Goal: Information Seeking & Learning: Learn about a topic

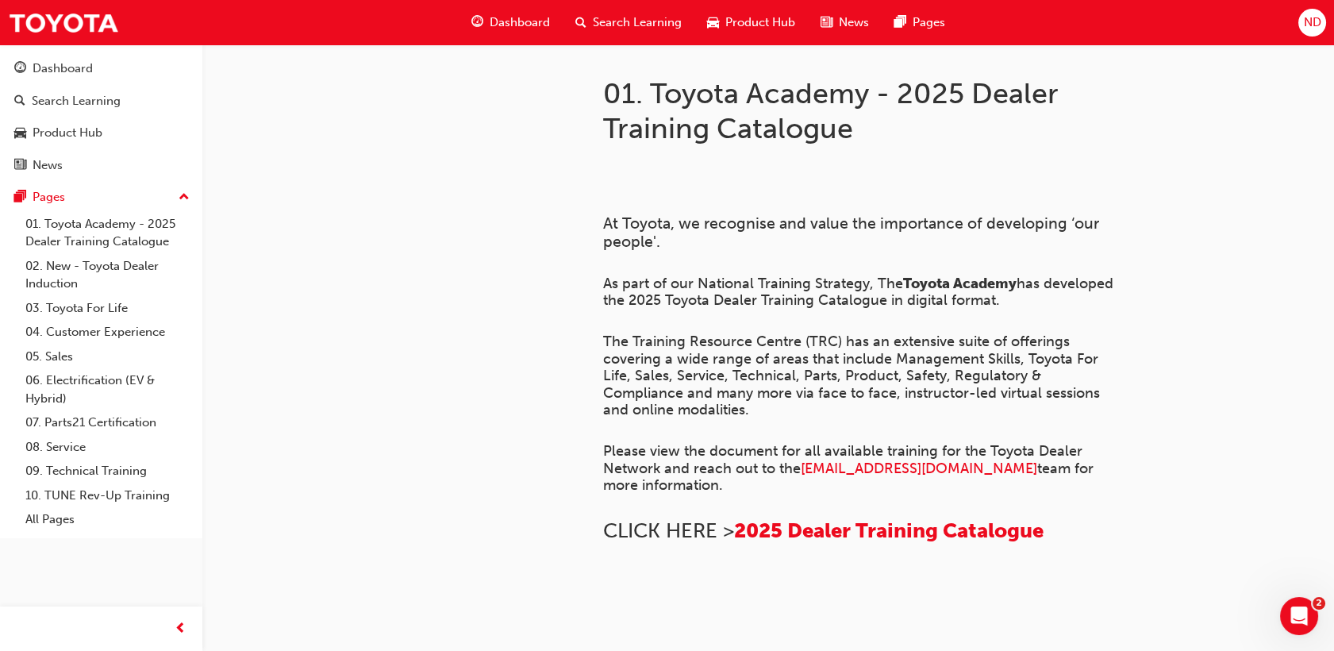
click at [511, 13] on div "Dashboard" at bounding box center [511, 22] width 104 height 33
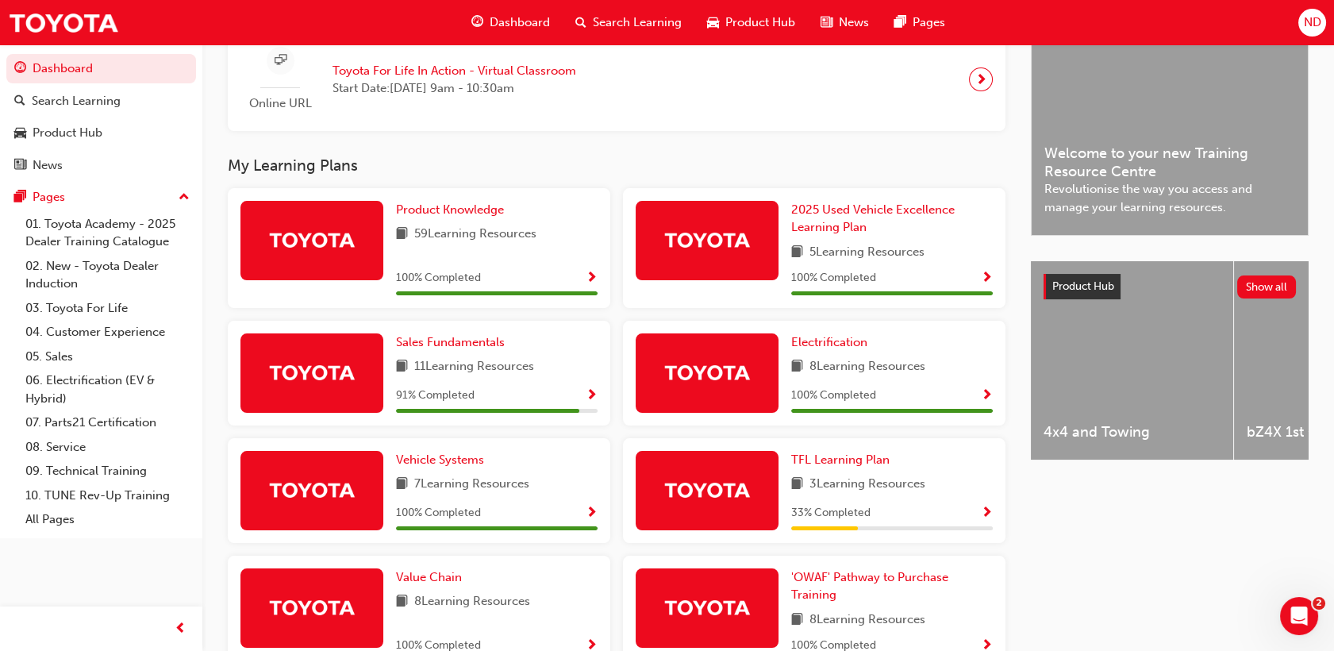
scroll to position [540, 0]
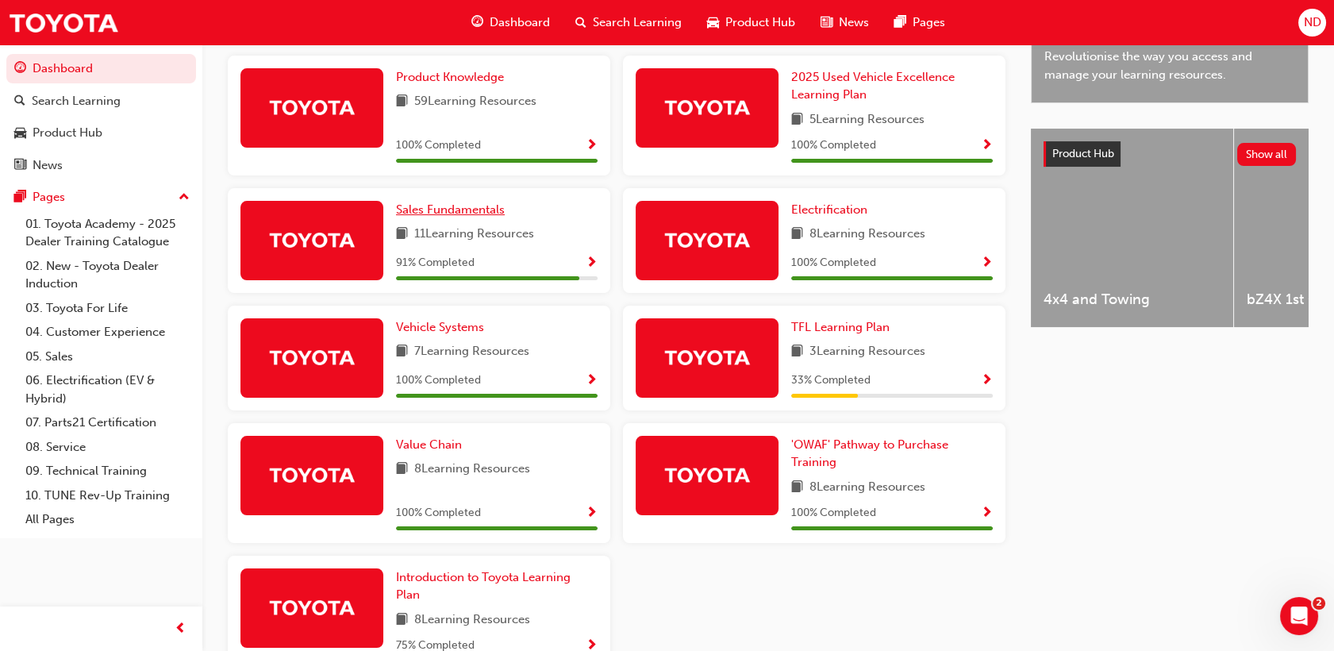
click at [481, 217] on span "Sales Fundamentals" at bounding box center [450, 209] width 109 height 14
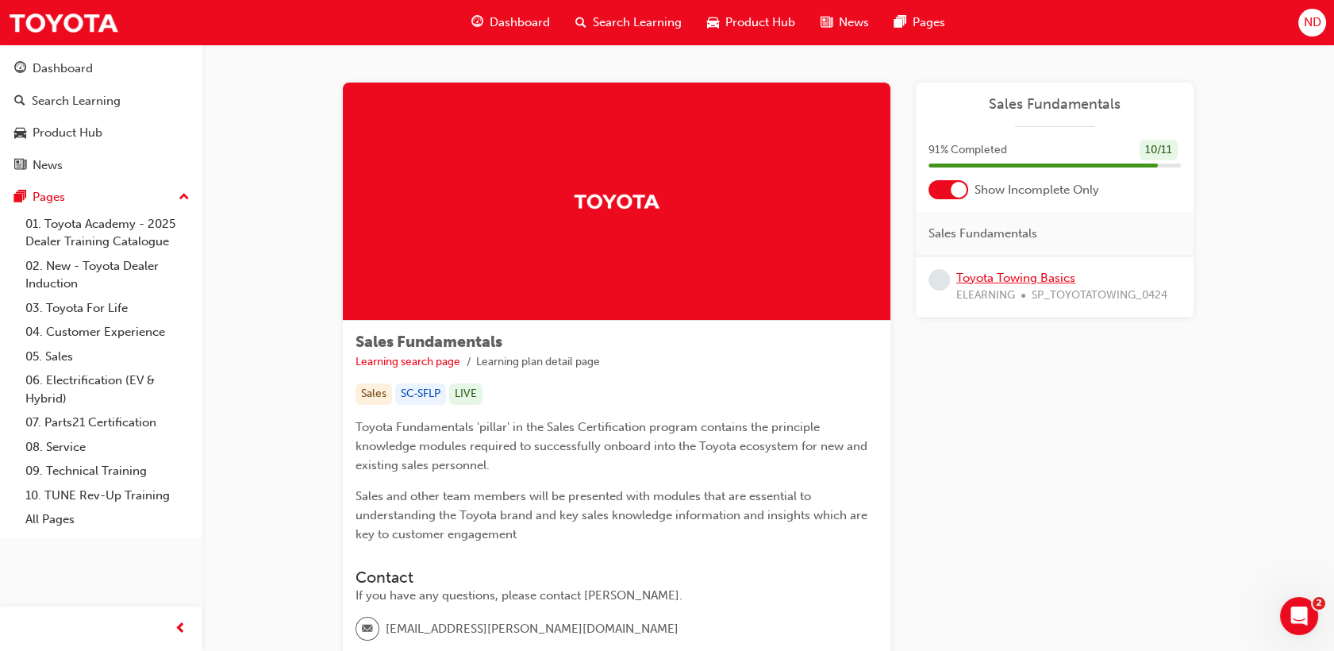
click at [1046, 279] on link "Toyota Towing Basics" at bounding box center [1015, 278] width 119 height 14
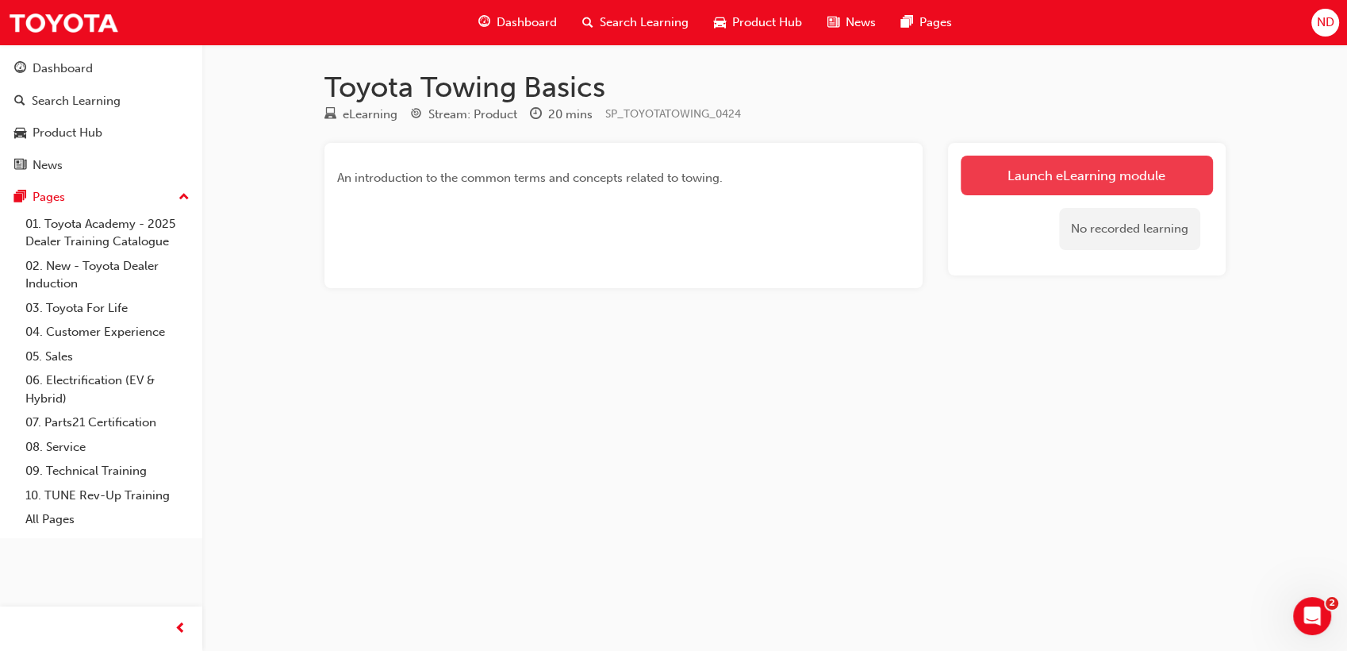
click at [1032, 180] on link "Launch eLearning module" at bounding box center [1087, 176] width 252 height 40
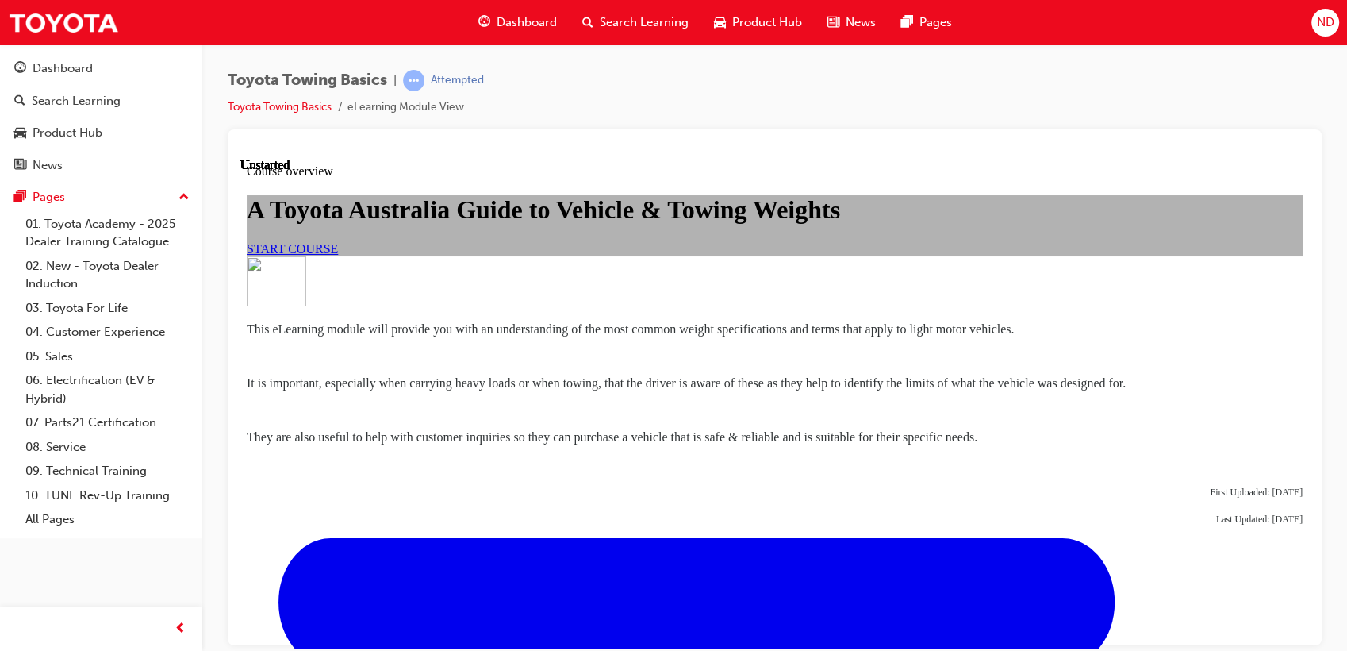
click at [338, 255] on span "START COURSE" at bounding box center [292, 247] width 91 height 13
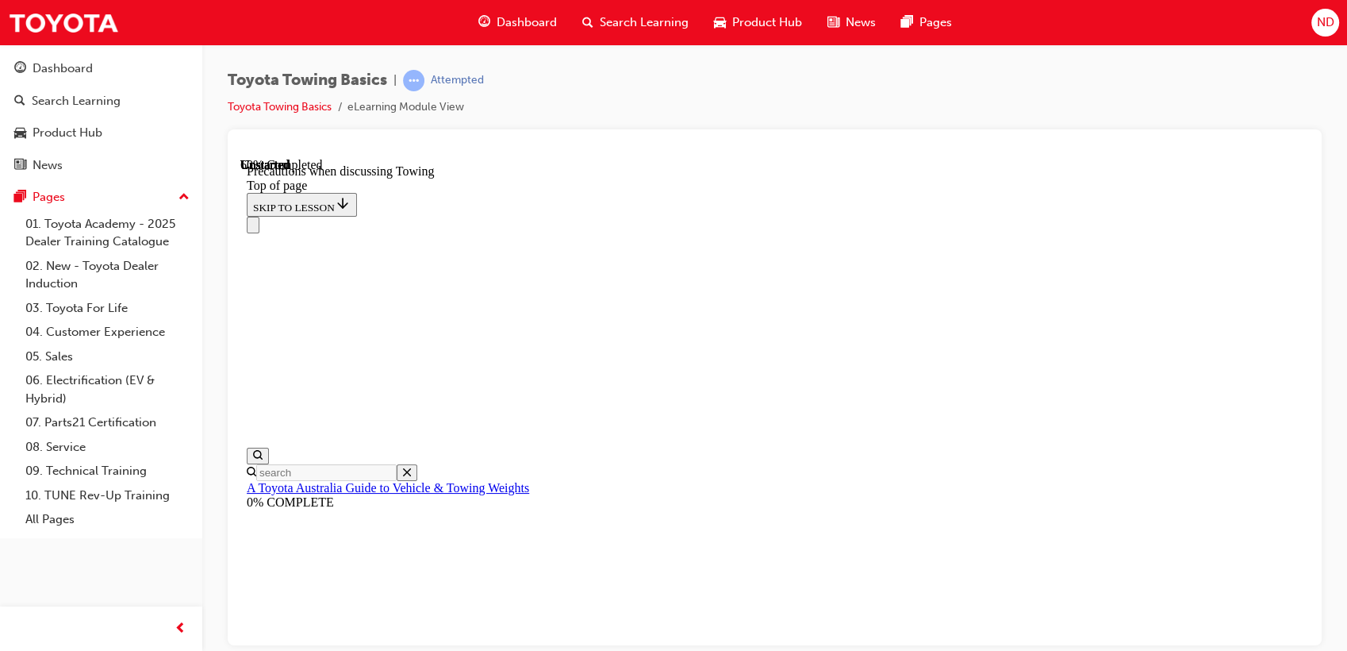
scroll to position [970, 0]
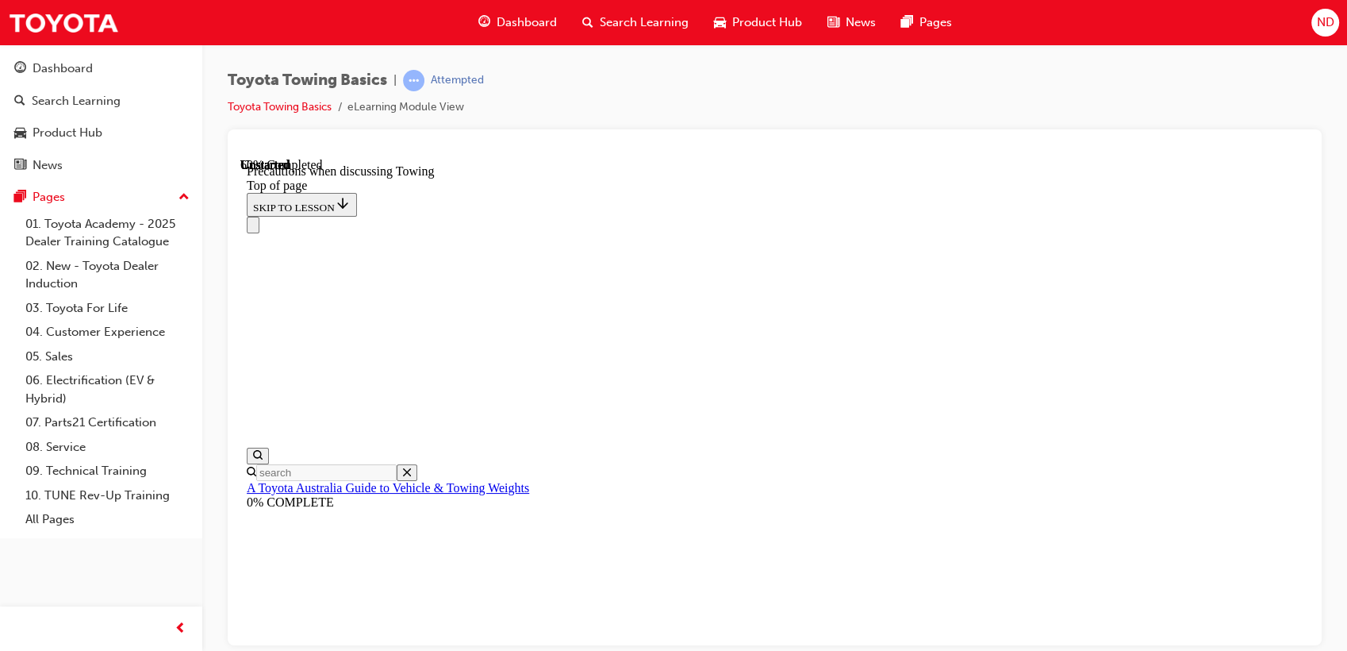
scroll to position [1410, 0]
drag, startPoint x: 585, startPoint y: 207, endPoint x: 582, endPoint y: 217, distance: 10.8
drag, startPoint x: 582, startPoint y: 218, endPoint x: 592, endPoint y: 238, distance: 22.0
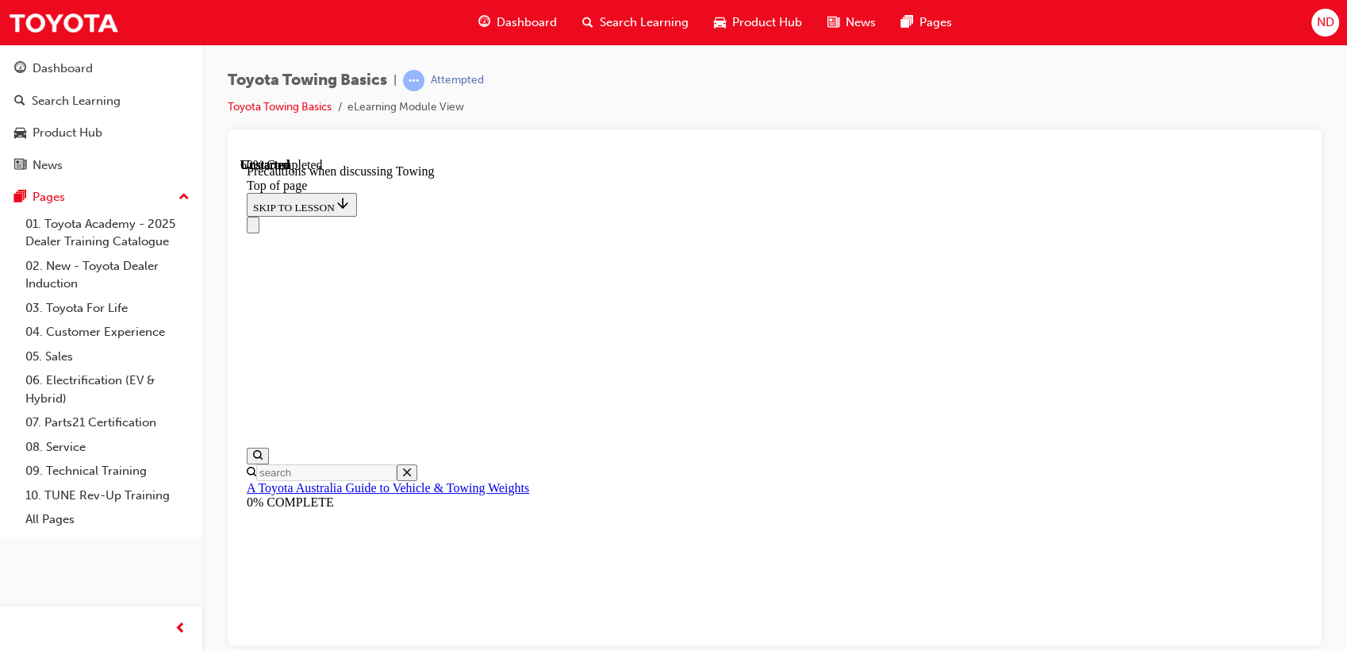
drag, startPoint x: 882, startPoint y: 624, endPoint x: 894, endPoint y: 620, distance: 12.8
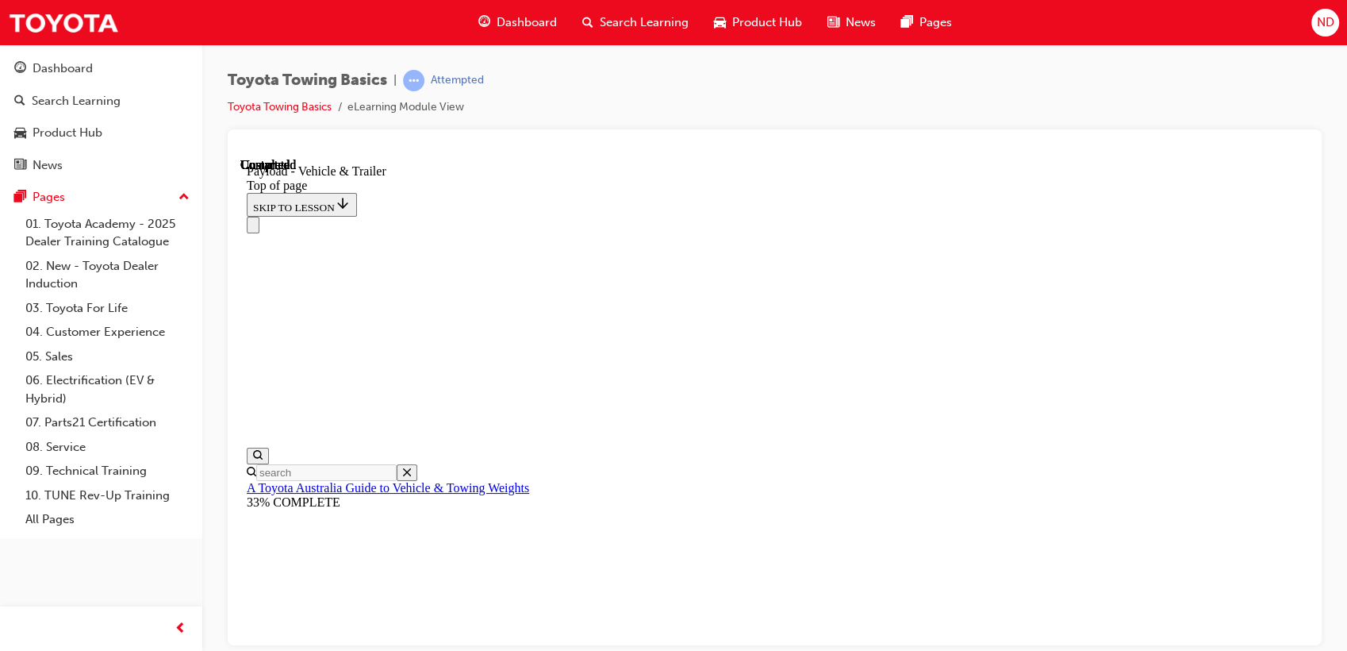
scroll to position [49, 0]
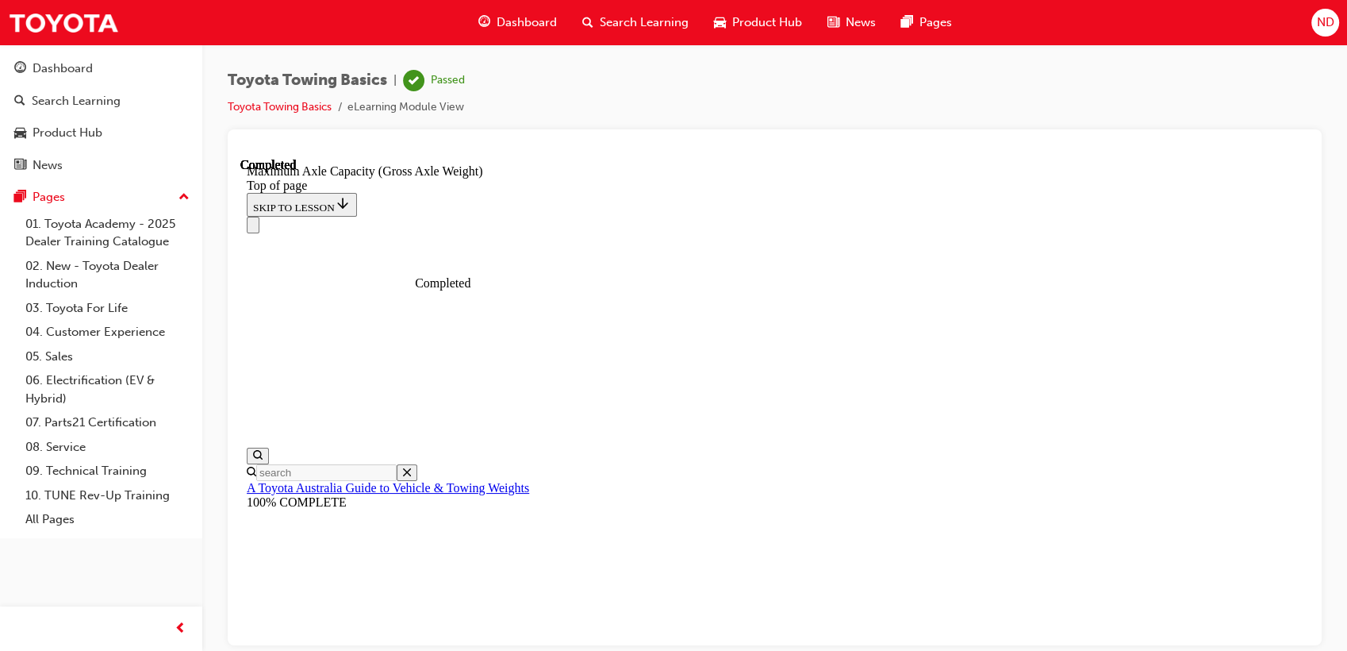
click at [543, 19] on span "Dashboard" at bounding box center [527, 22] width 60 height 18
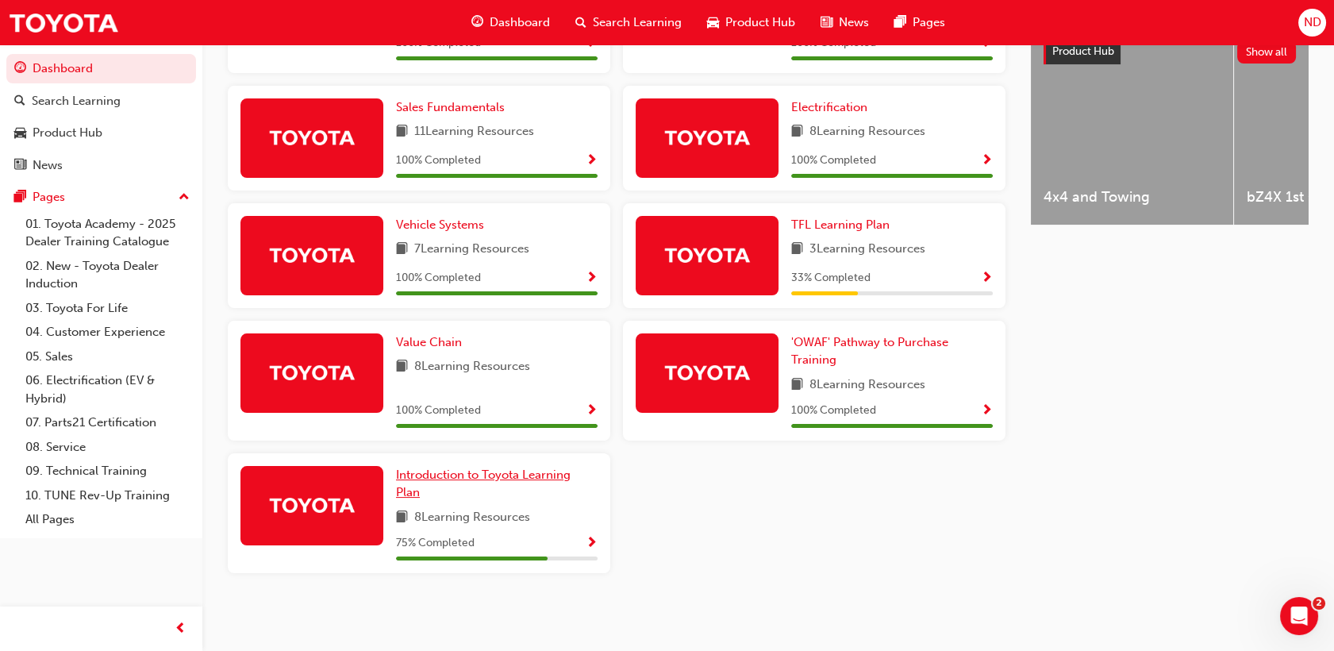
click at [520, 475] on span "Introduction to Toyota Learning Plan" at bounding box center [483, 483] width 175 height 33
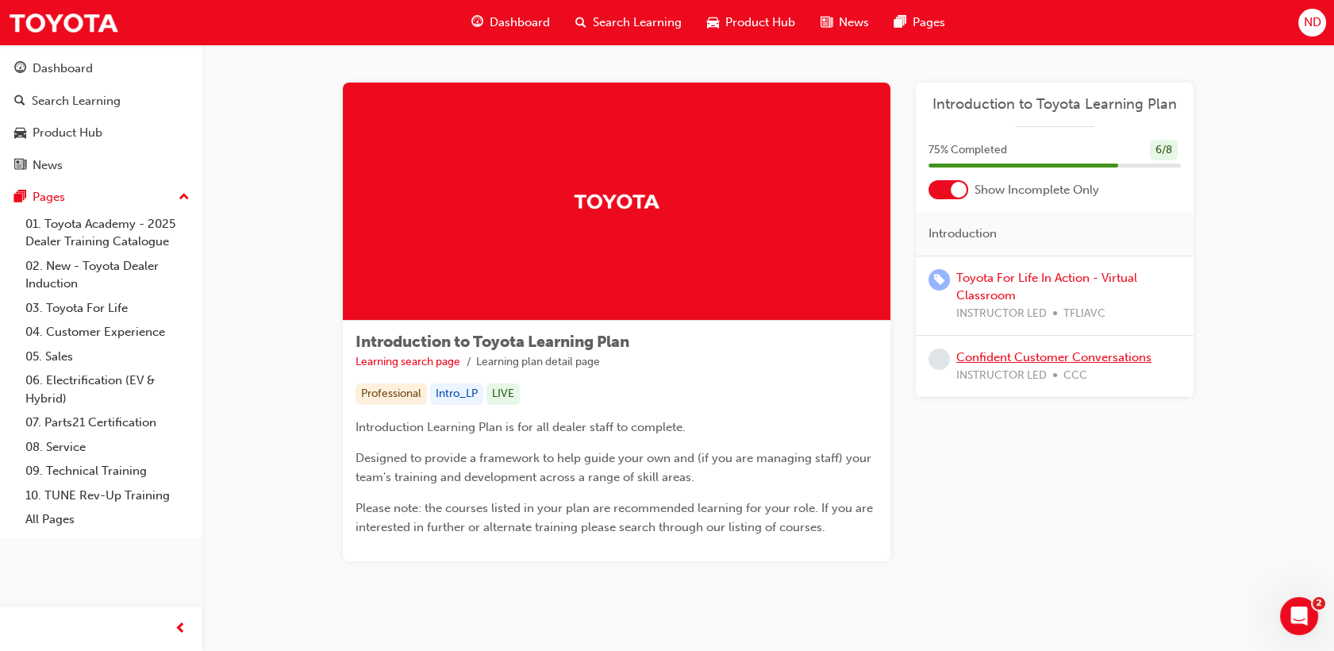
click at [983, 355] on link "Confident Customer Conversations" at bounding box center [1053, 357] width 195 height 14
click at [1022, 289] on div "Toyota For Life In Action - Virtual Classroom INSTRUCTOR LED TFLIAVC" at bounding box center [1068, 296] width 225 height 54
click at [1025, 276] on link "Toyota For Life In Action - Virtual Classroom" at bounding box center [1046, 287] width 181 height 33
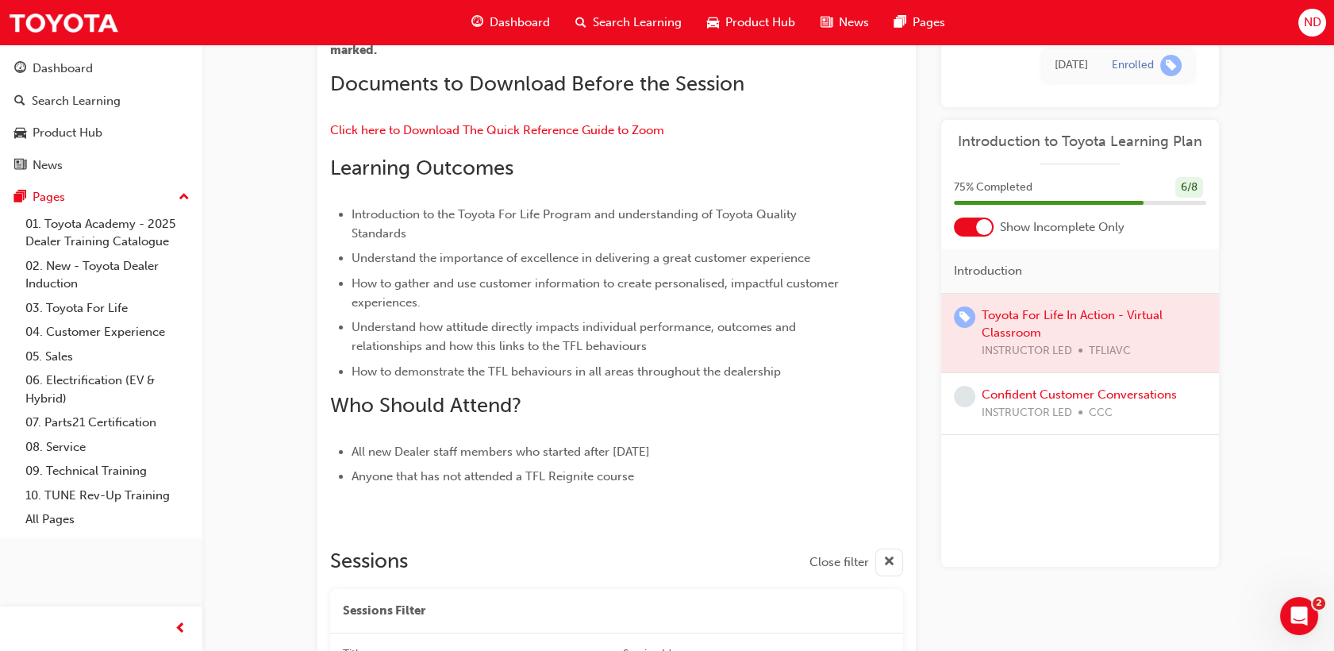
click at [512, 21] on span "Dashboard" at bounding box center [520, 22] width 60 height 18
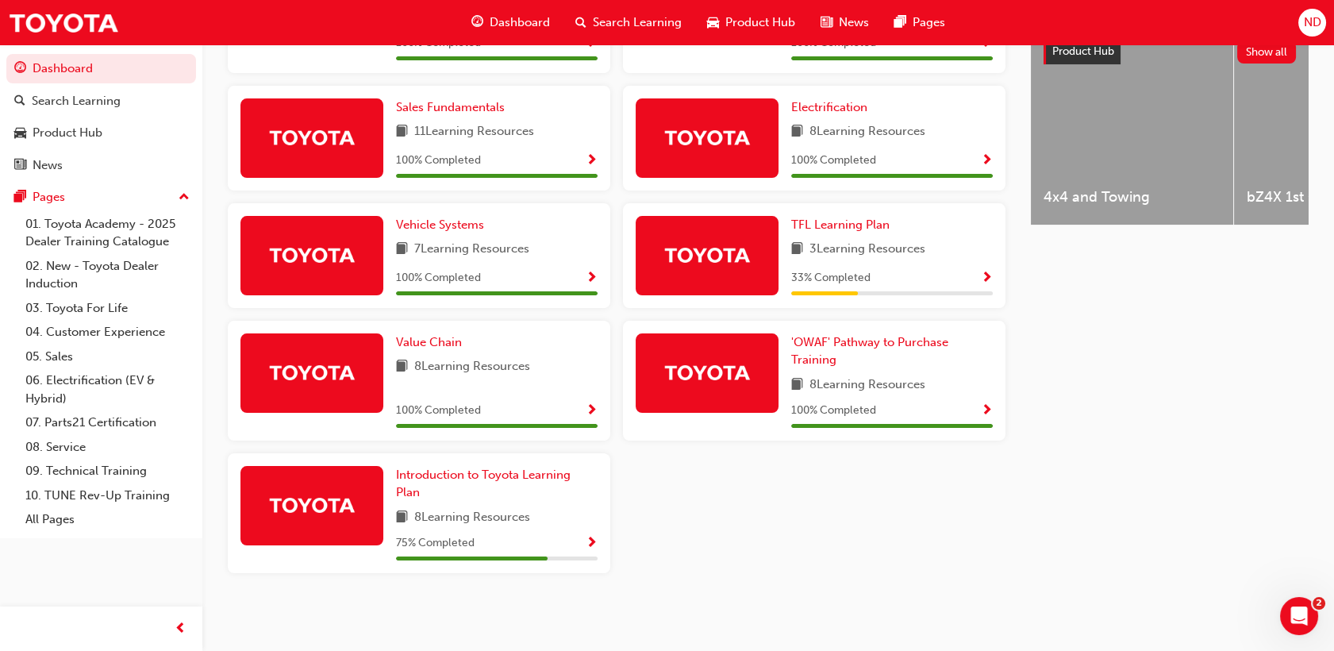
scroll to position [644, 0]
click at [822, 219] on span "TFL Learning Plan" at bounding box center [840, 224] width 98 height 14
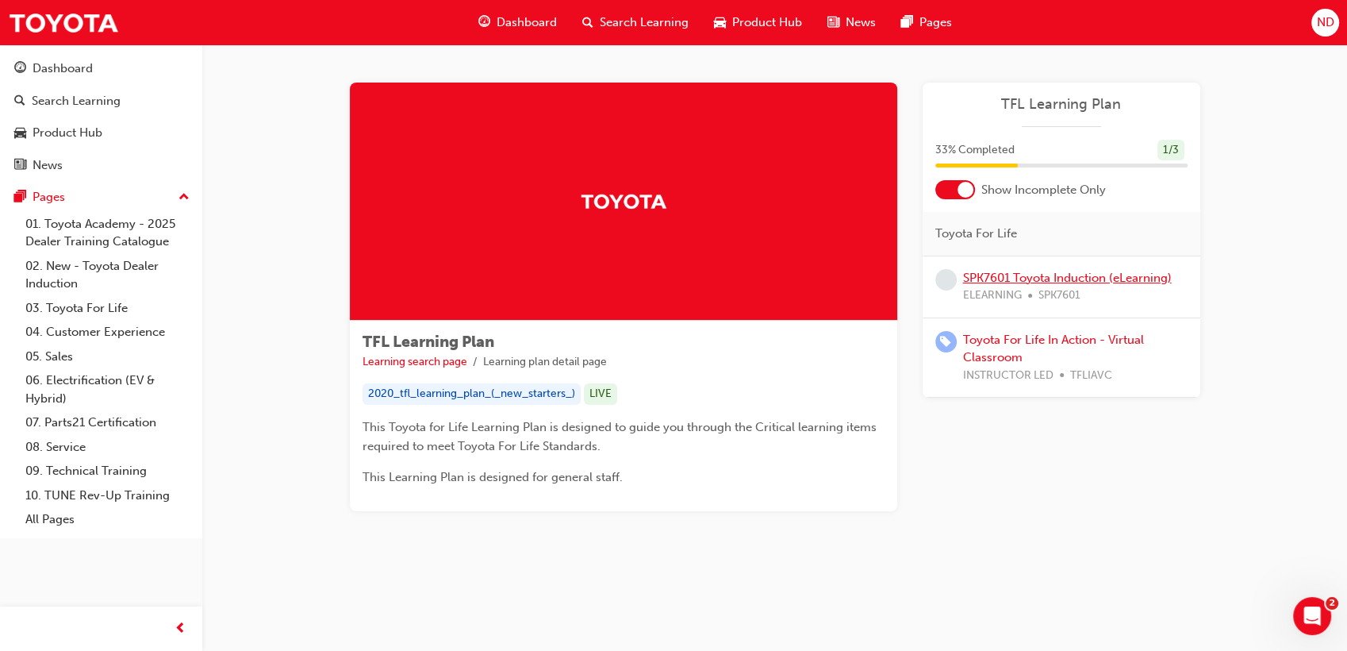
click at [1085, 275] on link "SPK7601 Toyota Induction (eLearning)" at bounding box center [1067, 278] width 209 height 14
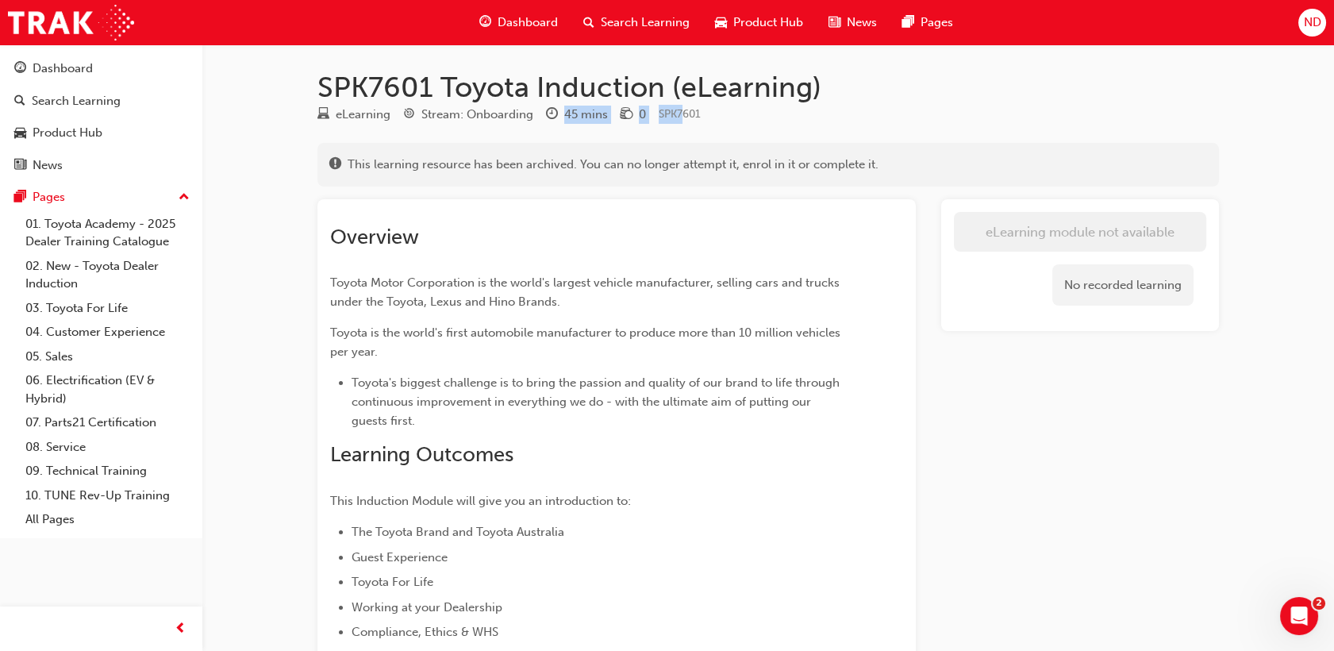
drag, startPoint x: 564, startPoint y: 111, endPoint x: 680, endPoint y: 121, distance: 116.2
click at [680, 121] on div "eLearning Stream: Onboarding 45 mins 0 SPK7601" at bounding box center [767, 118] width 901 height 26
click at [713, 117] on div "eLearning Stream: Onboarding 45 mins 0 SPK7601" at bounding box center [767, 118] width 901 height 26
drag, startPoint x: 713, startPoint y: 117, endPoint x: 311, endPoint y: 111, distance: 402.3
click at [311, 111] on div "SPK7601 Toyota Induction (eLearning) eLearning Stream: Onboarding 45 mins 0 SPK…" at bounding box center [768, 452] width 952 height 765
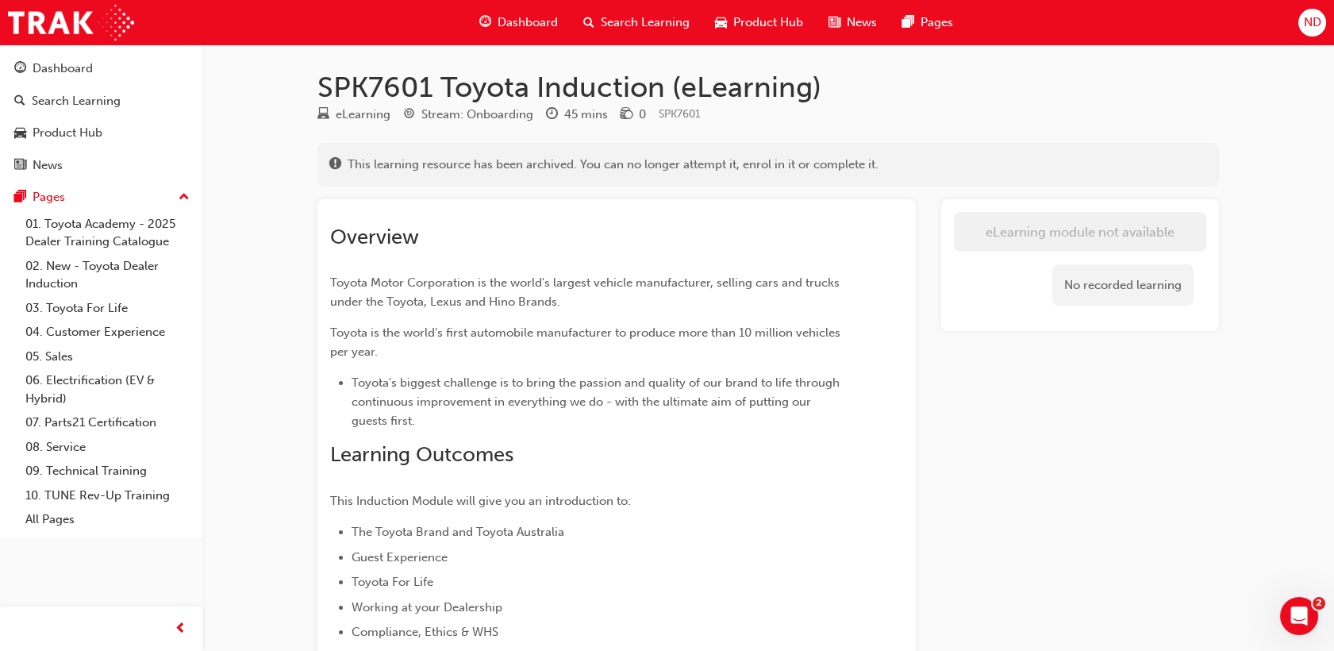
drag, startPoint x: 311, startPoint y: 111, endPoint x: 288, endPoint y: 150, distance: 45.2
click at [288, 150] on div "SPK7601 Toyota Induction (eLearning) eLearning Stream: Onboarding 45 mins 0 SPK…" at bounding box center [667, 437] width 1334 height 874
drag, startPoint x: 336, startPoint y: 117, endPoint x: 721, endPoint y: 111, distance: 384.8
click at [721, 111] on div "eLearning Stream: Onboarding 45 mins 0 SPK7601" at bounding box center [767, 118] width 901 height 26
drag, startPoint x: 721, startPoint y: 111, endPoint x: 702, endPoint y: 117, distance: 20.1
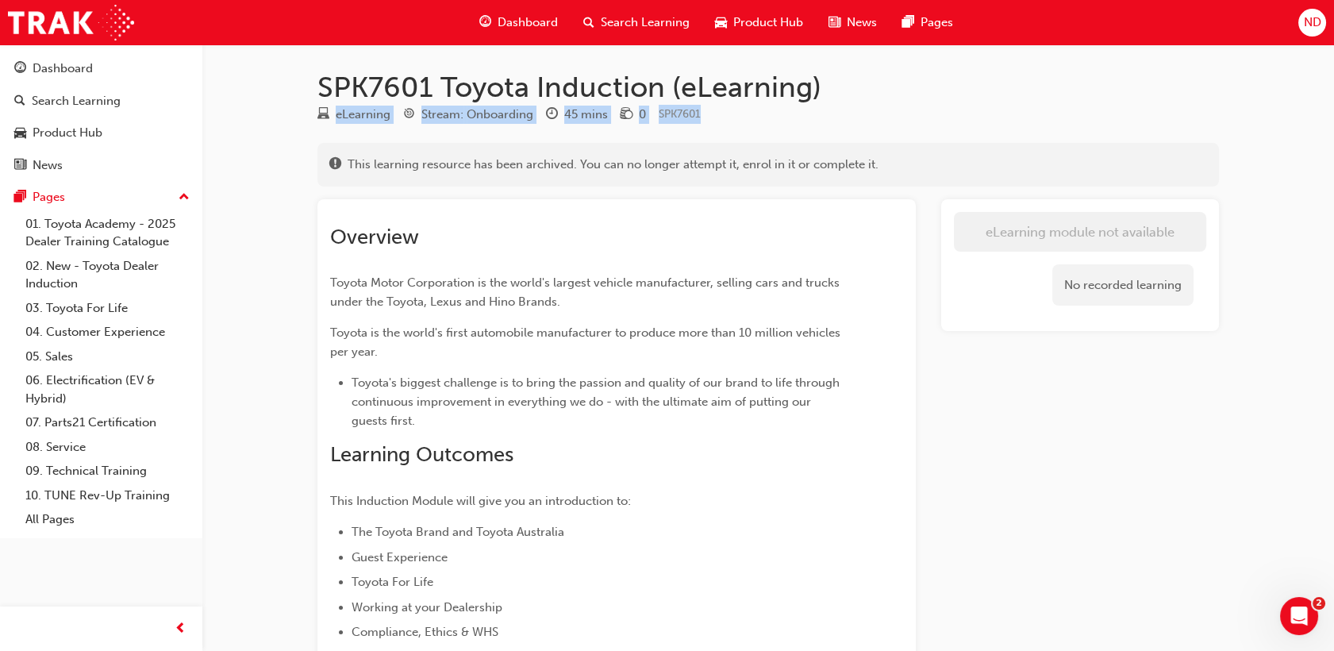
click at [702, 117] on div "eLearning Stream: Onboarding 45 mins 0 SPK7601" at bounding box center [767, 118] width 901 height 26
drag, startPoint x: 702, startPoint y: 117, endPoint x: 328, endPoint y: 117, distance: 374.5
click at [328, 117] on div "eLearning Stream: Onboarding 45 mins 0 SPK7601" at bounding box center [767, 118] width 901 height 26
drag, startPoint x: 328, startPoint y: 117, endPoint x: 216, endPoint y: 126, distance: 112.2
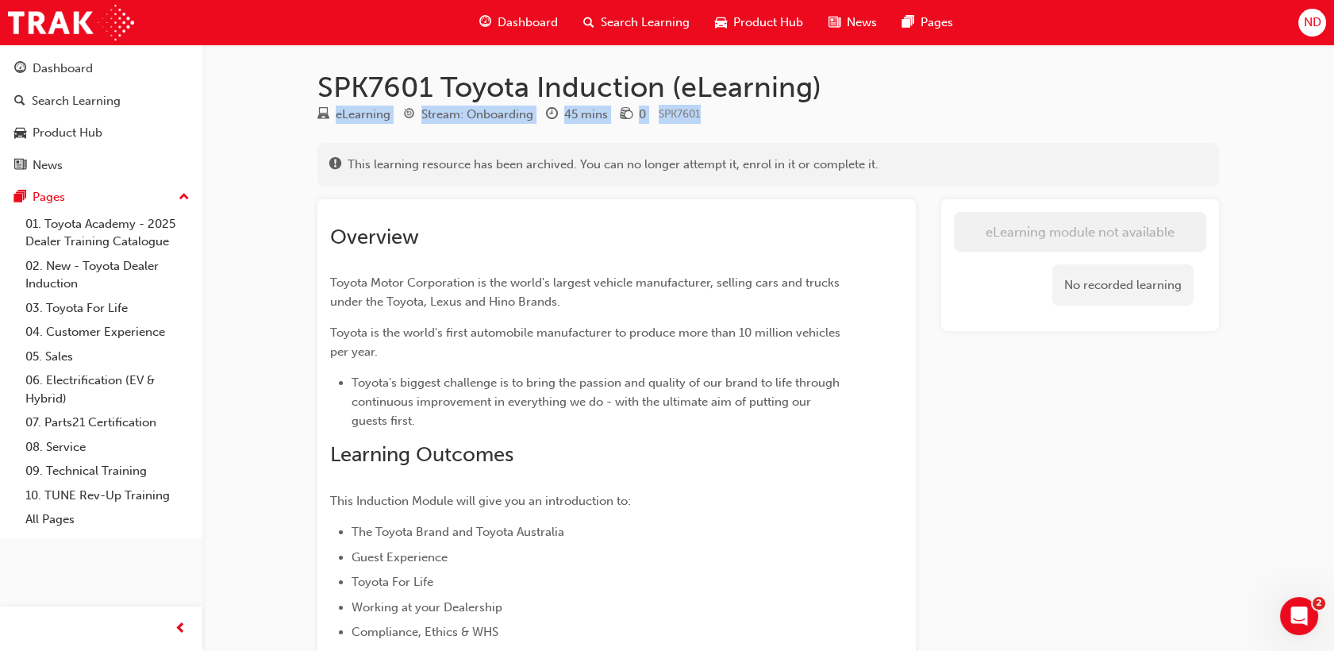
click at [216, 126] on div "SPK7601 Toyota Induction (eLearning) eLearning Stream: Onboarding 45 mins 0 SPK…" at bounding box center [667, 437] width 1334 height 874
click at [367, 70] on h1 "SPK7601 Toyota Induction (eLearning)" at bounding box center [767, 87] width 901 height 35
drag, startPoint x: 334, startPoint y: 111, endPoint x: 823, endPoint y: 113, distance: 488.7
click at [823, 113] on div "eLearning Stream: Onboarding 45 mins 0 SPK7601" at bounding box center [767, 118] width 901 height 26
drag, startPoint x: 823, startPoint y: 113, endPoint x: 753, endPoint y: 110, distance: 69.9
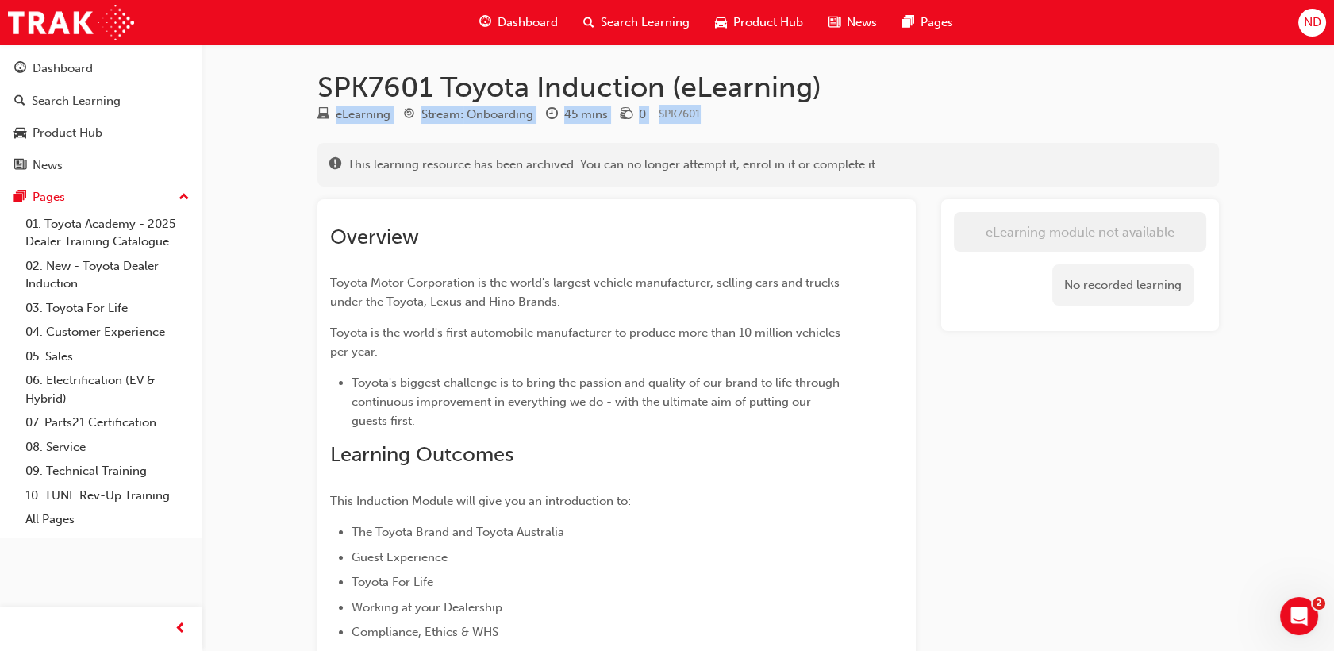
click at [753, 110] on div "eLearning Stream: Onboarding 45 mins 0 SPK7601" at bounding box center [767, 118] width 901 height 26
click at [706, 112] on div "eLearning Stream: Onboarding 45 mins 0 SPK7601" at bounding box center [767, 118] width 901 height 26
drag, startPoint x: 706, startPoint y: 112, endPoint x: 342, endPoint y: 113, distance: 364.2
click at [342, 113] on div "eLearning Stream: Onboarding 45 mins 0 SPK7601" at bounding box center [767, 118] width 901 height 26
click at [557, 134] on div "SPK7601 Toyota Induction (eLearning) eLearning Stream: Onboarding 45 mins 0 SPK…" at bounding box center [768, 452] width 952 height 765
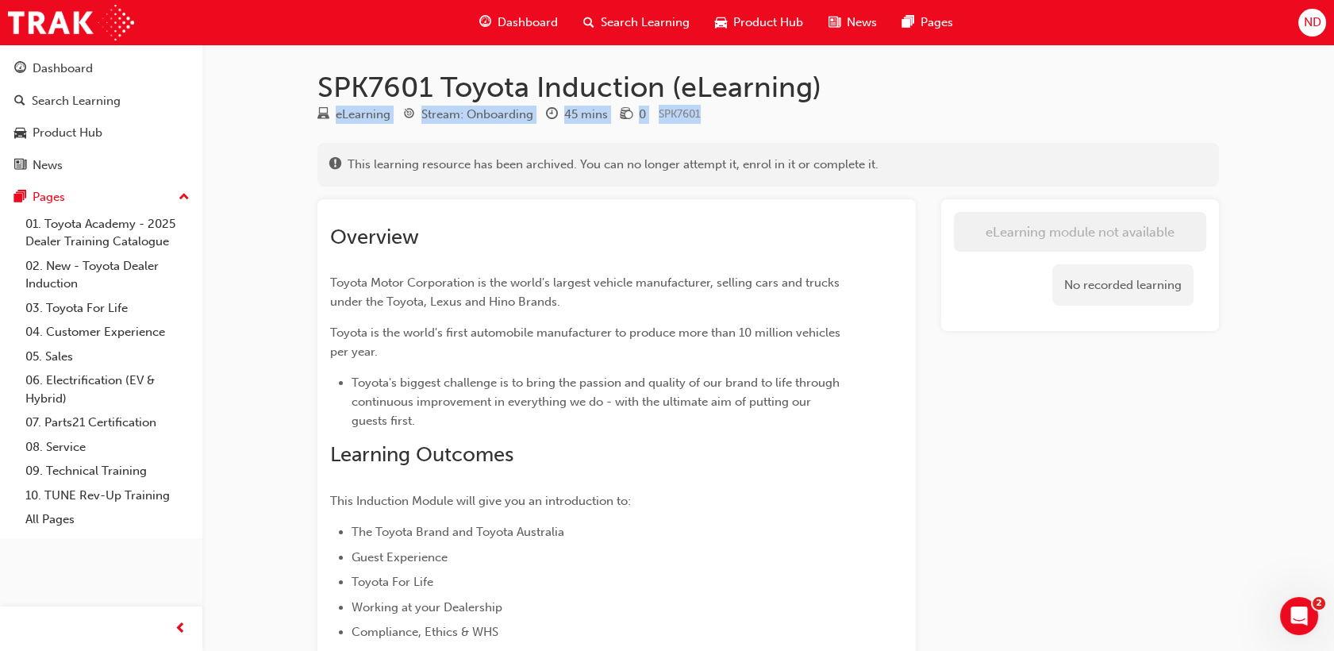
drag, startPoint x: 331, startPoint y: 113, endPoint x: 720, endPoint y: 126, distance: 389.0
click at [720, 126] on div "eLearning Stream: Onboarding 45 mins 0 SPK7601" at bounding box center [767, 118] width 901 height 26
drag, startPoint x: 720, startPoint y: 126, endPoint x: 679, endPoint y: 119, distance: 41.1
click at [679, 119] on span "SPK7601" at bounding box center [680, 113] width 42 height 13
click at [707, 115] on div "eLearning Stream: Onboarding 45 mins 0 SPK7601" at bounding box center [767, 118] width 901 height 26
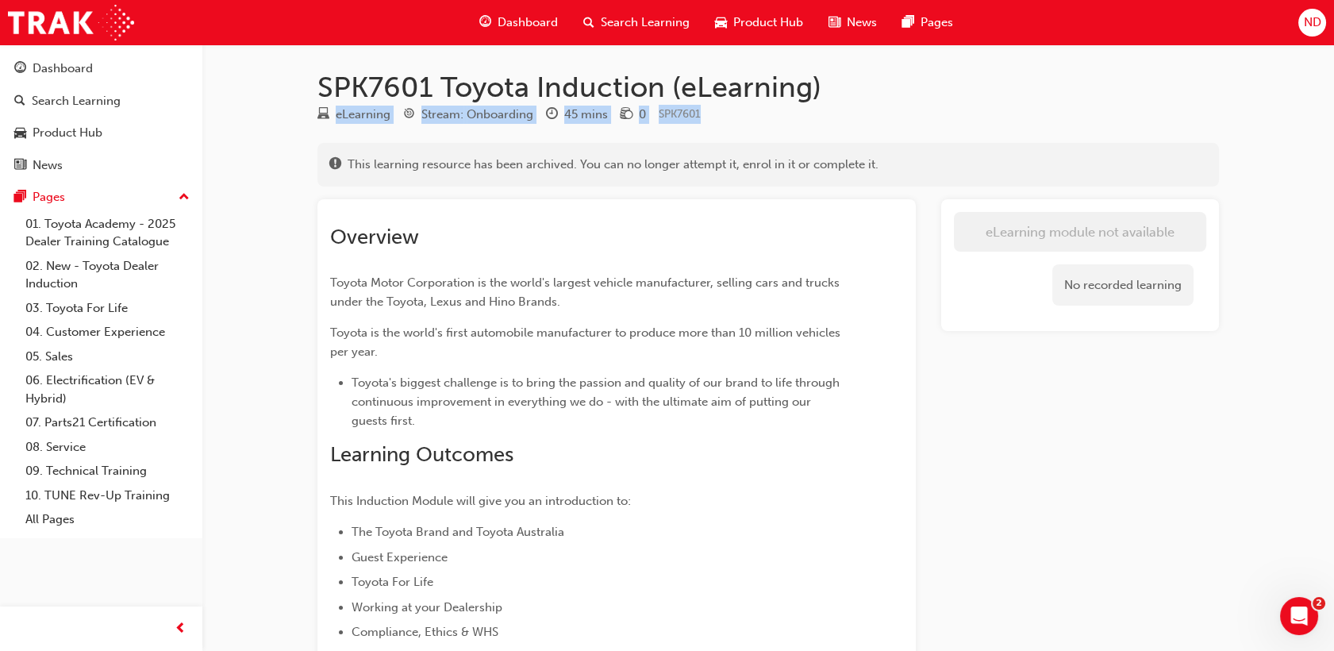
drag, startPoint x: 707, startPoint y: 115, endPoint x: 336, endPoint y: 118, distance: 371.3
click at [336, 118] on div "eLearning Stream: Onboarding 45 mins 0 SPK7601" at bounding box center [767, 118] width 901 height 26
click at [825, 288] on span "Toyota Motor Corporation is the world's largest vehicle manufacturer, selling c…" at bounding box center [586, 291] width 513 height 33
click at [528, 25] on span "Dashboard" at bounding box center [527, 22] width 60 height 18
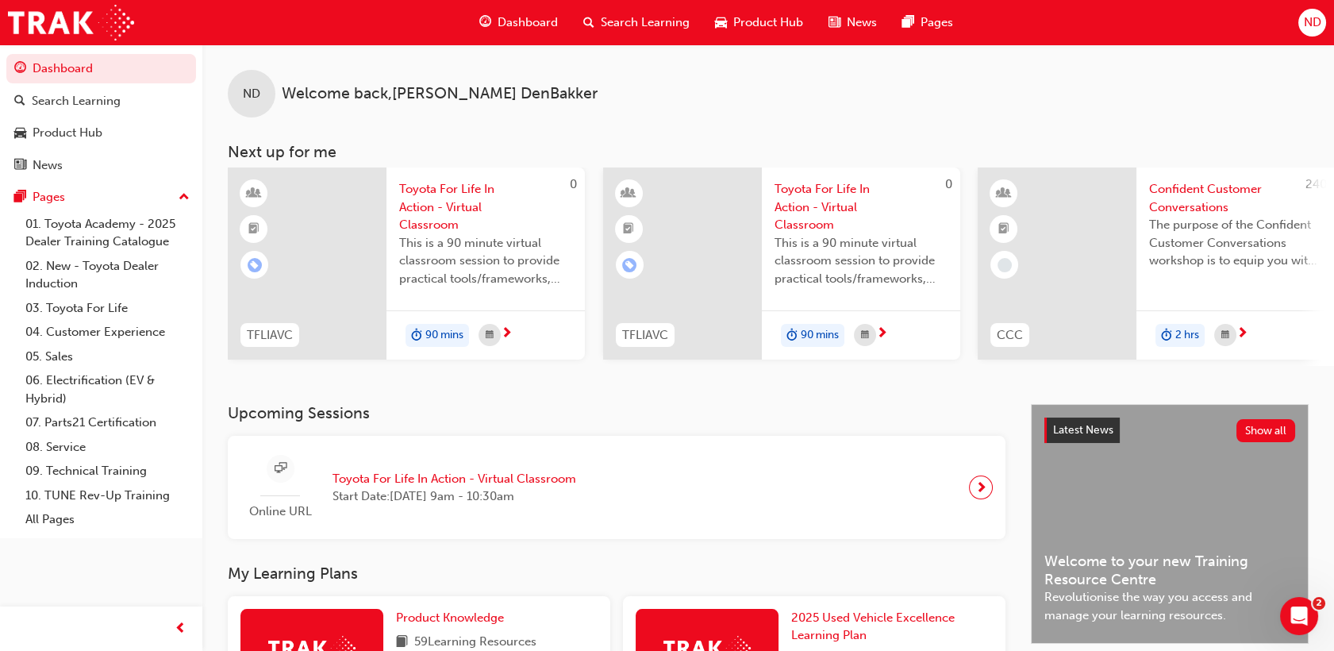
click at [943, 80] on div "ND Welcome back , Nicholas DenBakker" at bounding box center [767, 80] width 1131 height 73
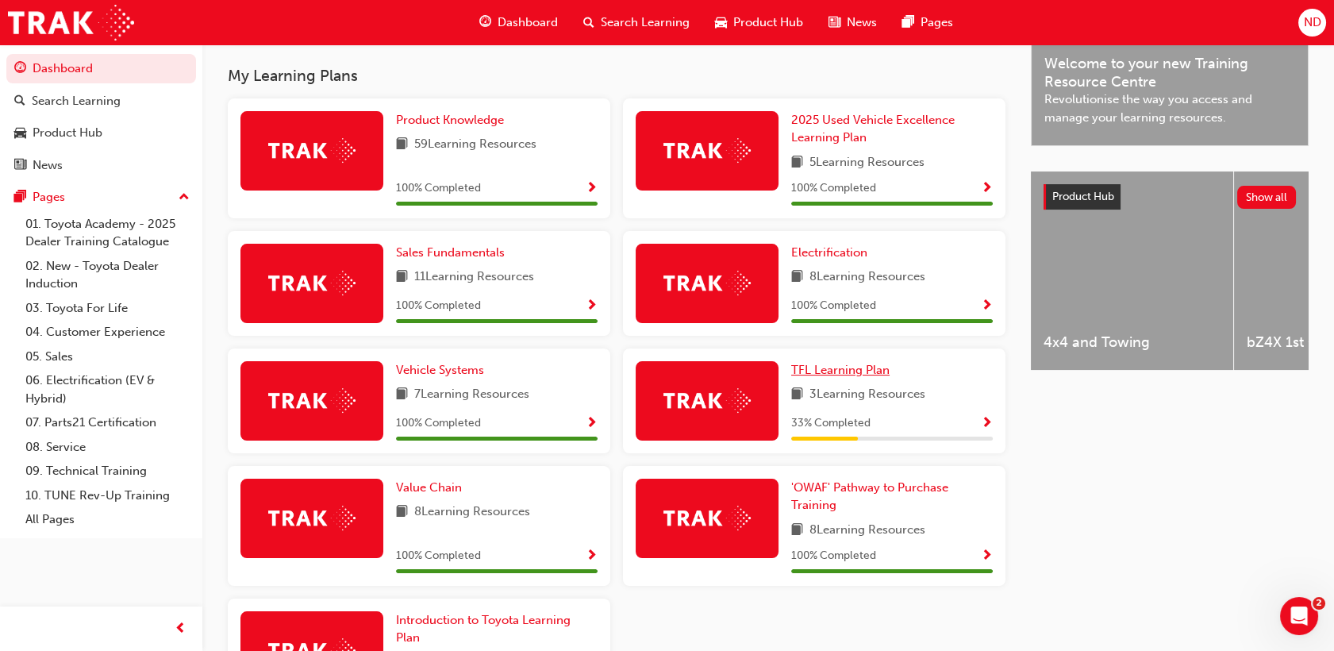
scroll to position [528, 0]
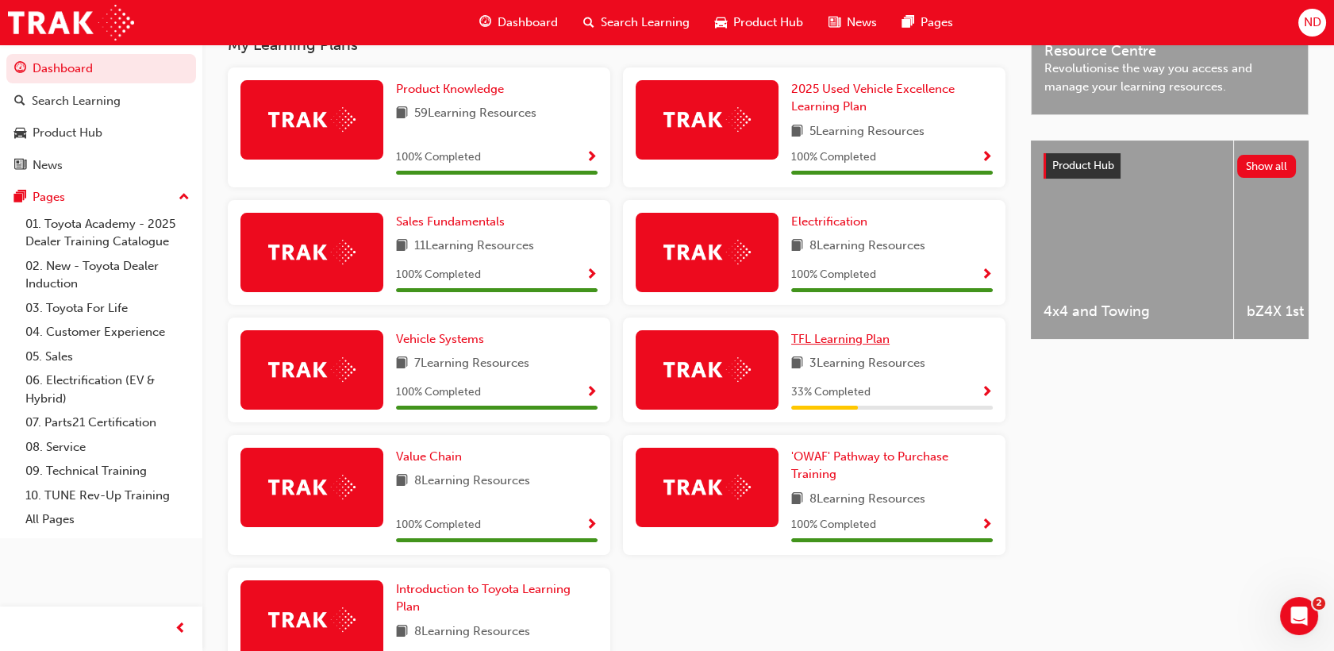
click at [876, 340] on span "TFL Learning Plan" at bounding box center [840, 339] width 98 height 14
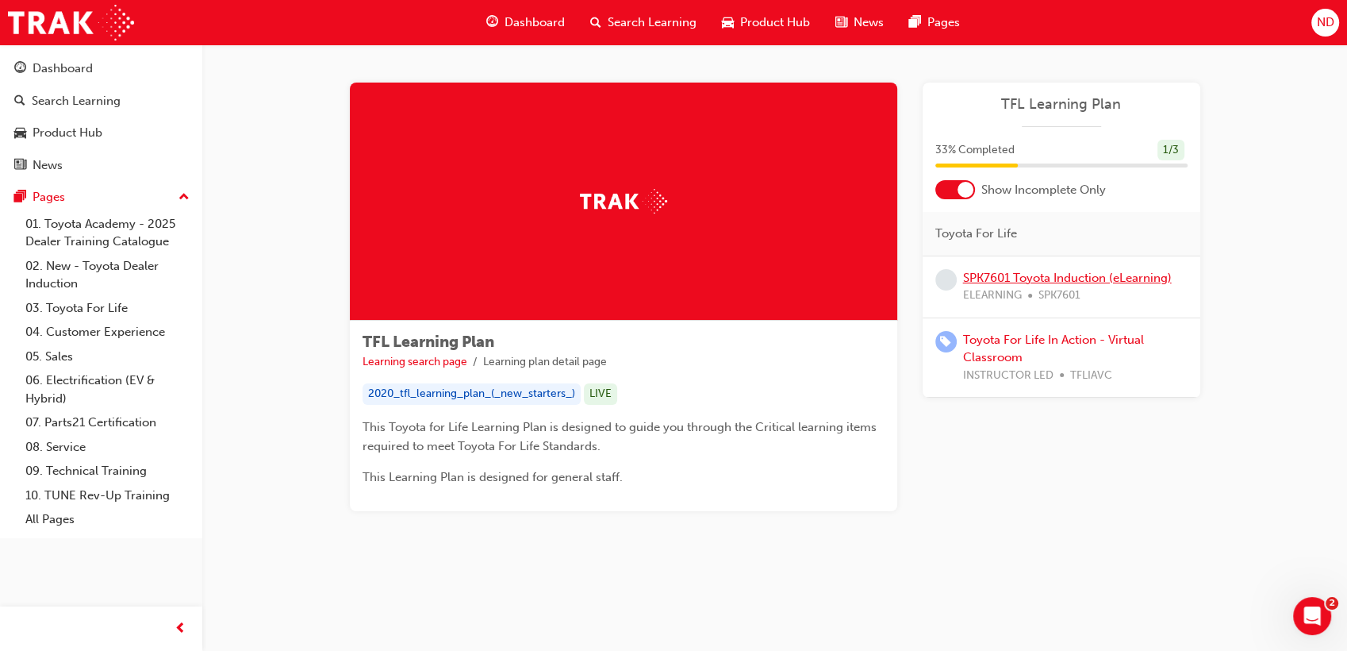
click at [1100, 278] on link "SPK7601 Toyota Induction (eLearning)" at bounding box center [1067, 278] width 209 height 14
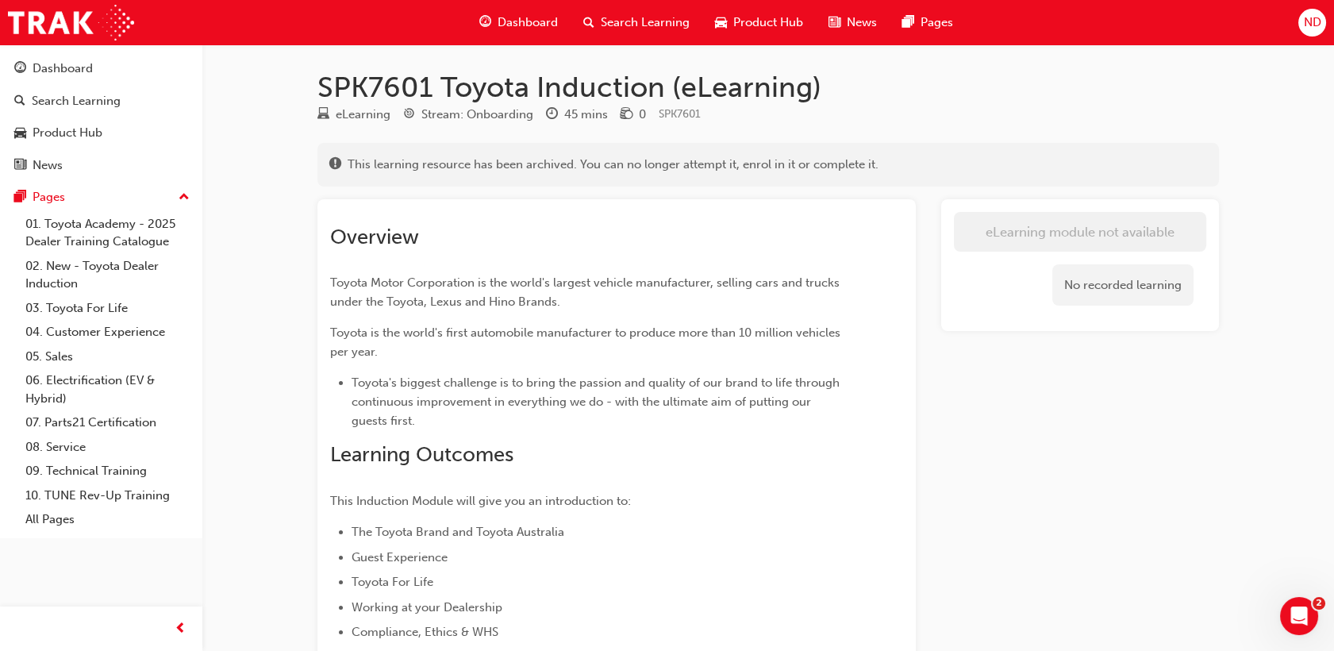
click at [528, 20] on span "Dashboard" at bounding box center [527, 22] width 60 height 18
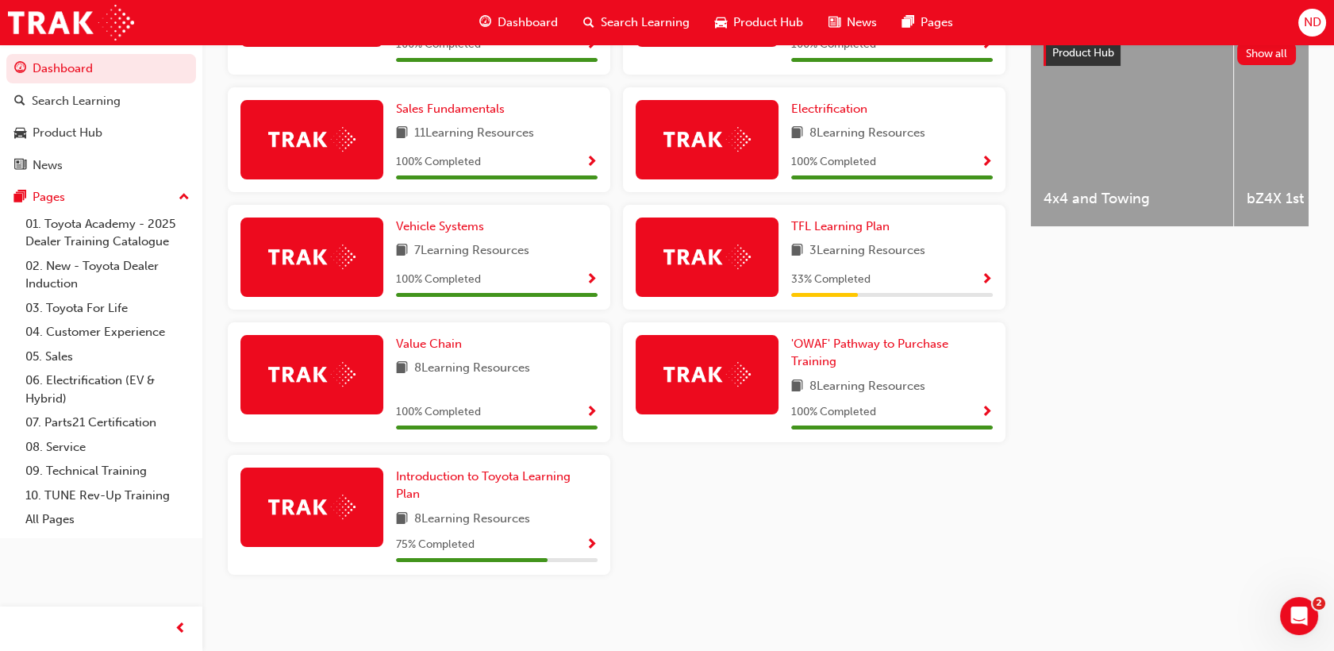
scroll to position [651, 0]
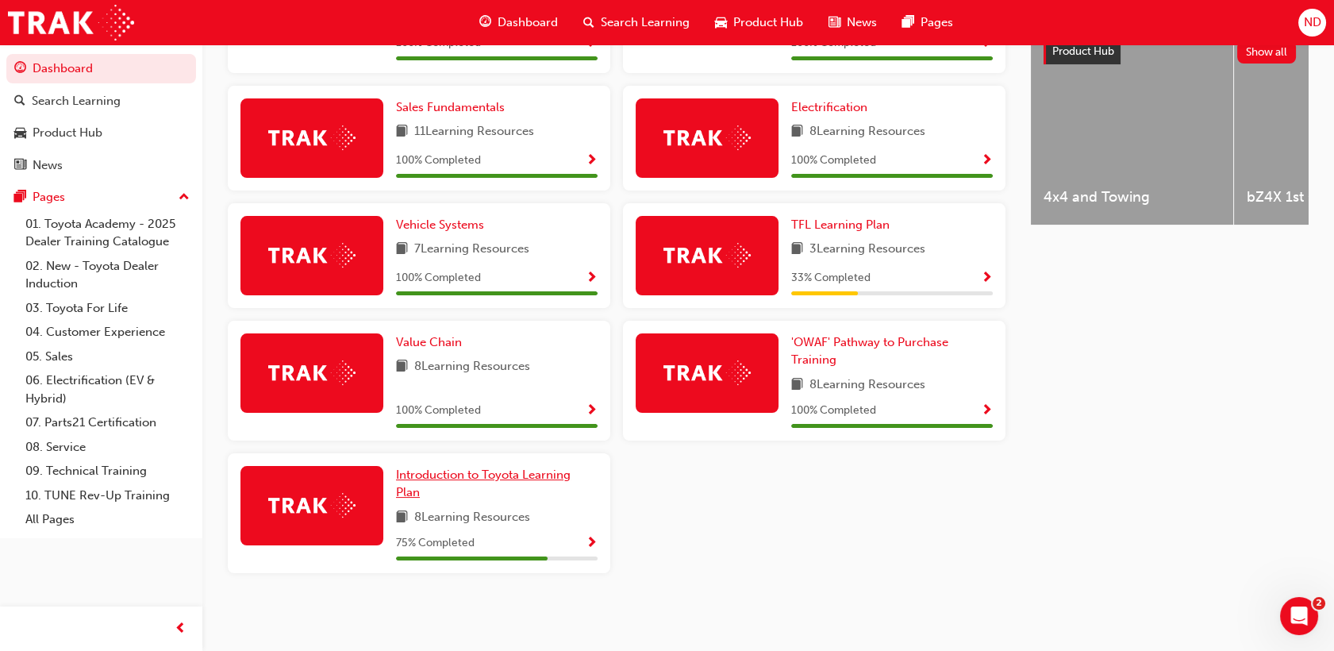
drag, startPoint x: 459, startPoint y: 474, endPoint x: 732, endPoint y: 474, distance: 273.7
click at [459, 474] on span "Introduction to Toyota Learning Plan" at bounding box center [483, 483] width 175 height 33
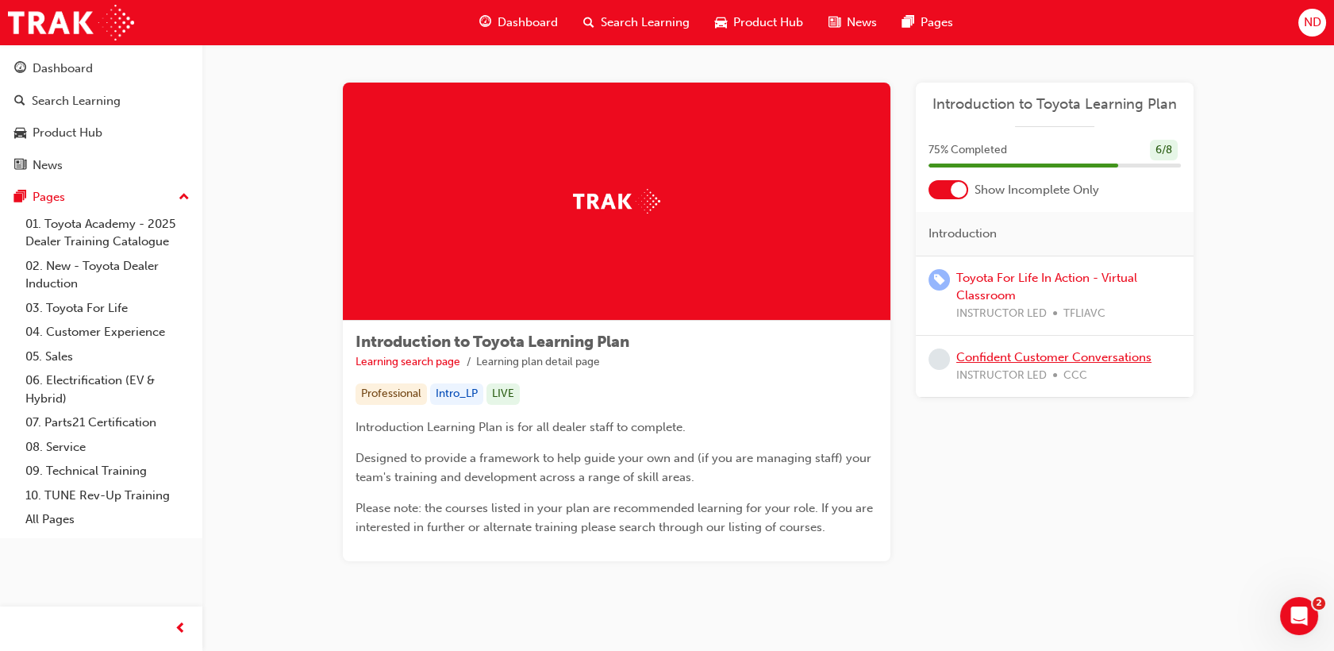
click at [1047, 359] on link "Confident Customer Conversations" at bounding box center [1053, 357] width 195 height 14
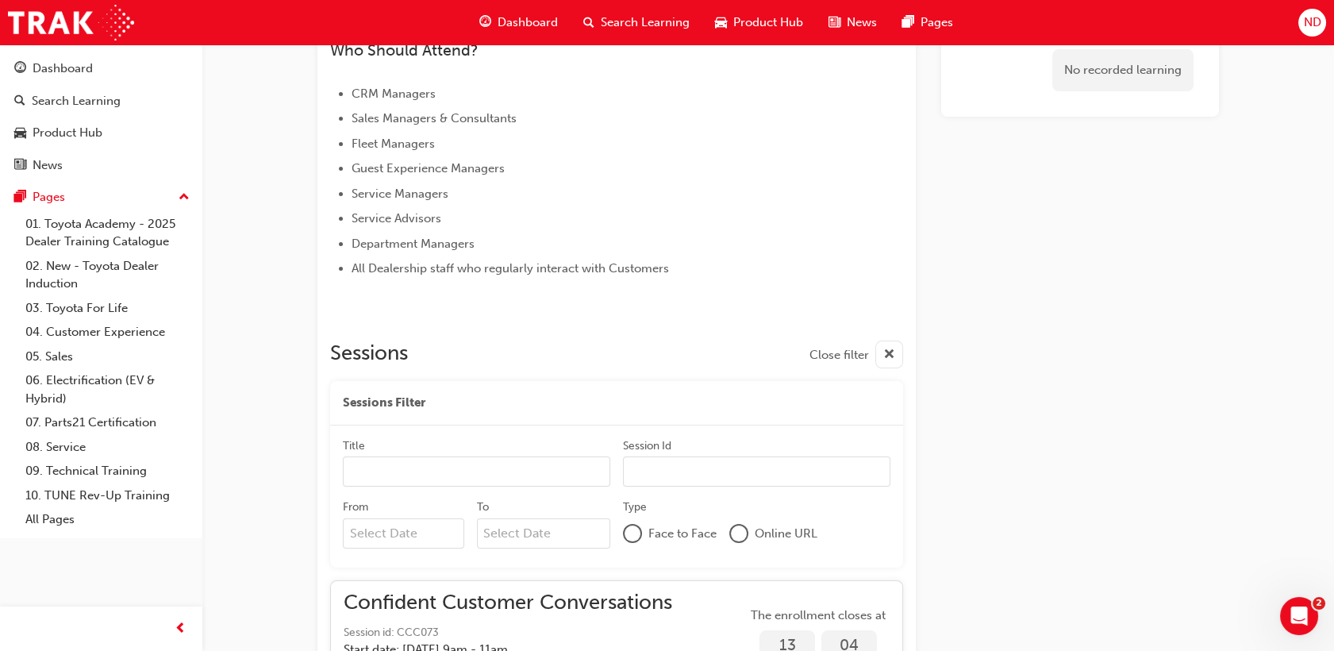
scroll to position [881, 0]
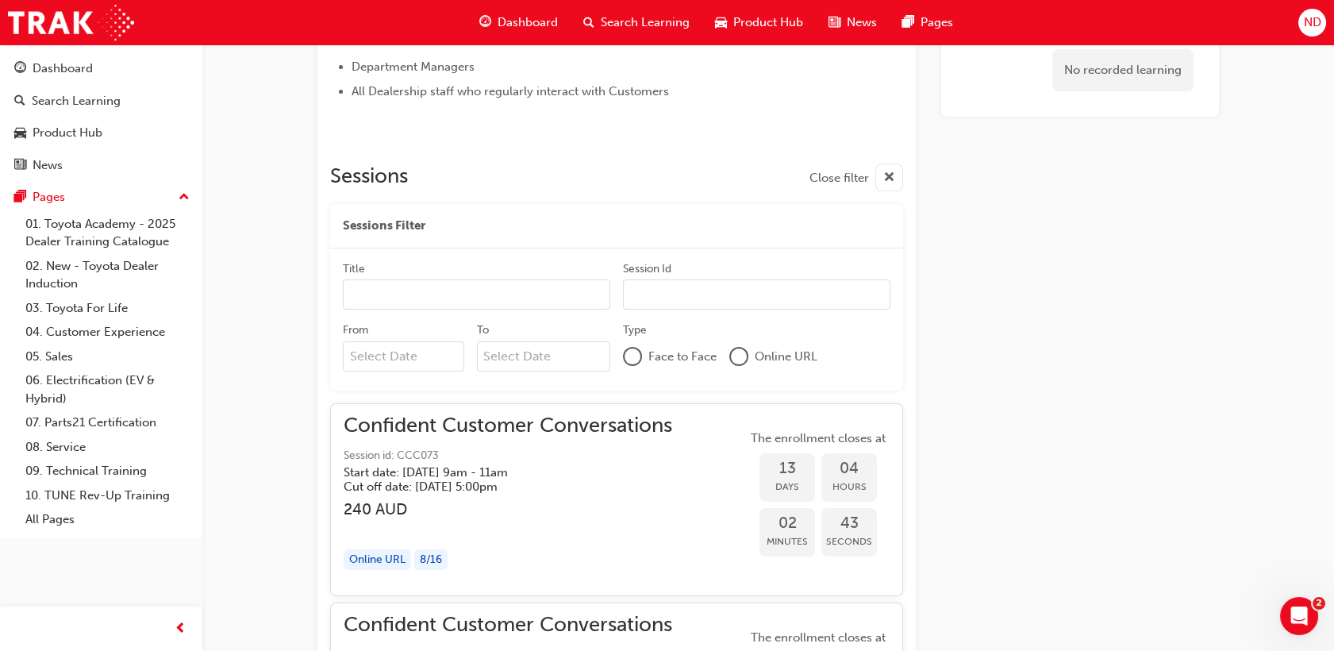
click at [737, 359] on div at bounding box center [739, 356] width 16 height 16
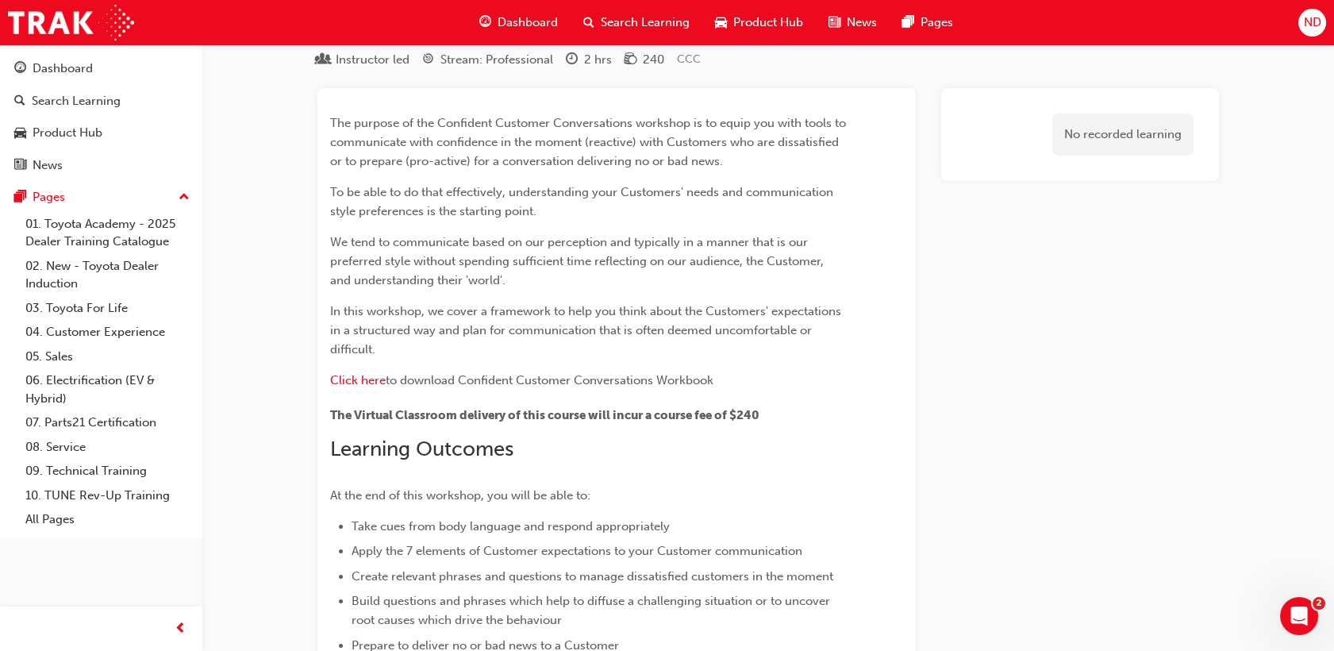
scroll to position [0, 0]
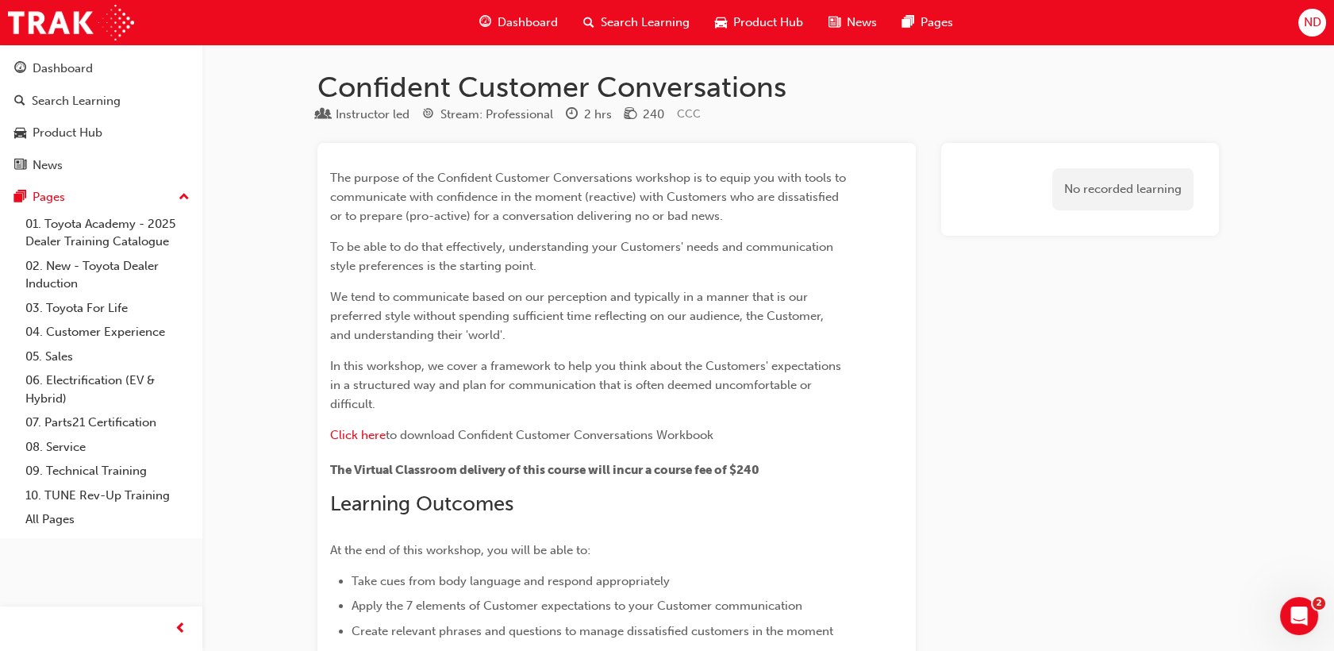
click at [526, 21] on span "Dashboard" at bounding box center [527, 22] width 60 height 18
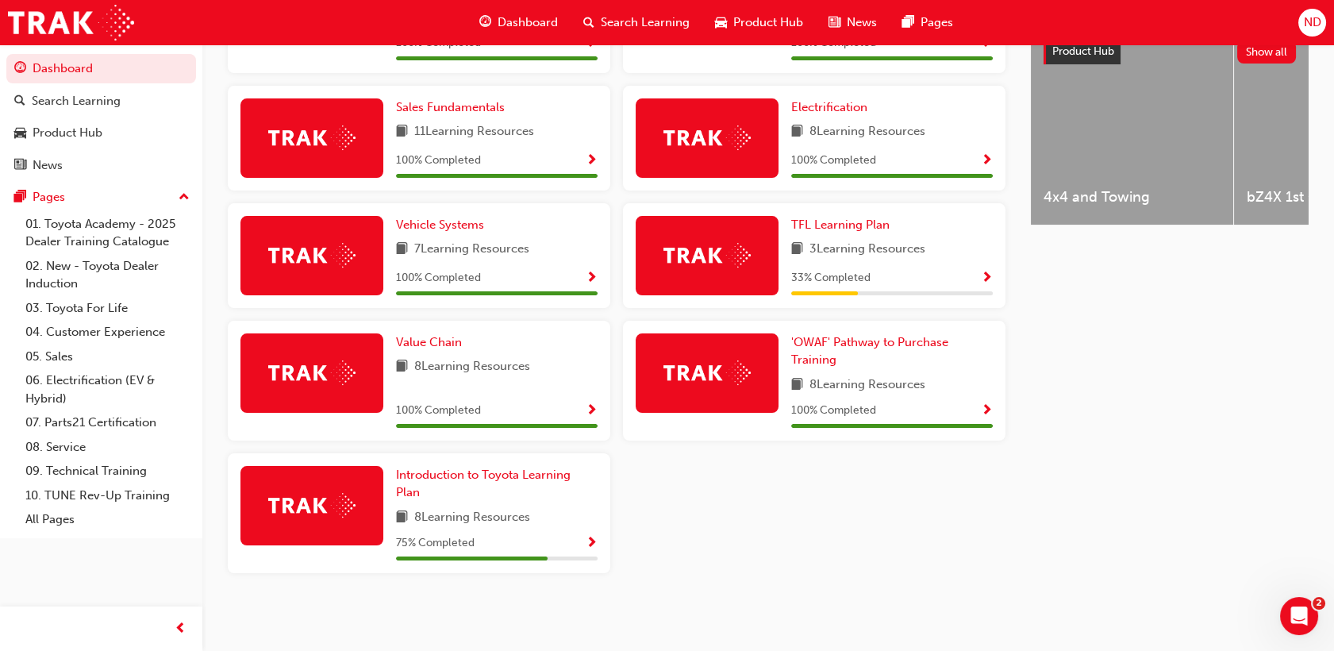
scroll to position [468, 0]
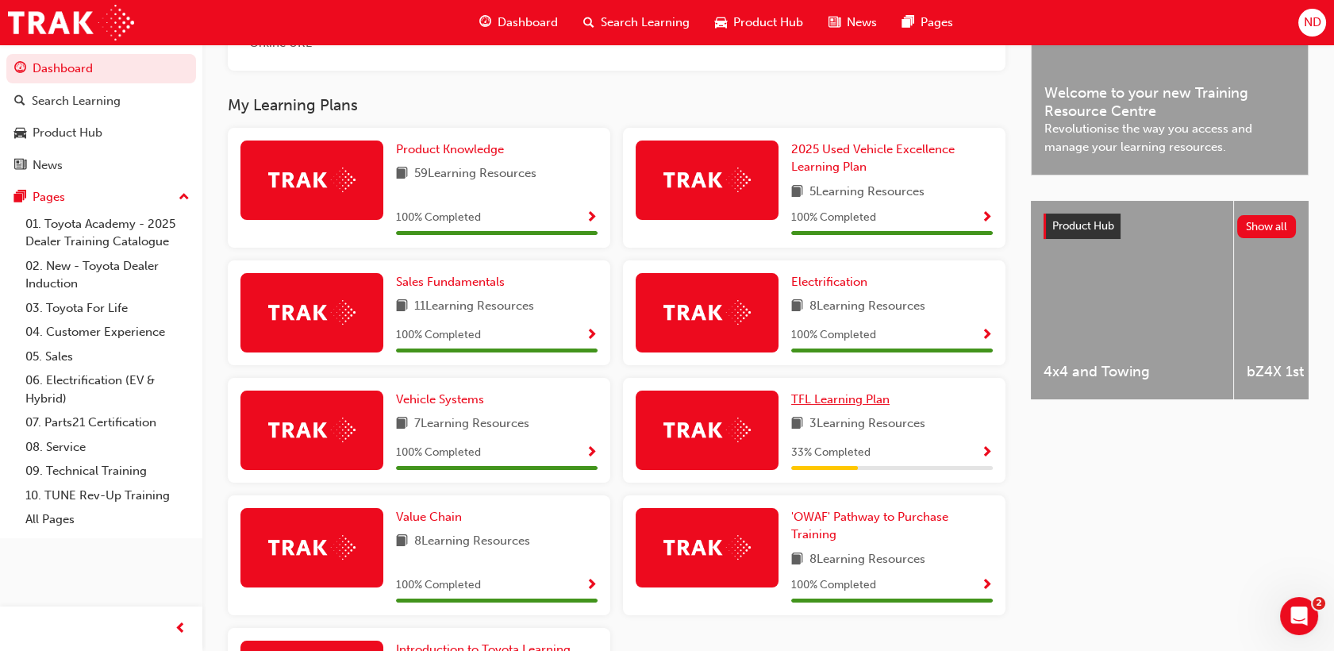
click at [831, 399] on span "TFL Learning Plan" at bounding box center [840, 399] width 98 height 14
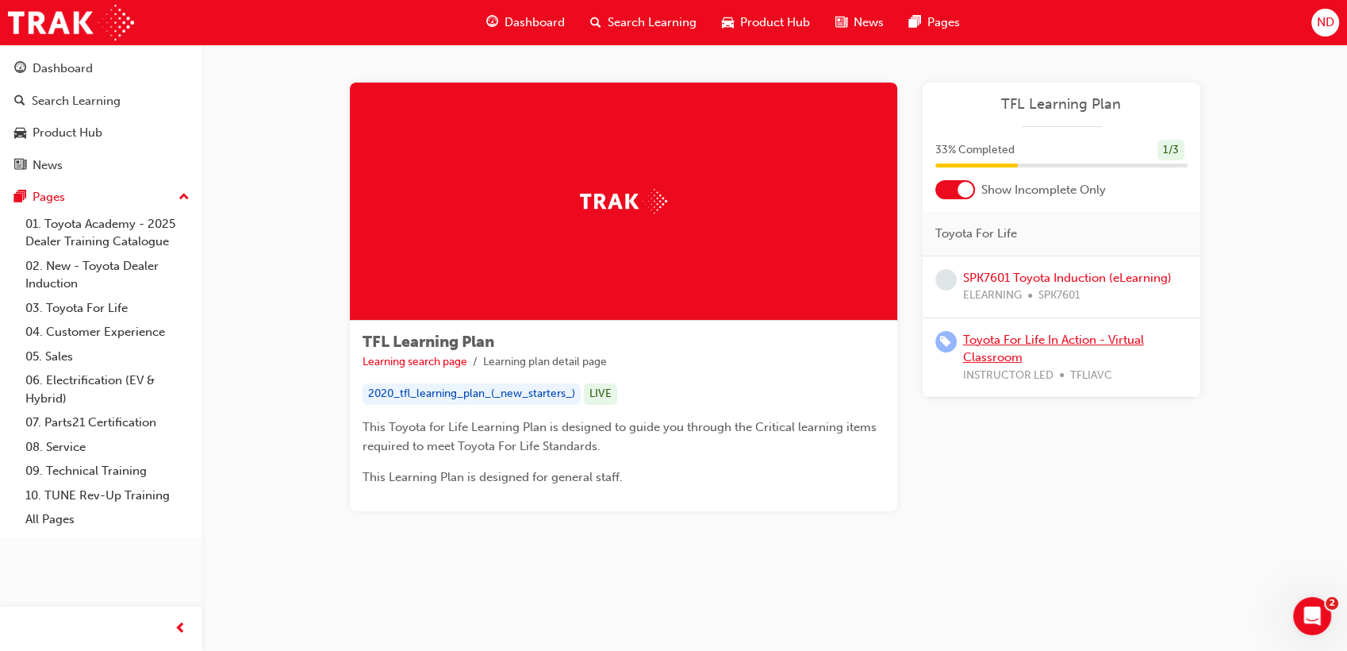
click at [1050, 338] on link "Toyota For Life In Action - Virtual Classroom" at bounding box center [1053, 348] width 181 height 33
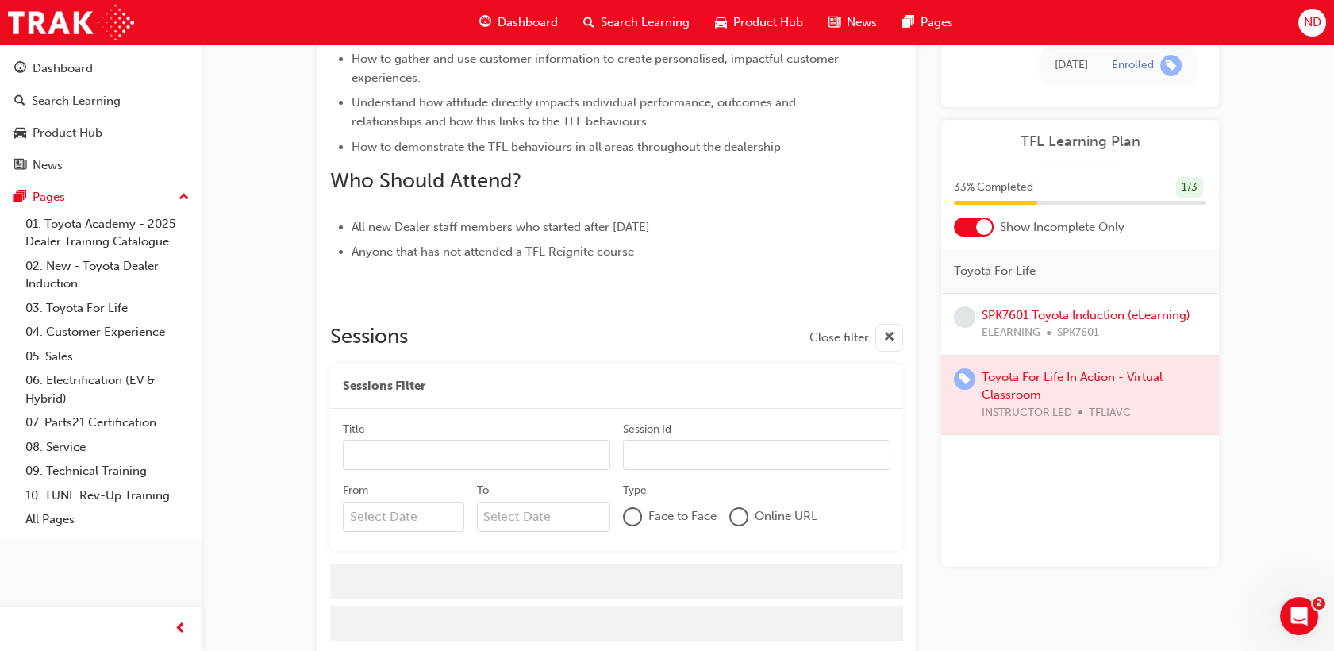
scroll to position [734, 0]
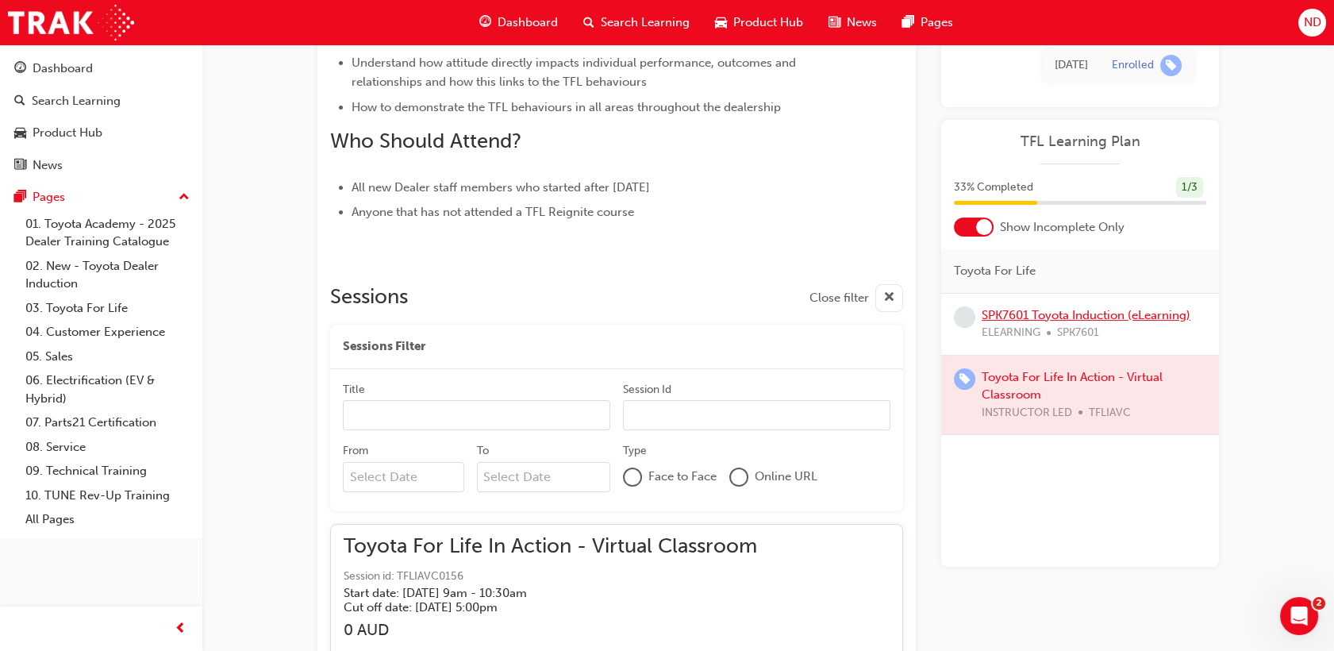
click at [1050, 316] on link "SPK7601 Toyota Induction (eLearning)" at bounding box center [1085, 315] width 209 height 14
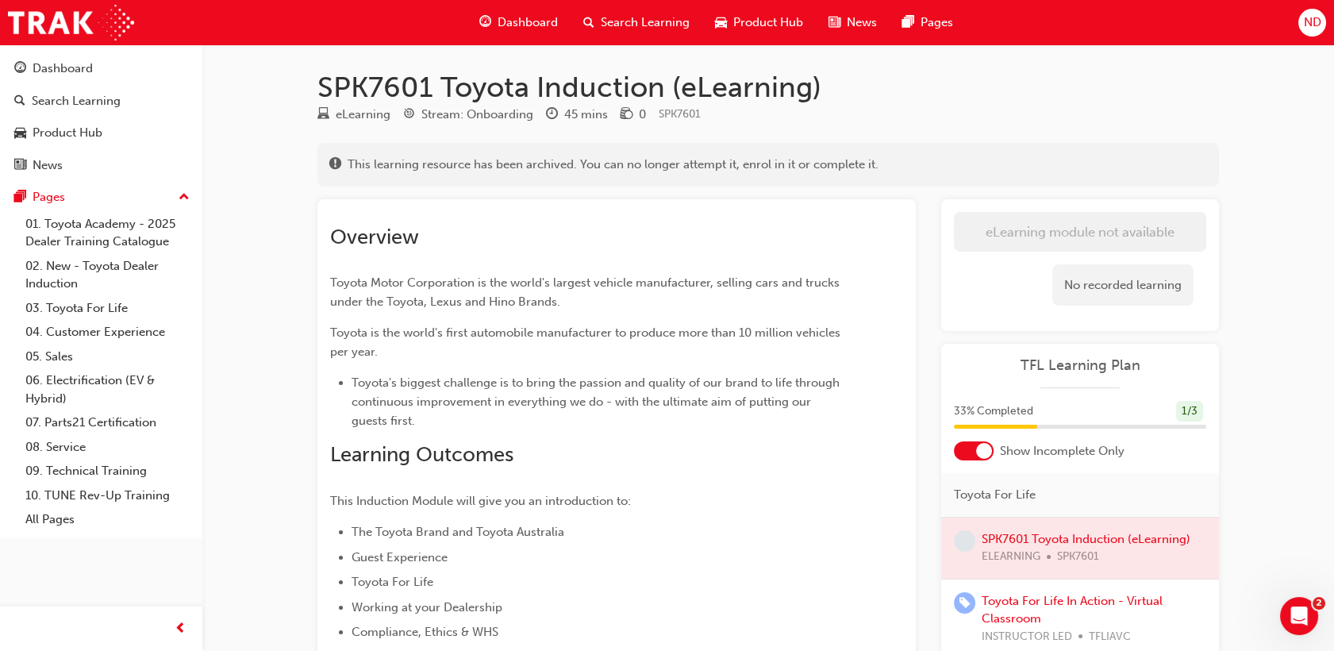
click at [503, 18] on span "Dashboard" at bounding box center [527, 22] width 60 height 18
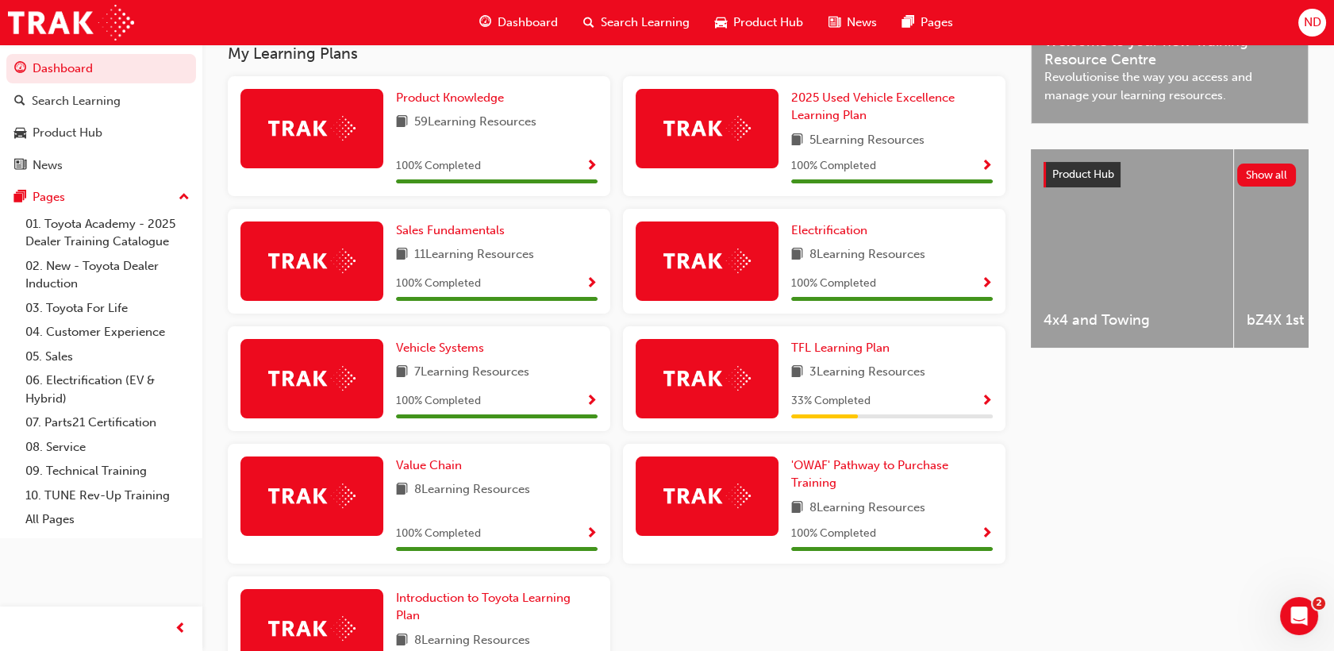
scroll to position [623, 0]
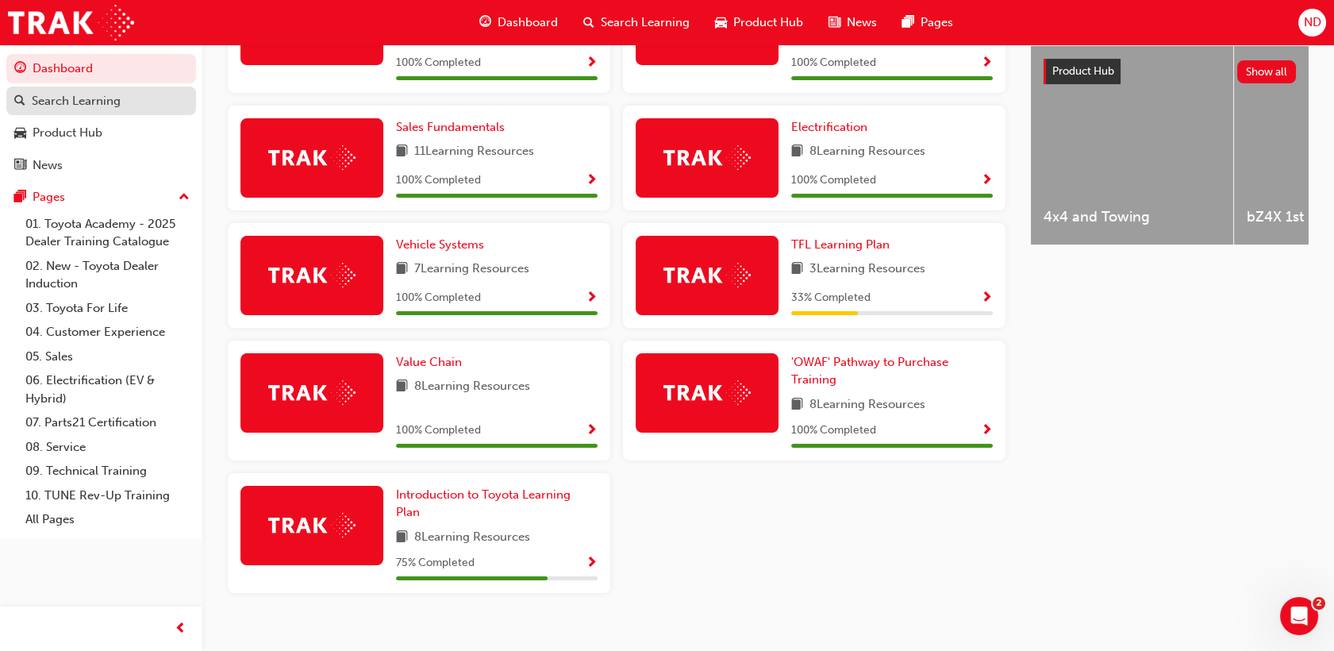
click at [94, 97] on div "Search Learning" at bounding box center [76, 101] width 89 height 18
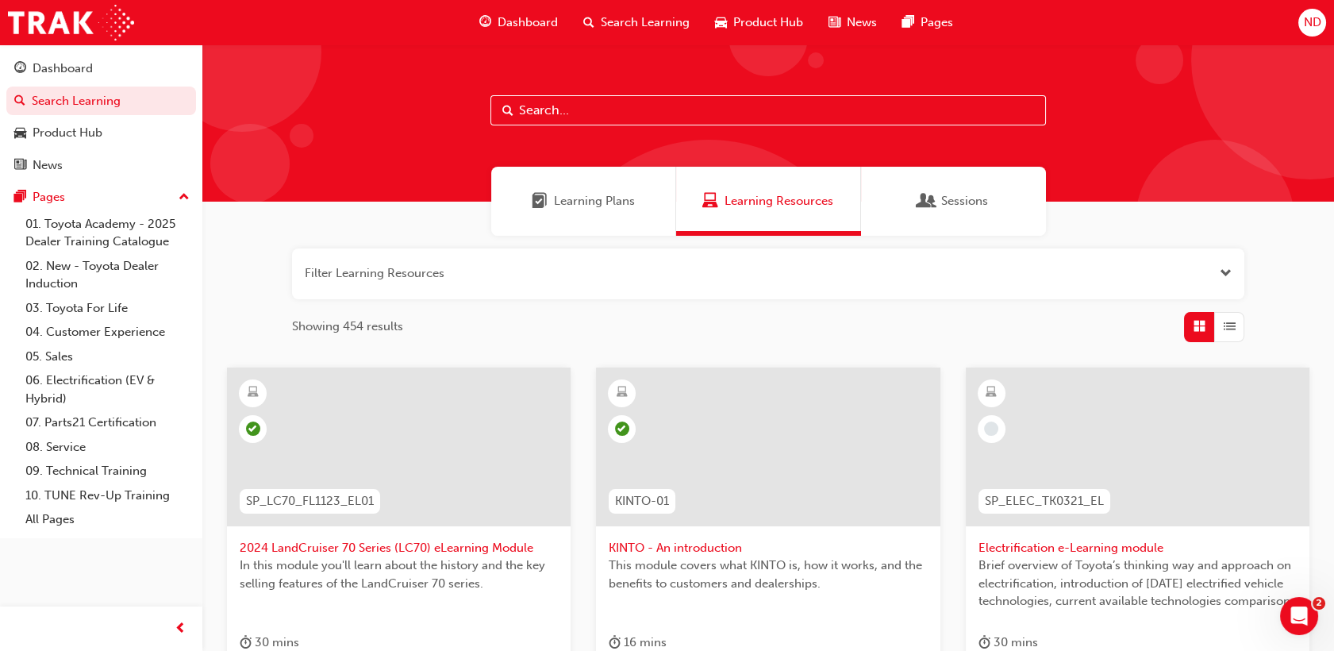
click at [433, 279] on button "button" at bounding box center [768, 273] width 952 height 51
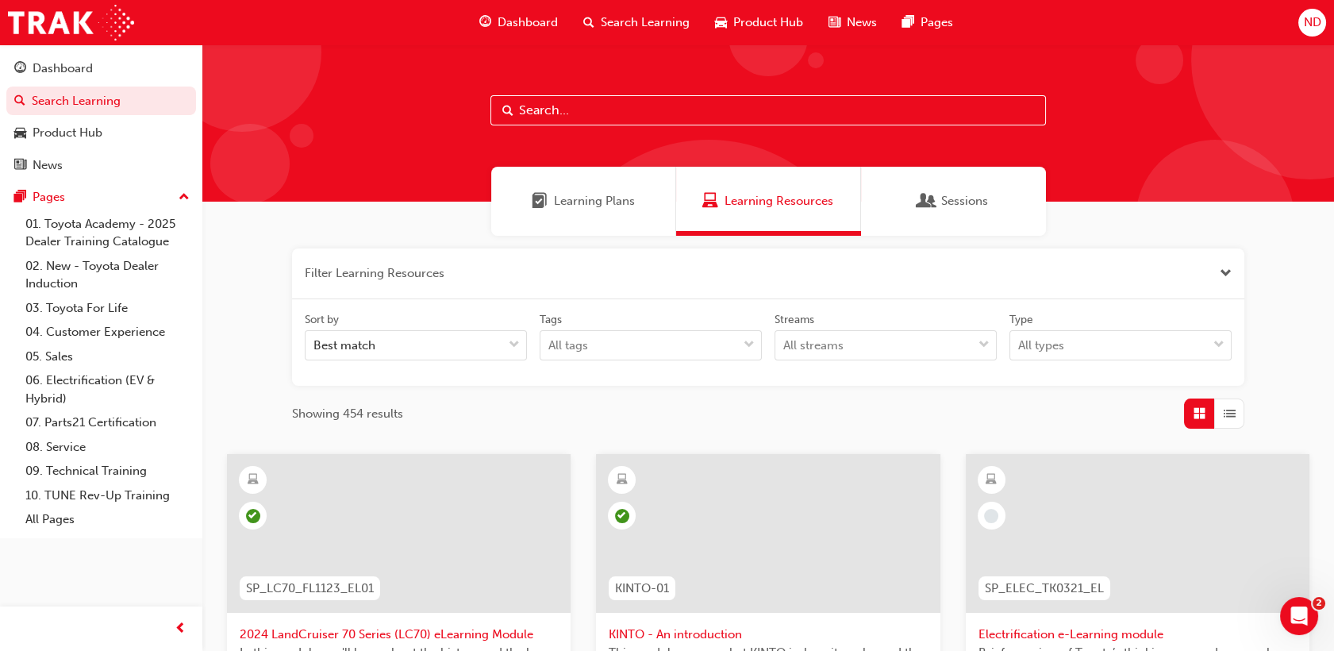
click at [619, 213] on div "Learning Plans" at bounding box center [583, 201] width 185 height 69
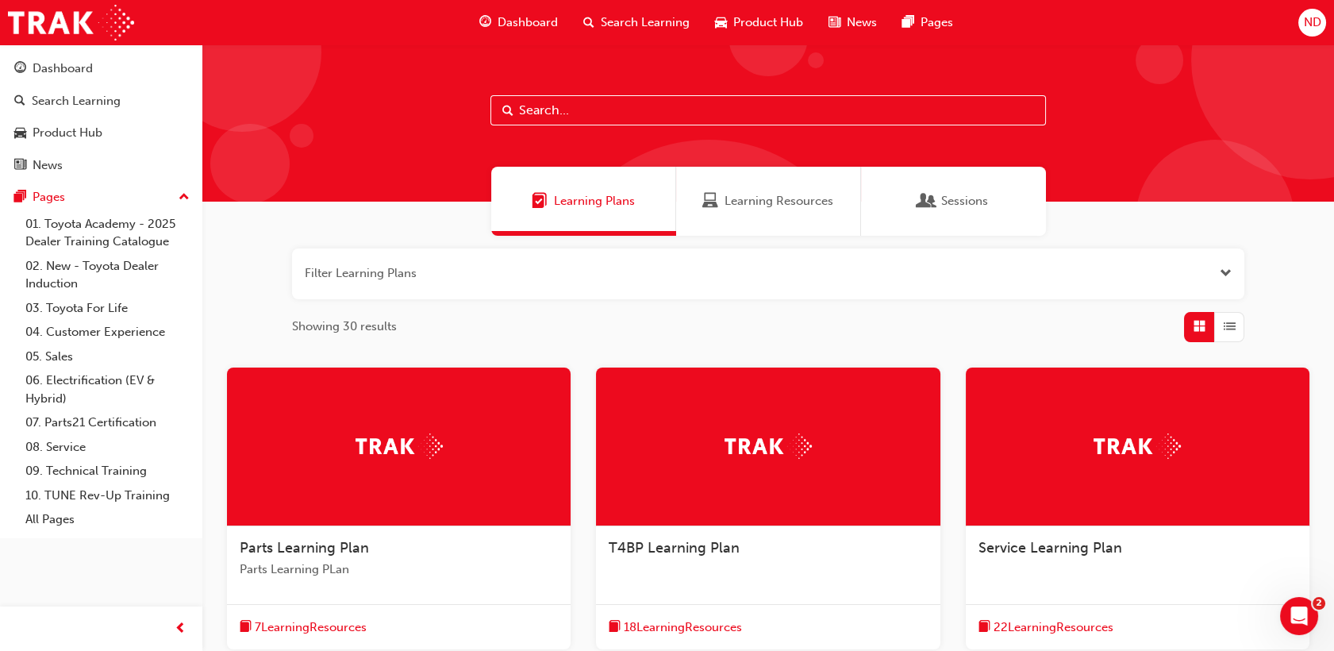
click at [624, 109] on input "text" at bounding box center [767, 110] width 555 height 30
paste input "Fortuner (SP_FORTUNER_FL0820_DPG)"
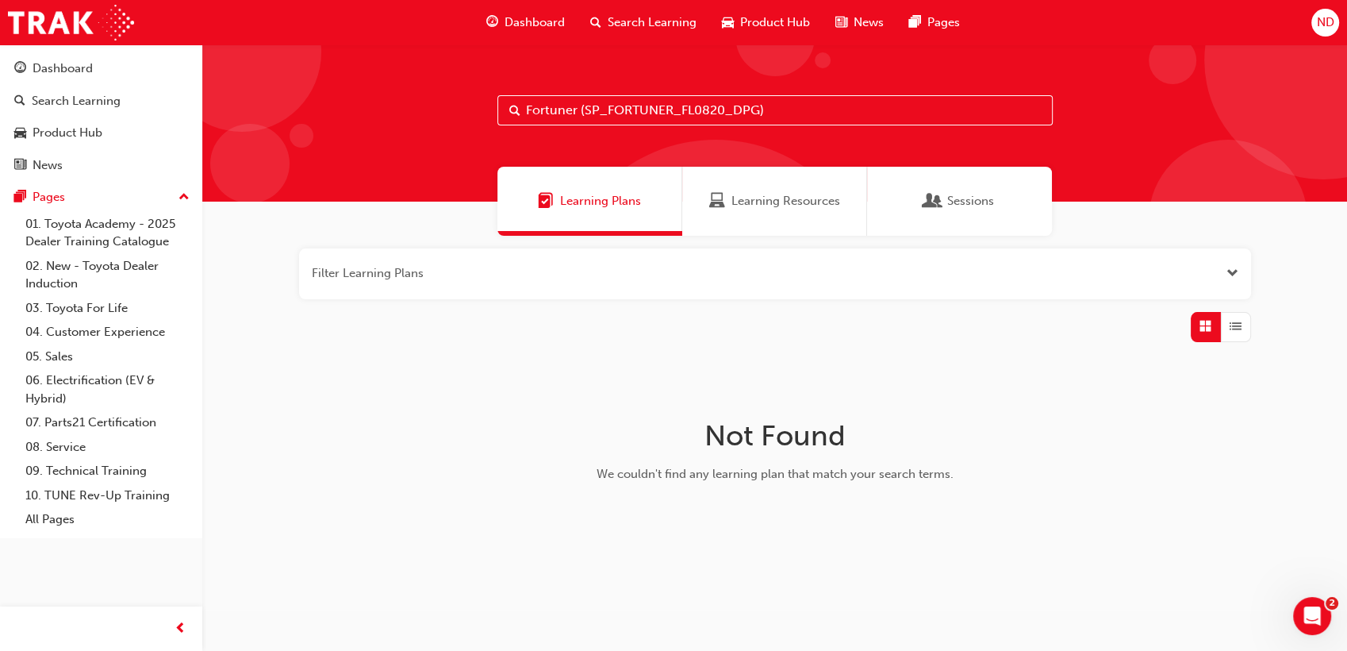
click at [752, 111] on input "Fortuner (SP_FORTUNER_FL0820_DPG)" at bounding box center [774, 110] width 555 height 30
drag, startPoint x: 762, startPoint y: 111, endPoint x: 683, endPoint y: 116, distance: 79.5
click at [683, 116] on input "Fortuner (SP_FORTUNER_FL0820_DPG)" at bounding box center [774, 110] width 555 height 30
click at [751, 199] on span "Learning Resources" at bounding box center [786, 201] width 109 height 18
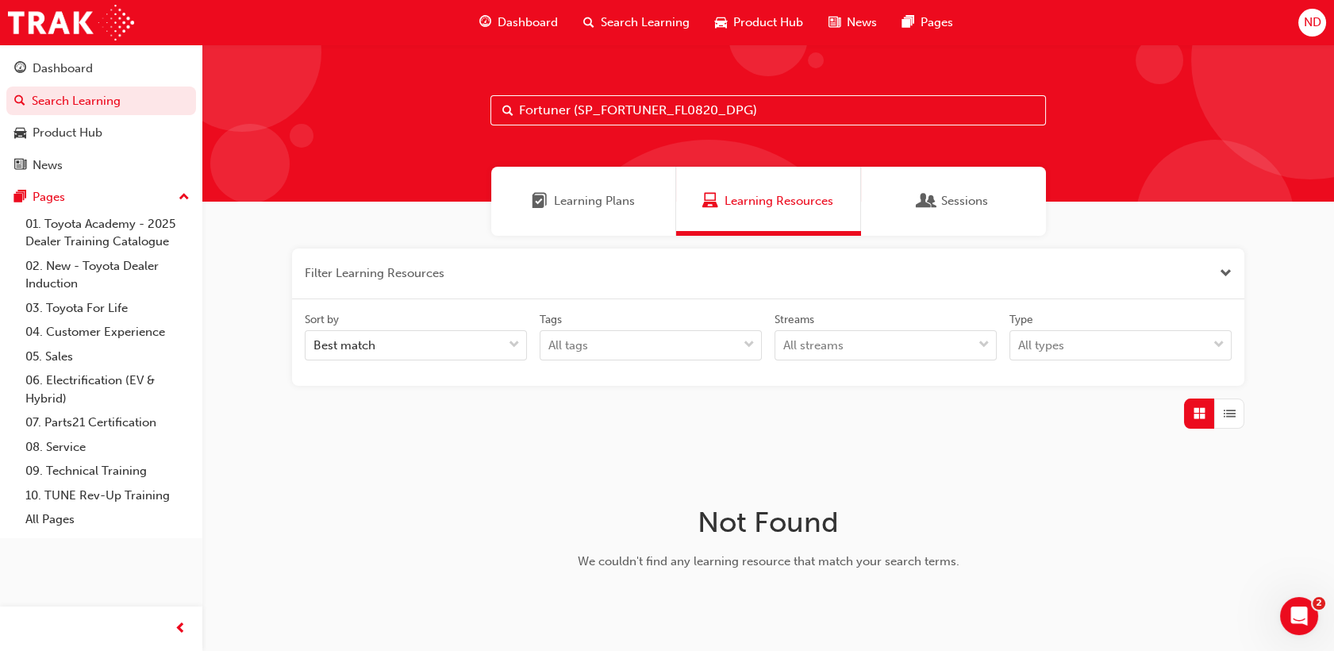
click at [767, 117] on input "Fortuner (SP_FORTUNER_FL0820_DPG)" at bounding box center [767, 110] width 555 height 30
drag, startPoint x: 767, startPoint y: 117, endPoint x: 430, endPoint y: 149, distance: 338.7
click at [430, 149] on div "Fortuner (SP_FORTUNER_FL0820_DPG)" at bounding box center [767, 122] width 1131 height 157
paste input "text"
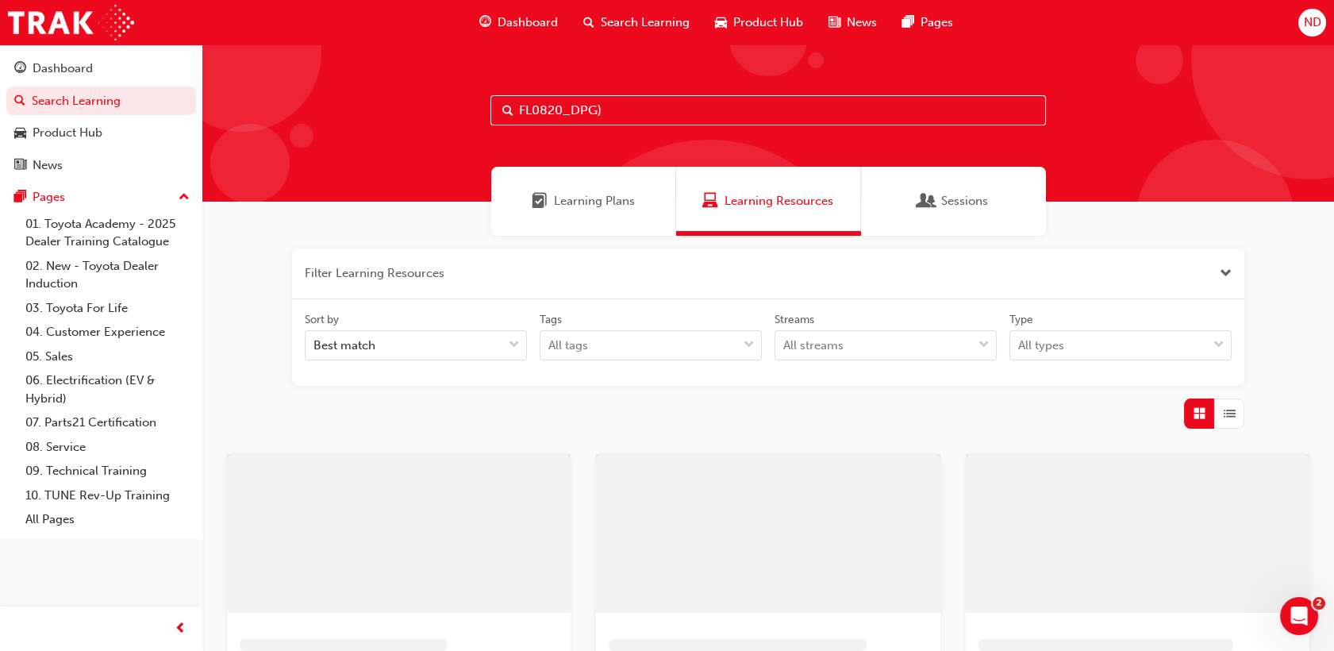
type input "FL0820_DPG)"
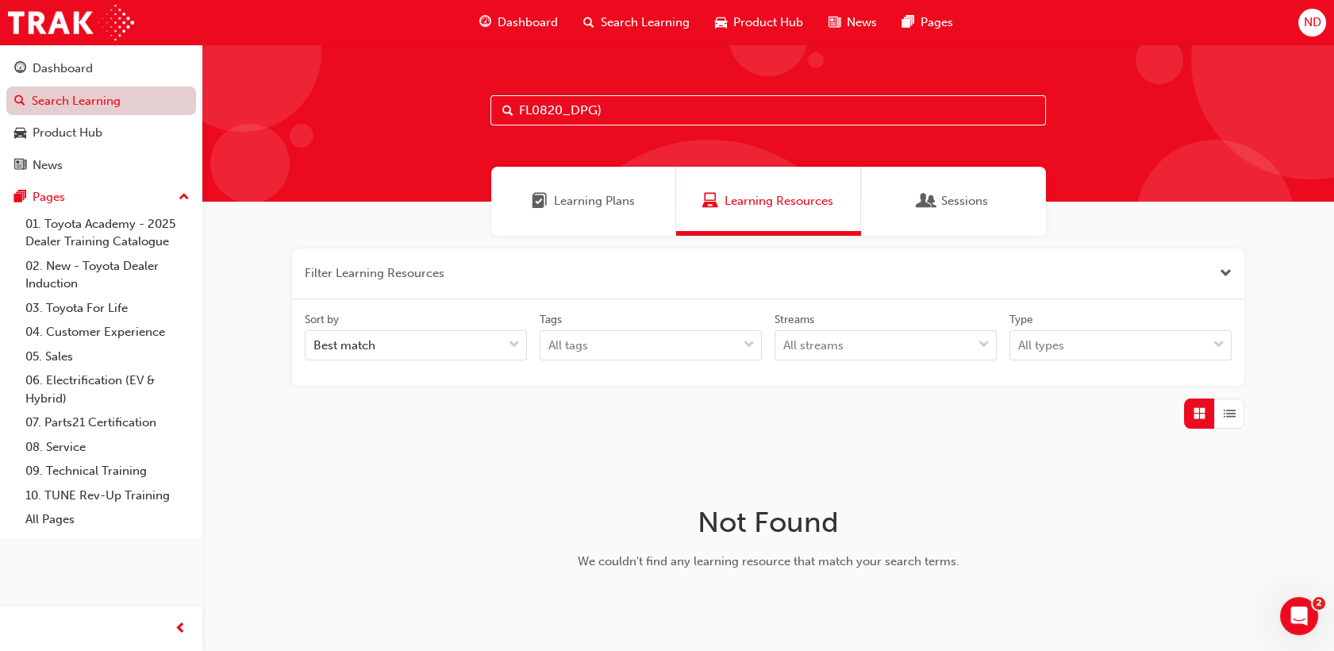
click at [92, 106] on link "Search Learning" at bounding box center [101, 100] width 190 height 29
click at [471, 340] on div "Best match" at bounding box center [403, 346] width 197 height 28
click at [315, 340] on input "Sort by Best match" at bounding box center [314, 344] width 2 height 13
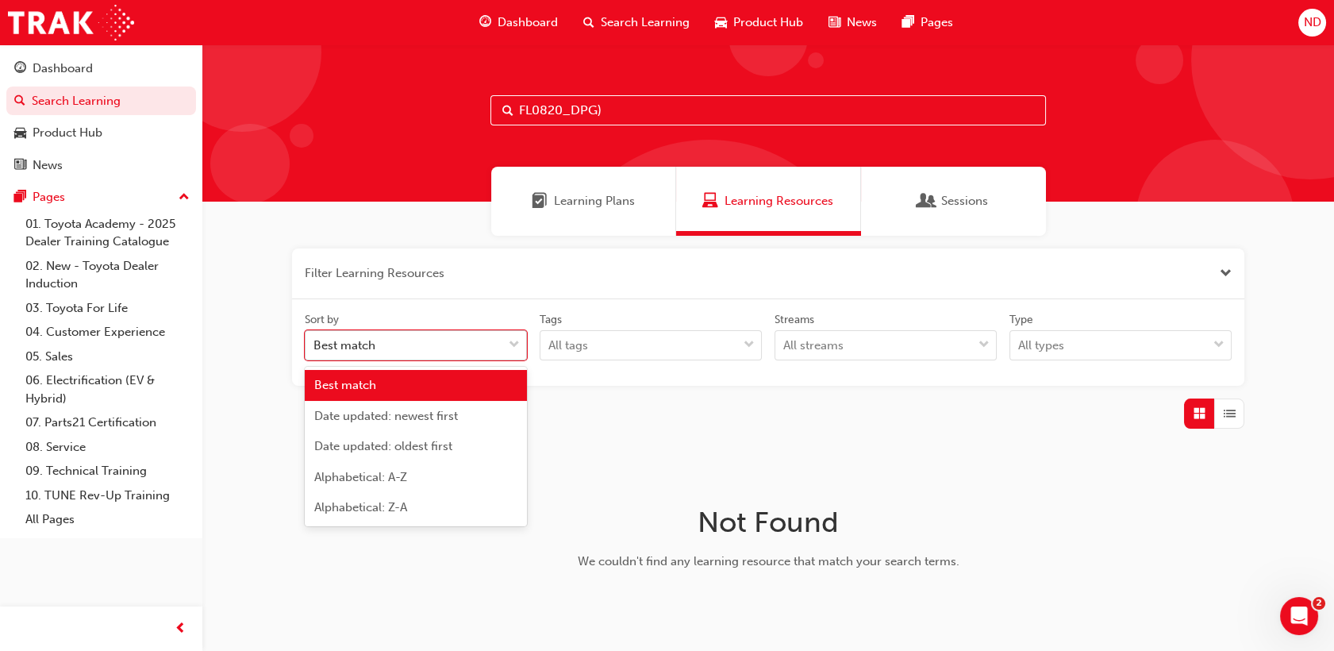
click at [471, 340] on div "Best match" at bounding box center [403, 346] width 197 height 28
click at [315, 340] on input "Sort by option Best match focused, 1 of 5. 5 results available. Use Up and Down…" at bounding box center [314, 344] width 2 height 13
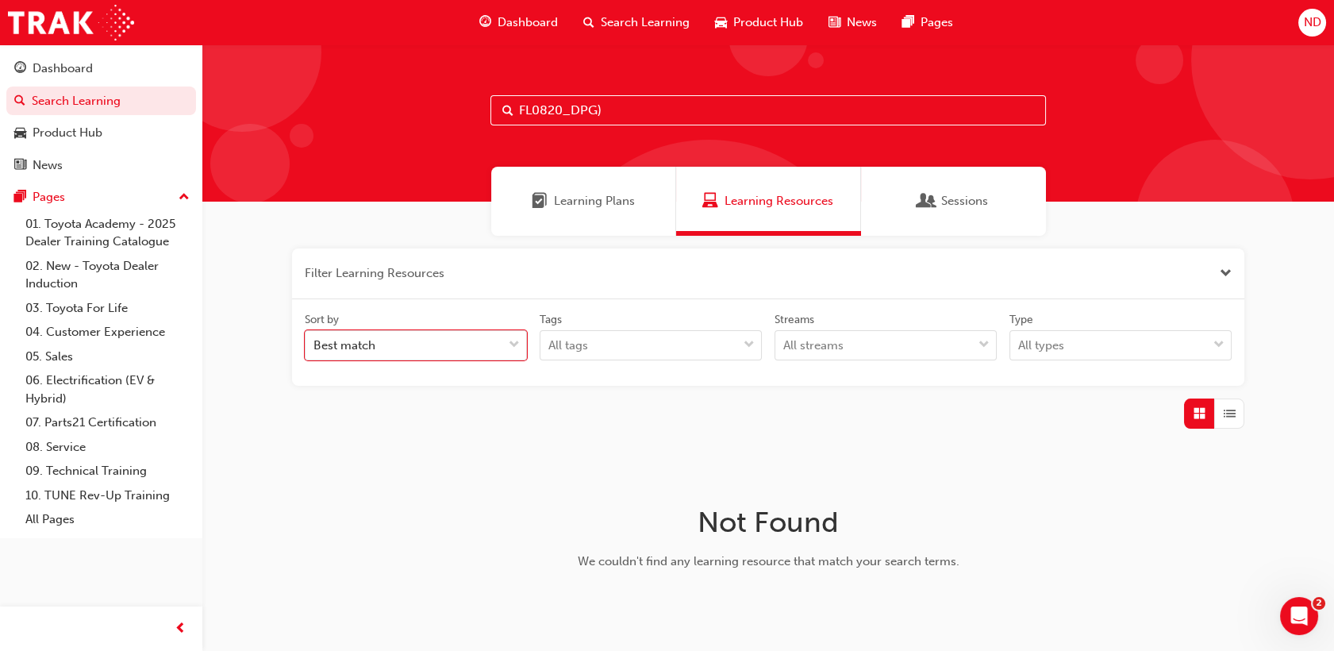
click at [530, 12] on div "Dashboard" at bounding box center [519, 22] width 104 height 33
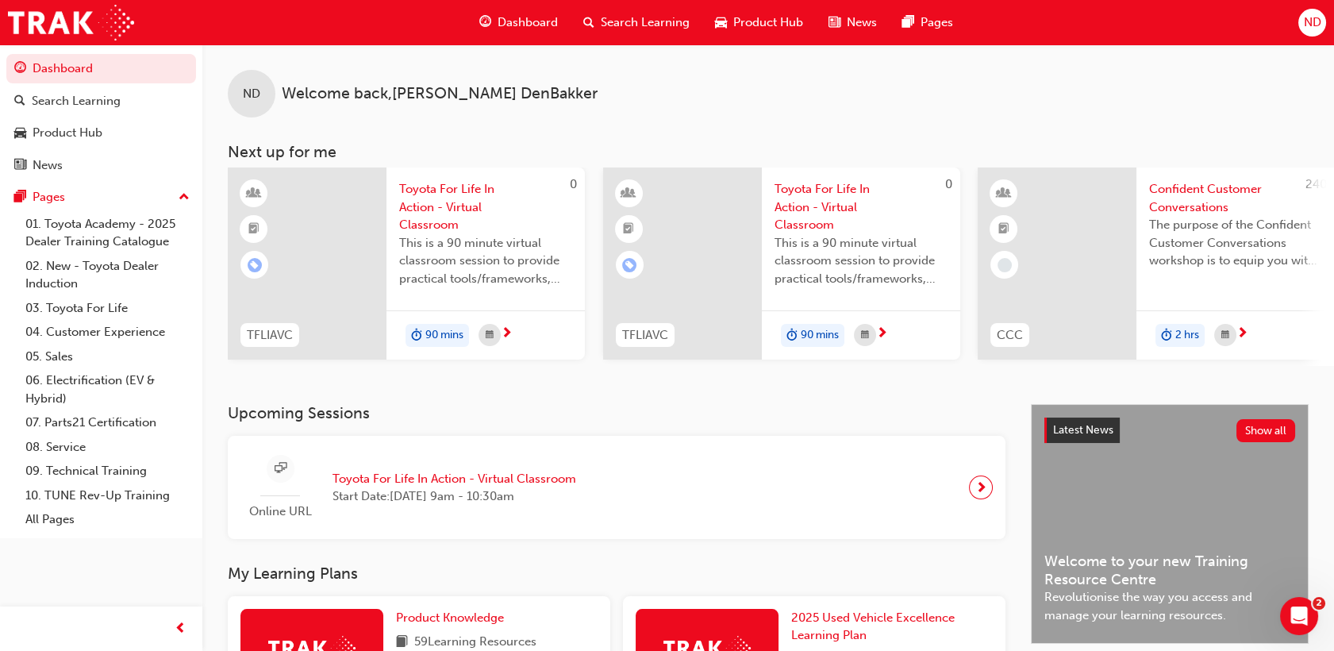
click at [596, 17] on div "Search Learning" at bounding box center [636, 22] width 132 height 33
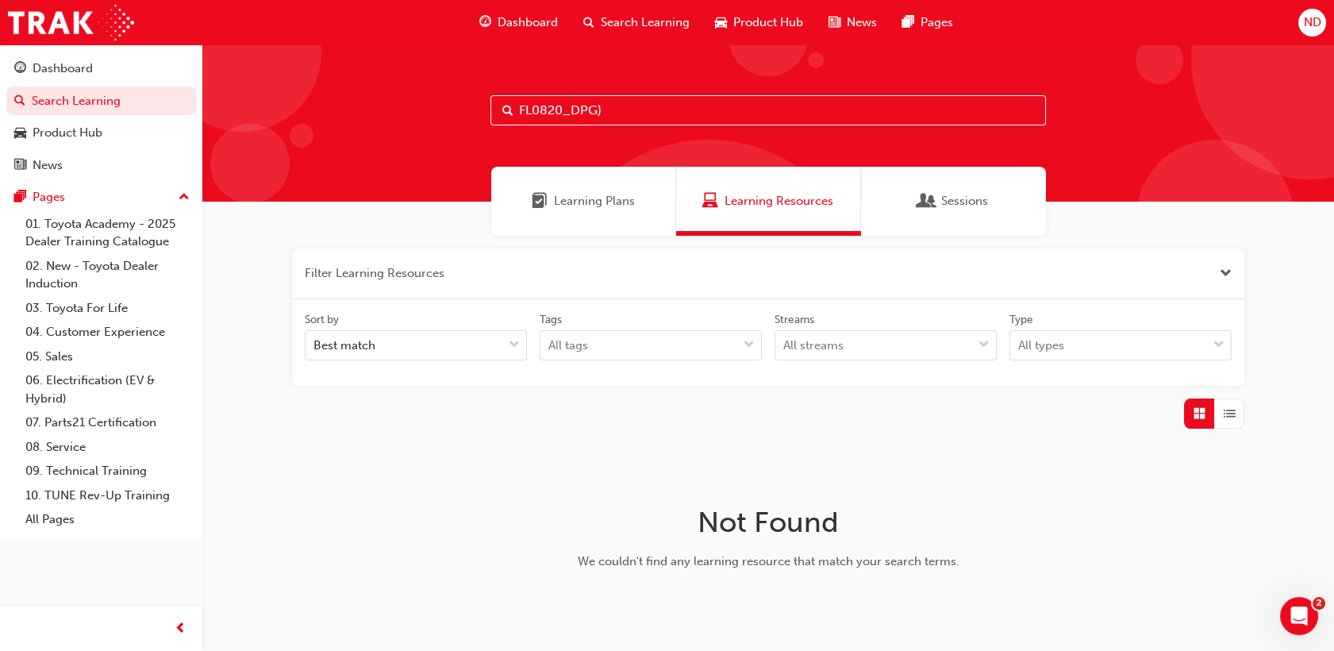
click at [598, 113] on input "FL0820_DPG)" at bounding box center [767, 110] width 555 height 30
click at [616, 206] on span "Learning Plans" at bounding box center [594, 201] width 81 height 18
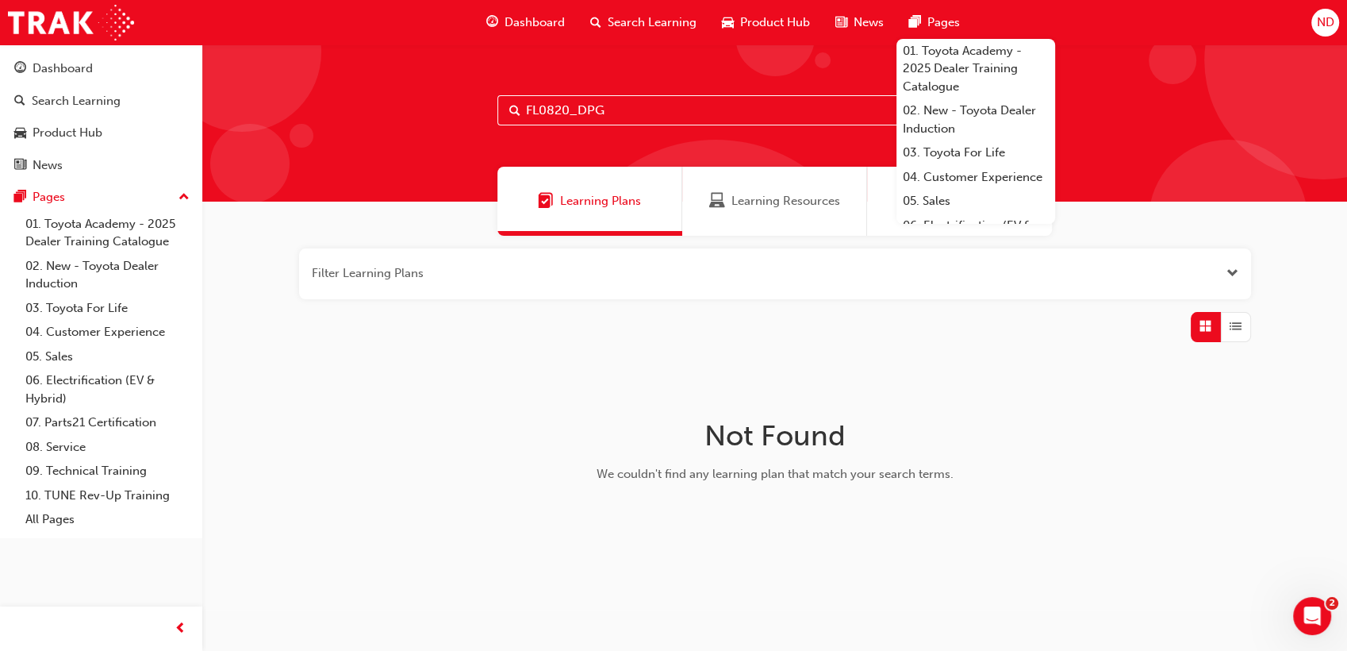
click at [598, 113] on input "FL0820_DPG" at bounding box center [774, 110] width 555 height 30
drag, startPoint x: 615, startPoint y: 115, endPoint x: 456, endPoint y: 116, distance: 158.7
click at [456, 116] on div "FL0820_DPG" at bounding box center [774, 122] width 1145 height 157
paste input "2024 GR Corolla Facelift eLearning Module (SP_GRCOROLLA_FL1224)"
click at [739, 117] on input "2024 GR Corolla Facelift eLearning Module (SP_GRCOROLLA_FL1224)" at bounding box center [774, 110] width 555 height 30
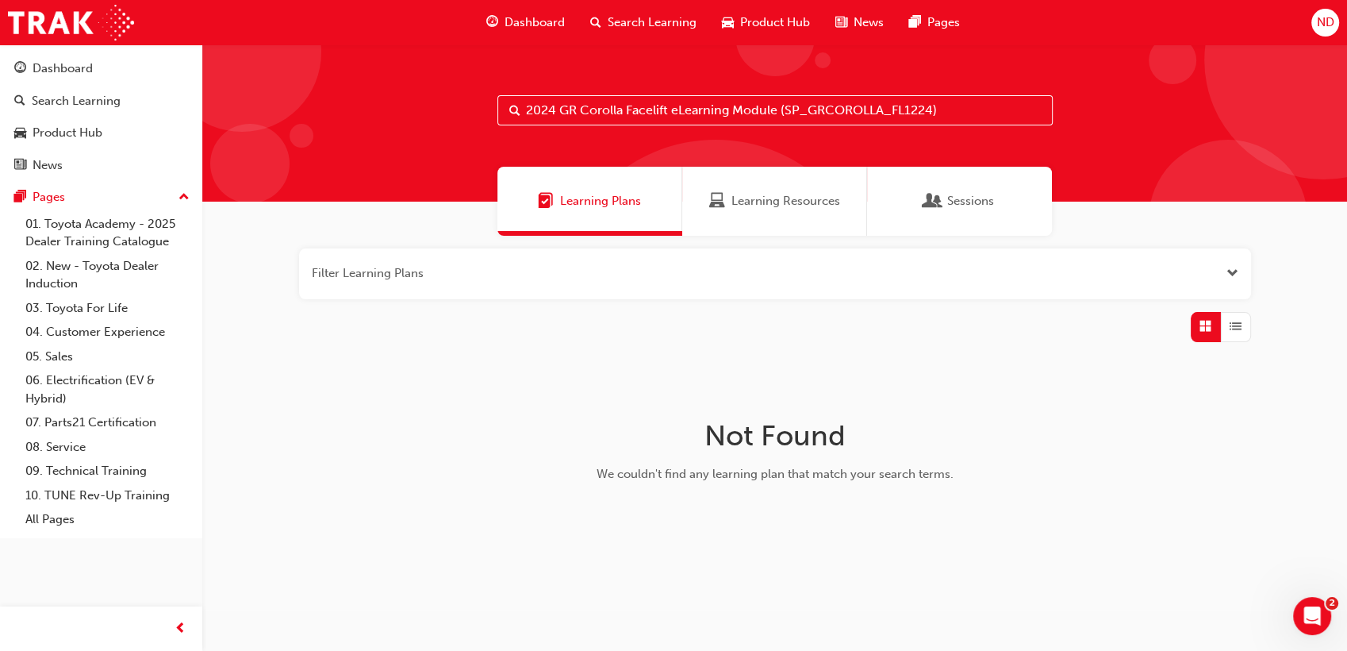
drag, startPoint x: 933, startPoint y: 109, endPoint x: 785, endPoint y: 106, distance: 148.4
click at [785, 106] on input "2024 GR Corolla Facelift eLearning Module (SP_GRCOROLLA_FL1224)" at bounding box center [774, 110] width 555 height 30
drag, startPoint x: 785, startPoint y: 106, endPoint x: 434, endPoint y: 116, distance: 350.8
click at [434, 116] on div "2024 GR Corolla Facelift eLe)" at bounding box center [774, 122] width 1145 height 157
type input "SP_GRCOROLLA_FL1224"
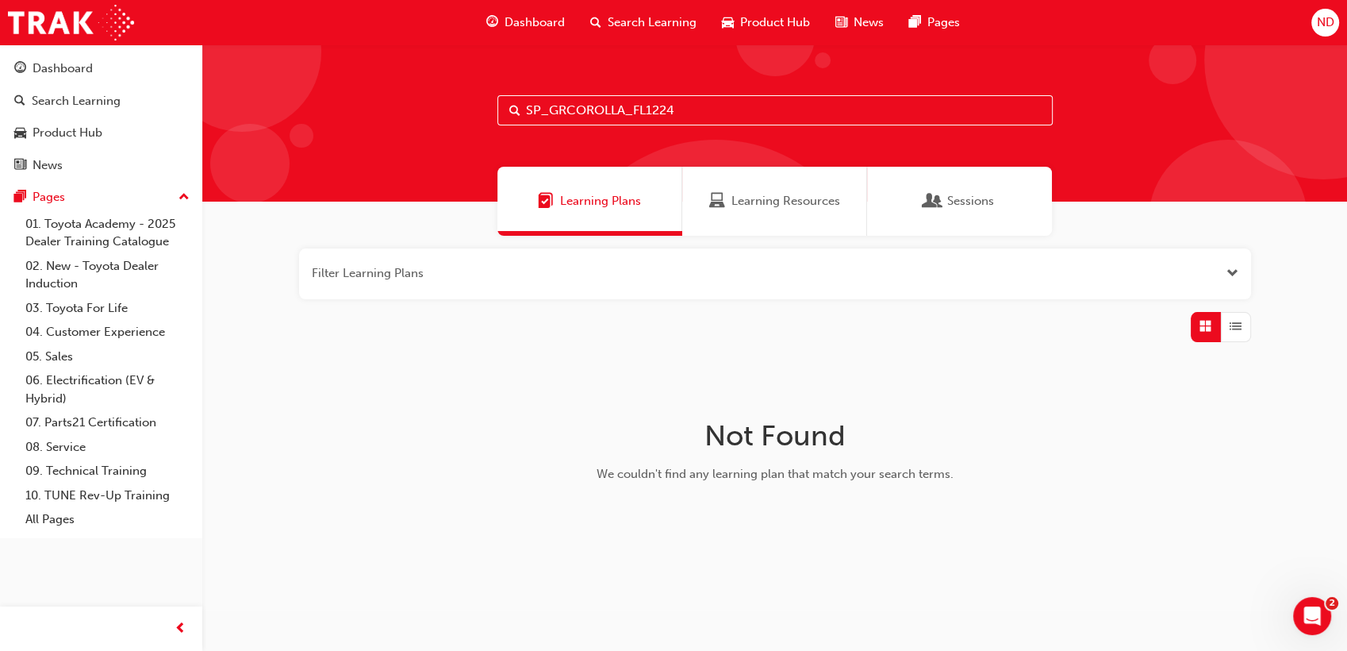
click at [511, 107] on span "Search" at bounding box center [514, 111] width 11 height 18
click at [93, 139] on div "Product Hub" at bounding box center [68, 133] width 70 height 18
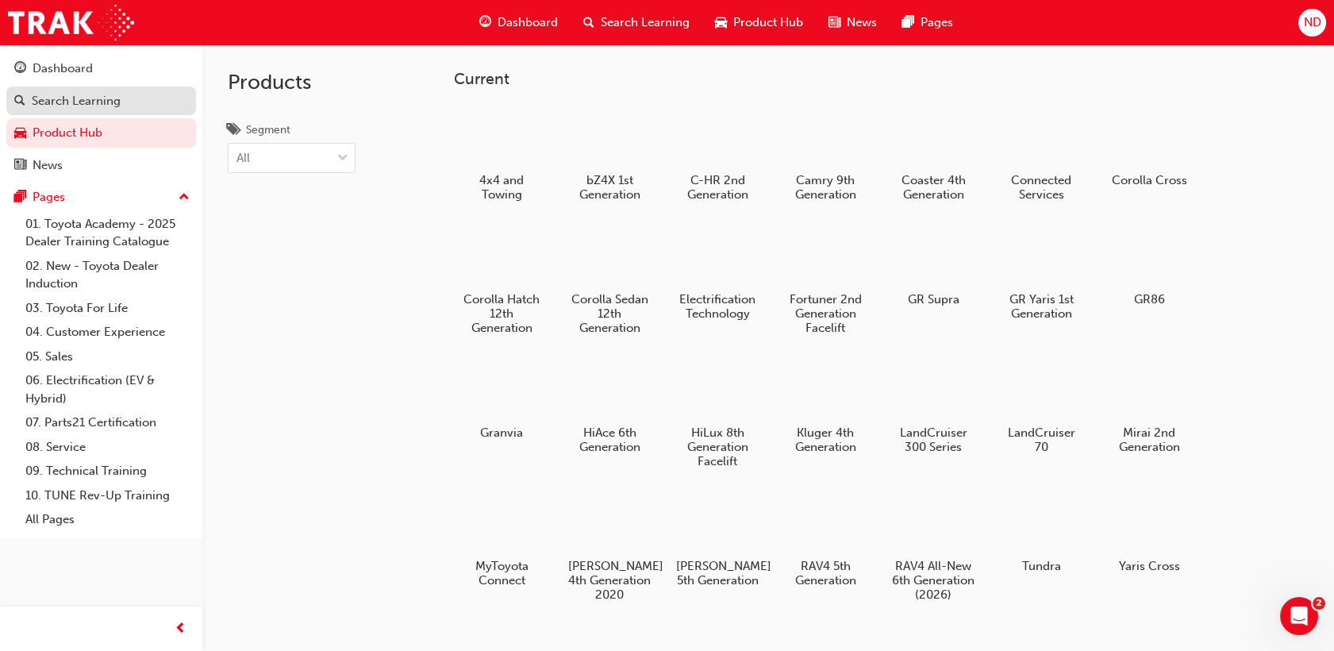
click at [91, 102] on div "Search Learning" at bounding box center [76, 101] width 89 height 18
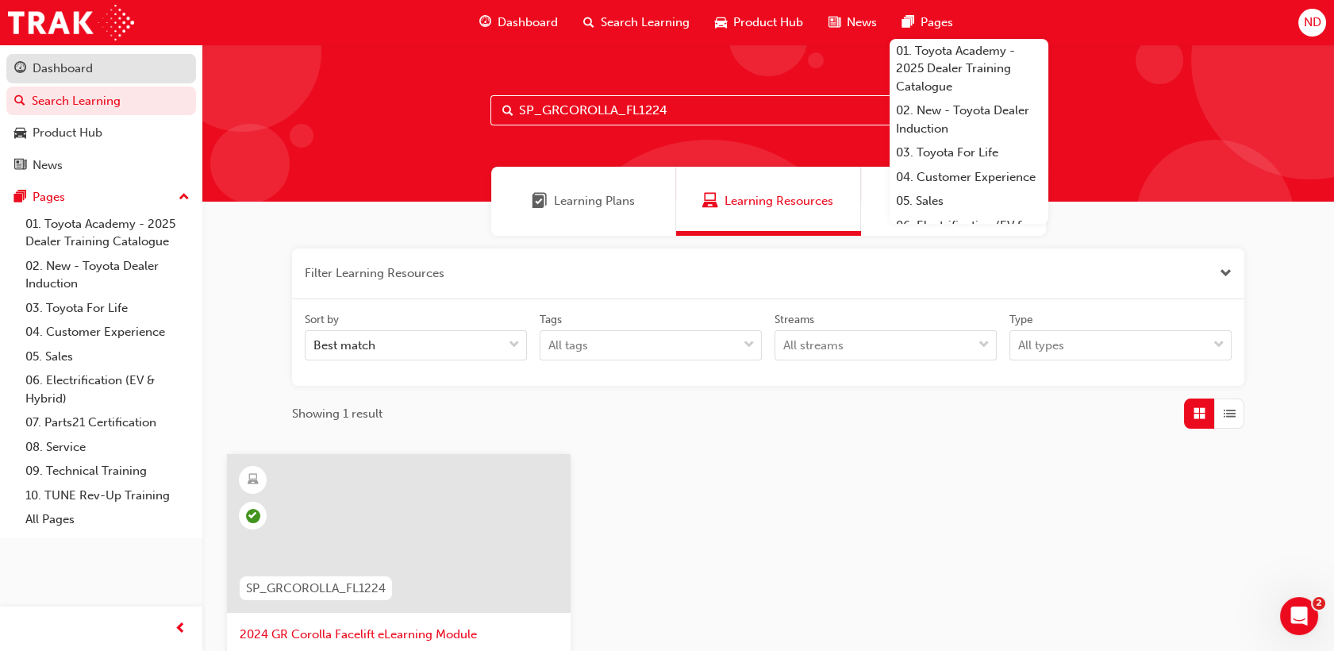
click at [80, 68] on div "Dashboard" at bounding box center [63, 69] width 60 height 18
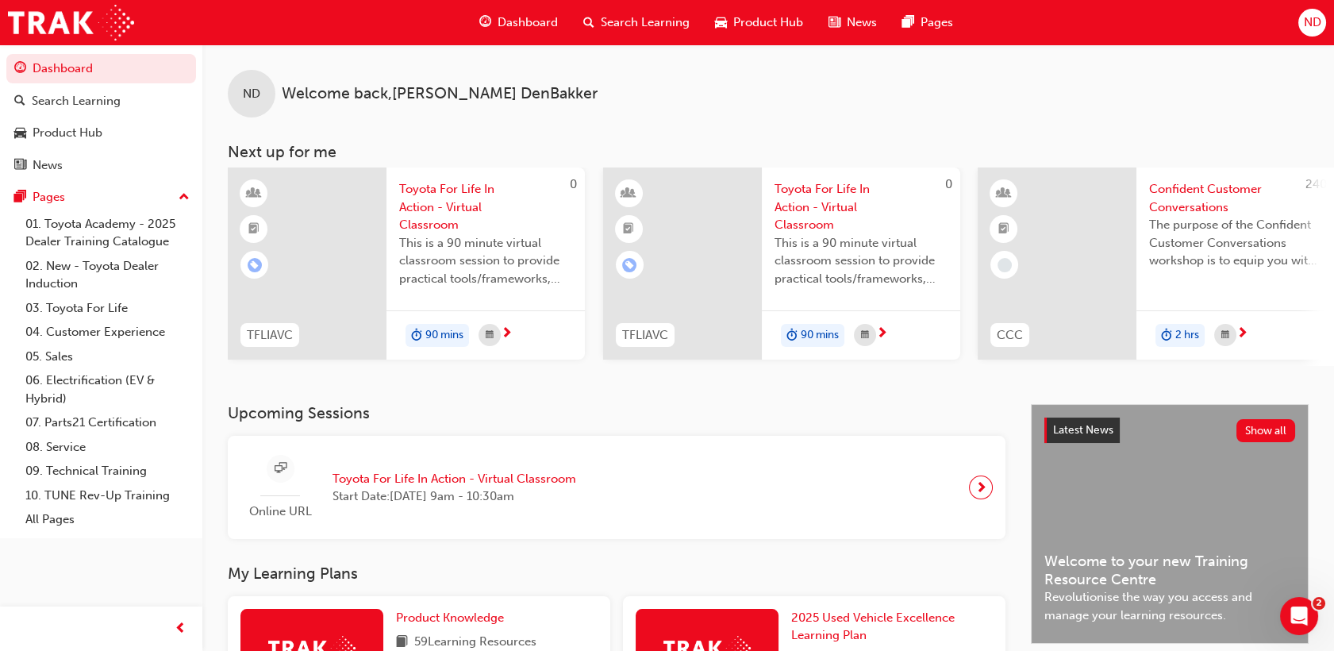
click at [664, 19] on span "Search Learning" at bounding box center [645, 22] width 89 height 18
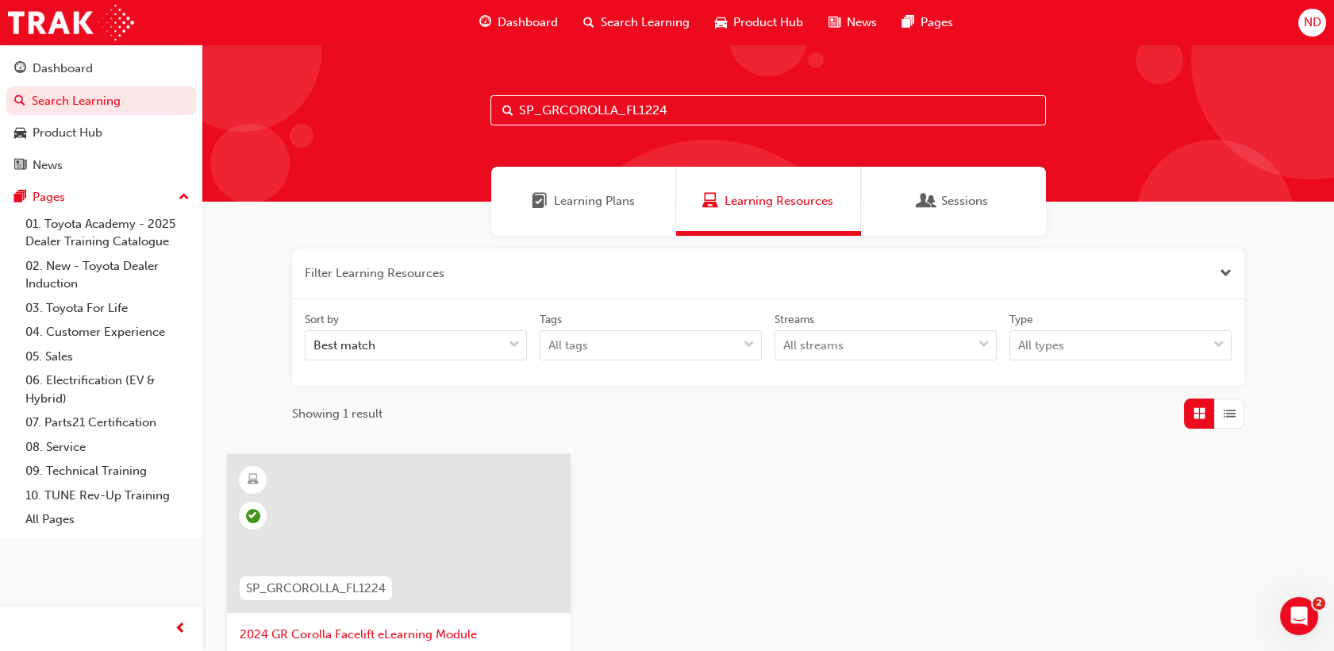
click at [616, 200] on span "Learning Plans" at bounding box center [594, 201] width 81 height 18
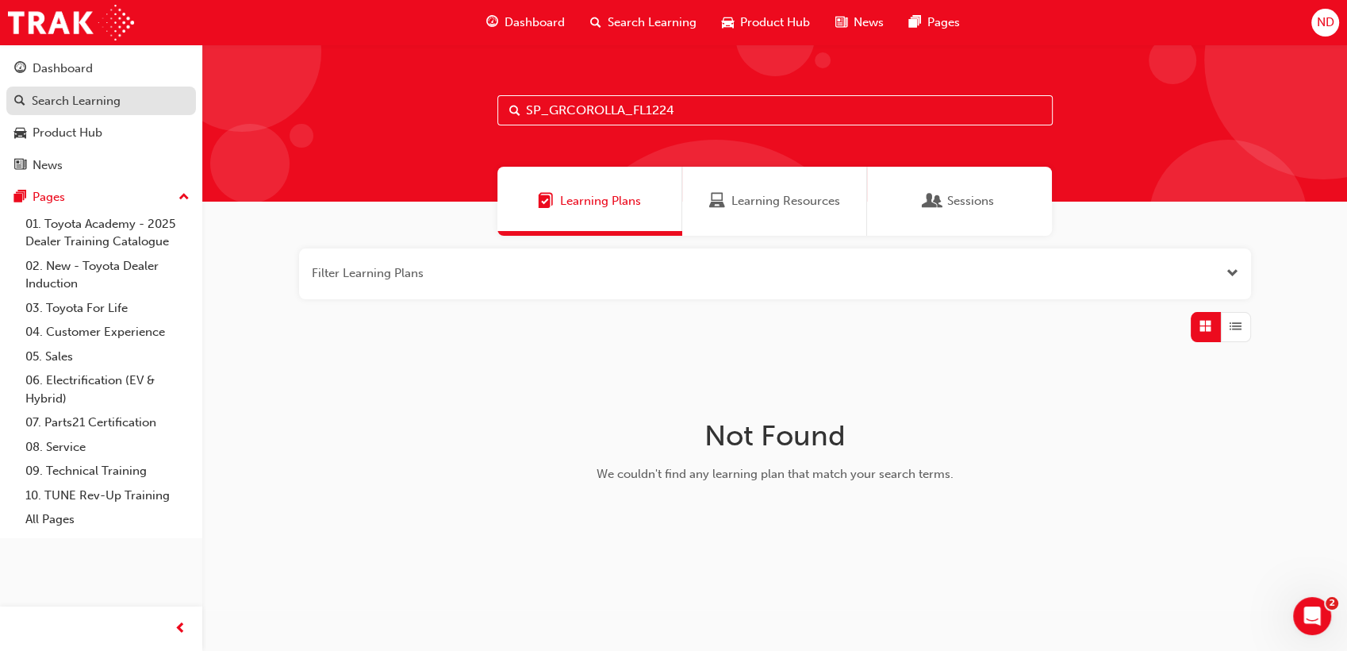
click at [103, 98] on div "Search Learning" at bounding box center [76, 101] width 89 height 18
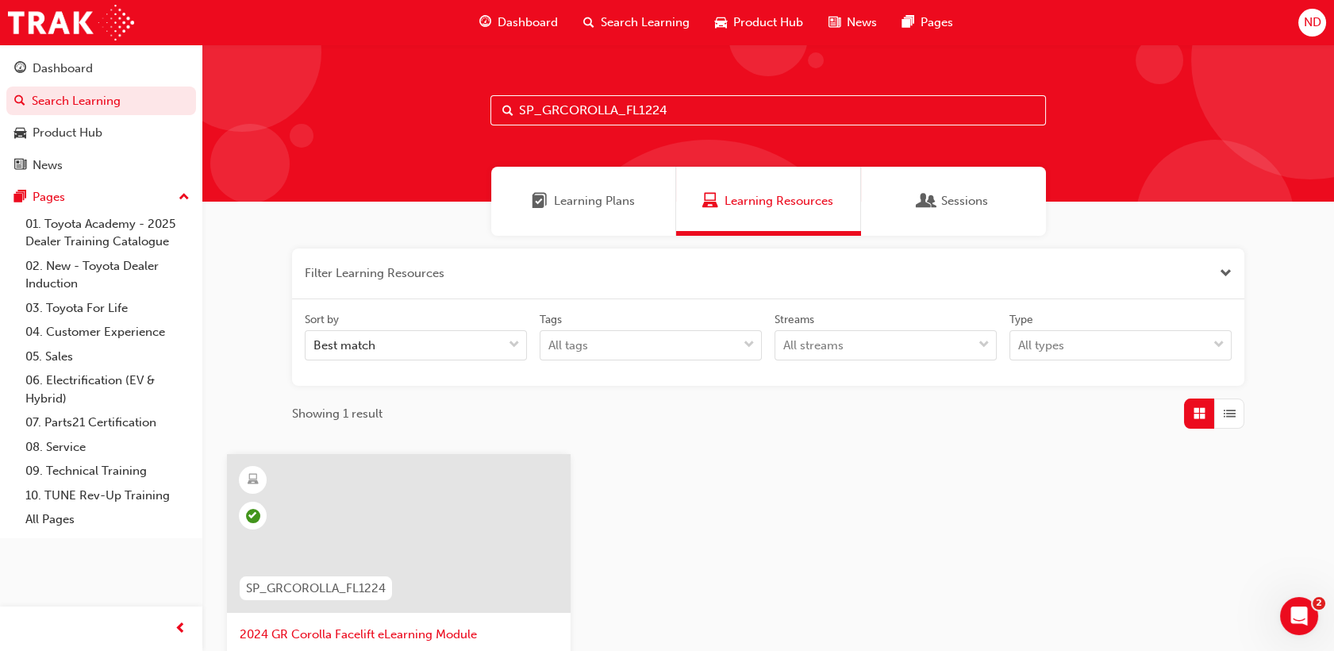
click at [628, 208] on span "Learning Plans" at bounding box center [594, 201] width 81 height 18
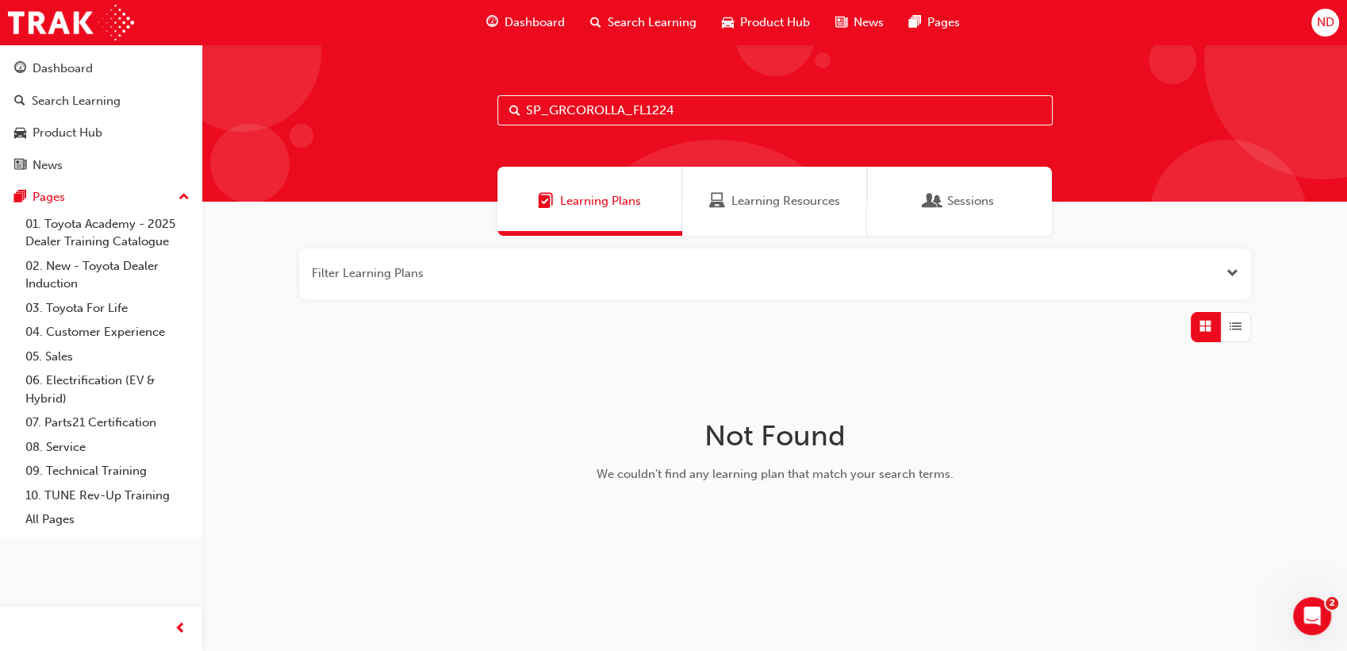
click at [501, 267] on button "button" at bounding box center [775, 273] width 952 height 51
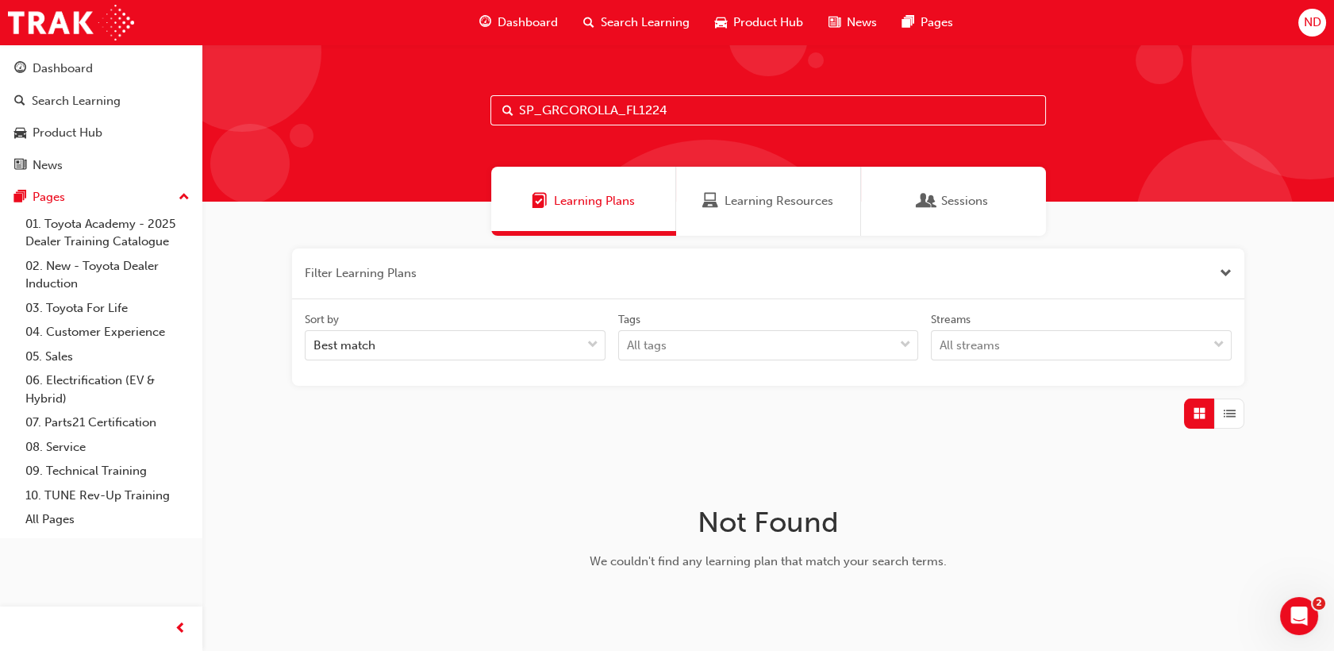
click at [440, 278] on button "button" at bounding box center [768, 273] width 952 height 51
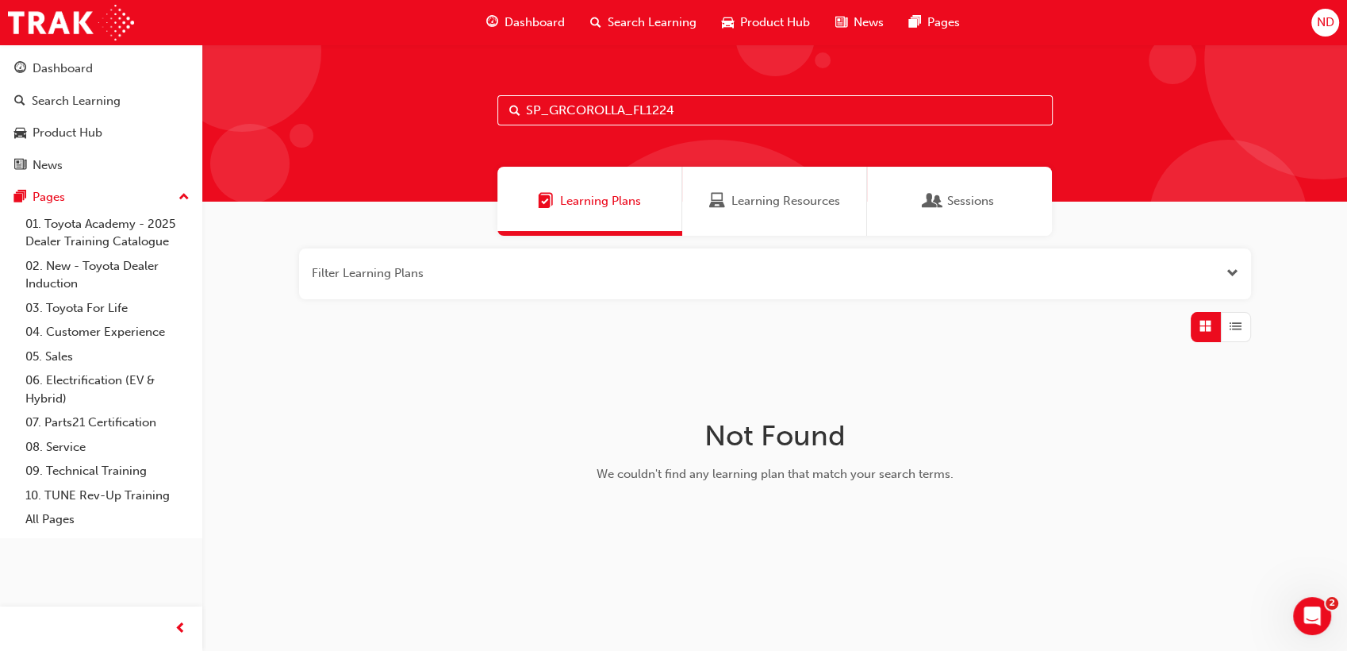
click at [440, 278] on button "button" at bounding box center [775, 273] width 952 height 51
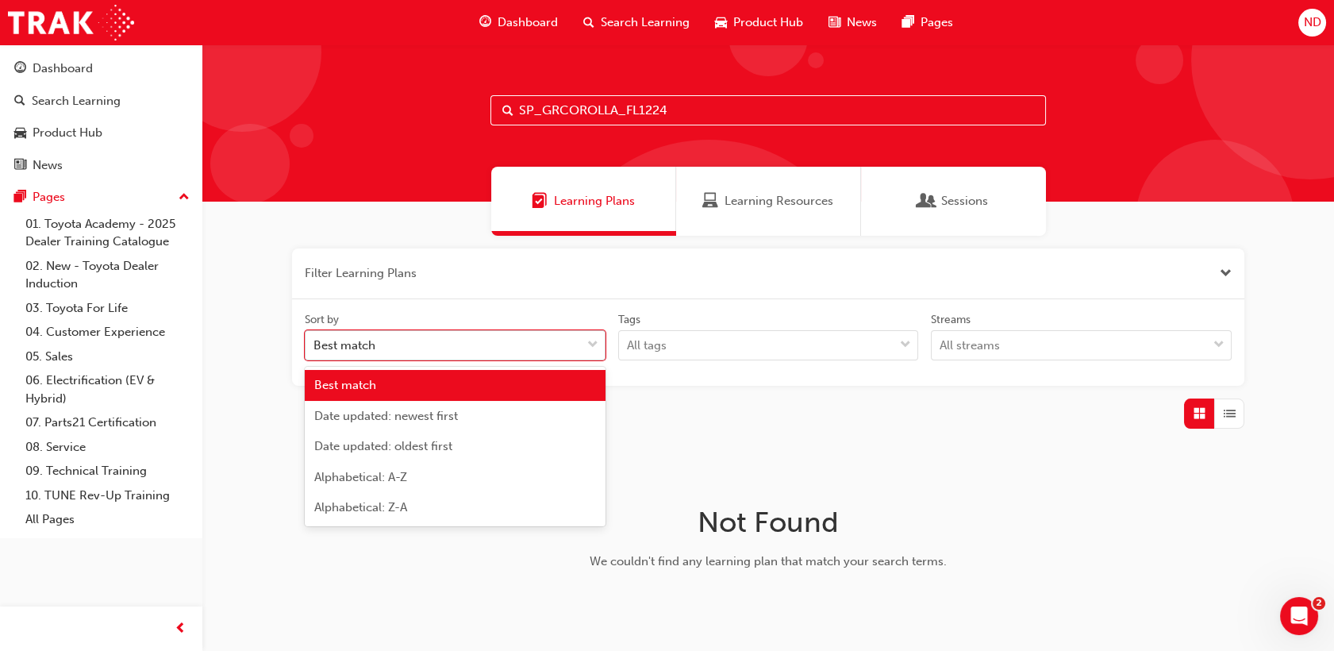
click at [438, 336] on div "Best match" at bounding box center [442, 346] width 275 height 28
click at [315, 338] on input "Sort by option Best match focused, 1 of 5. 5 results available. Use Up and Down…" at bounding box center [314, 344] width 2 height 13
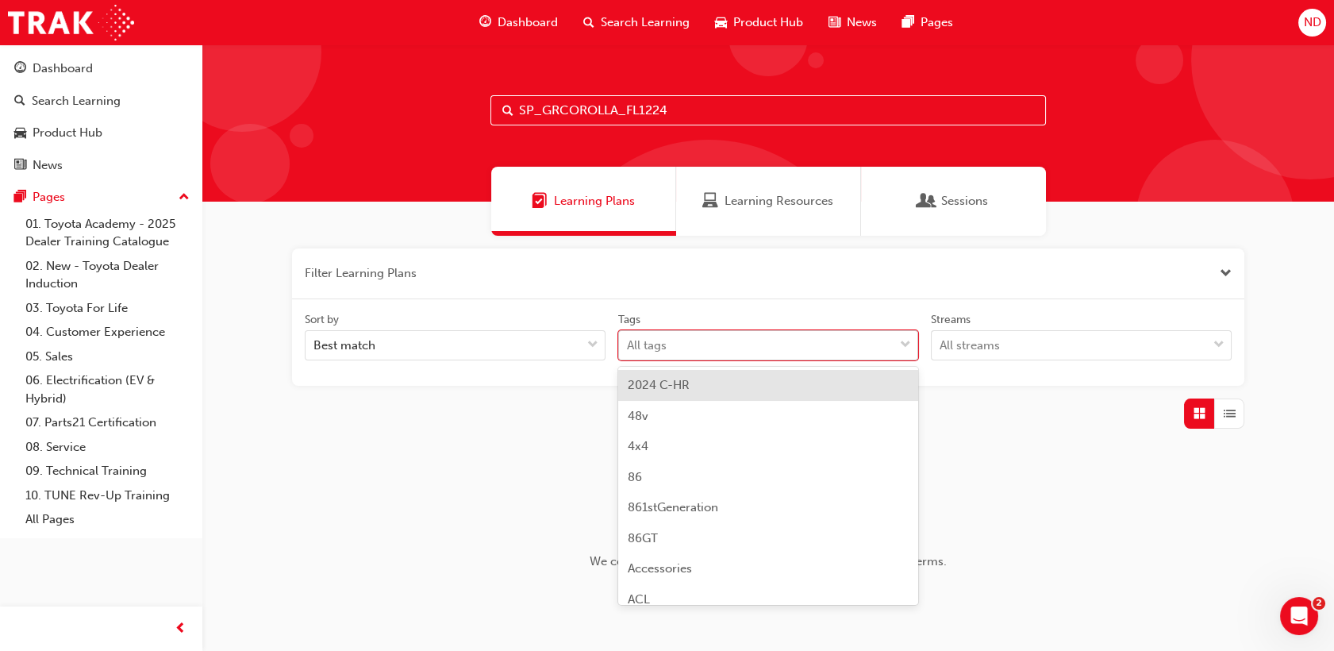
click at [729, 337] on div "All tags" at bounding box center [756, 346] width 275 height 28
click at [628, 338] on input "Tags option 2024 C-HR focused, 1 of 189. 189 results available. Use Up and Down…" at bounding box center [628, 344] width 2 height 13
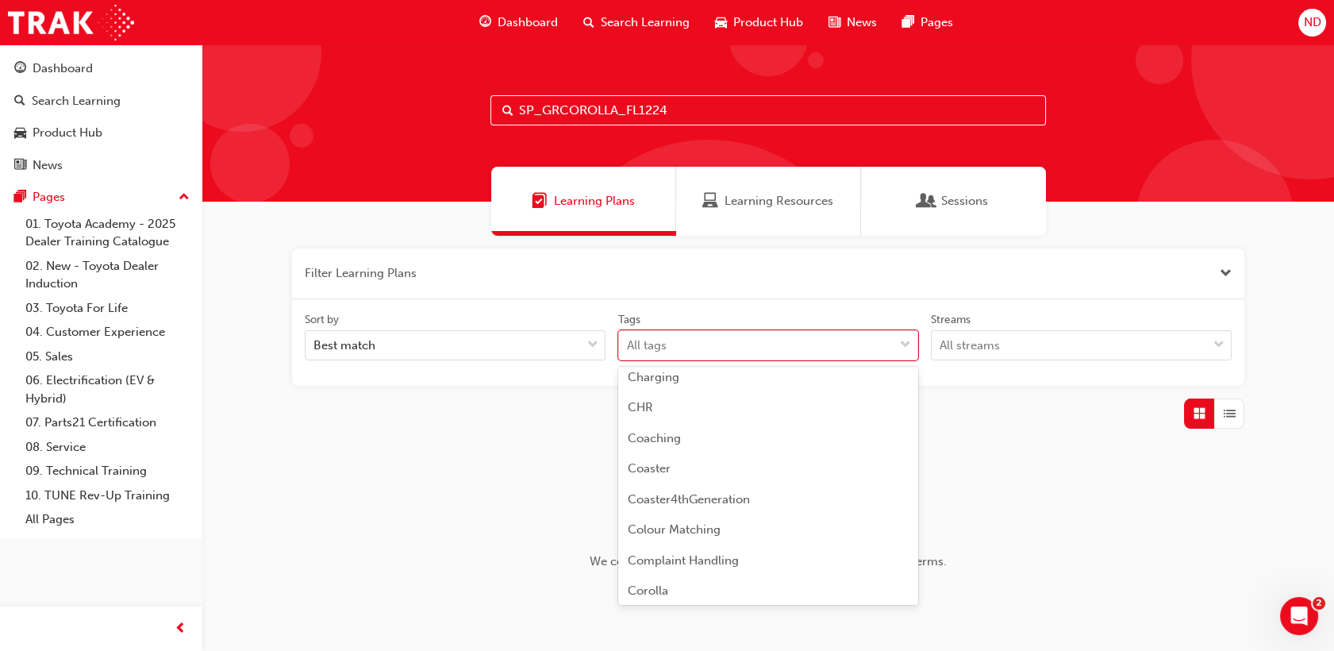
scroll to position [977, 0]
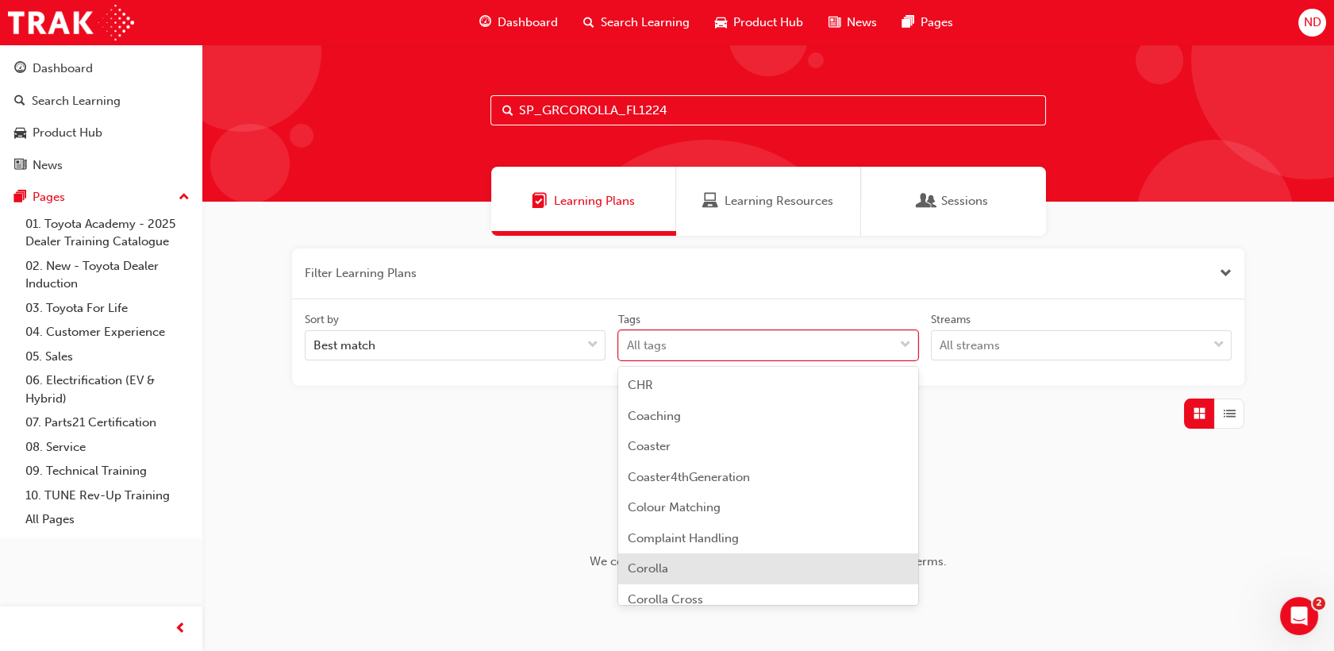
click at [709, 562] on div "Corolla" at bounding box center [768, 568] width 301 height 31
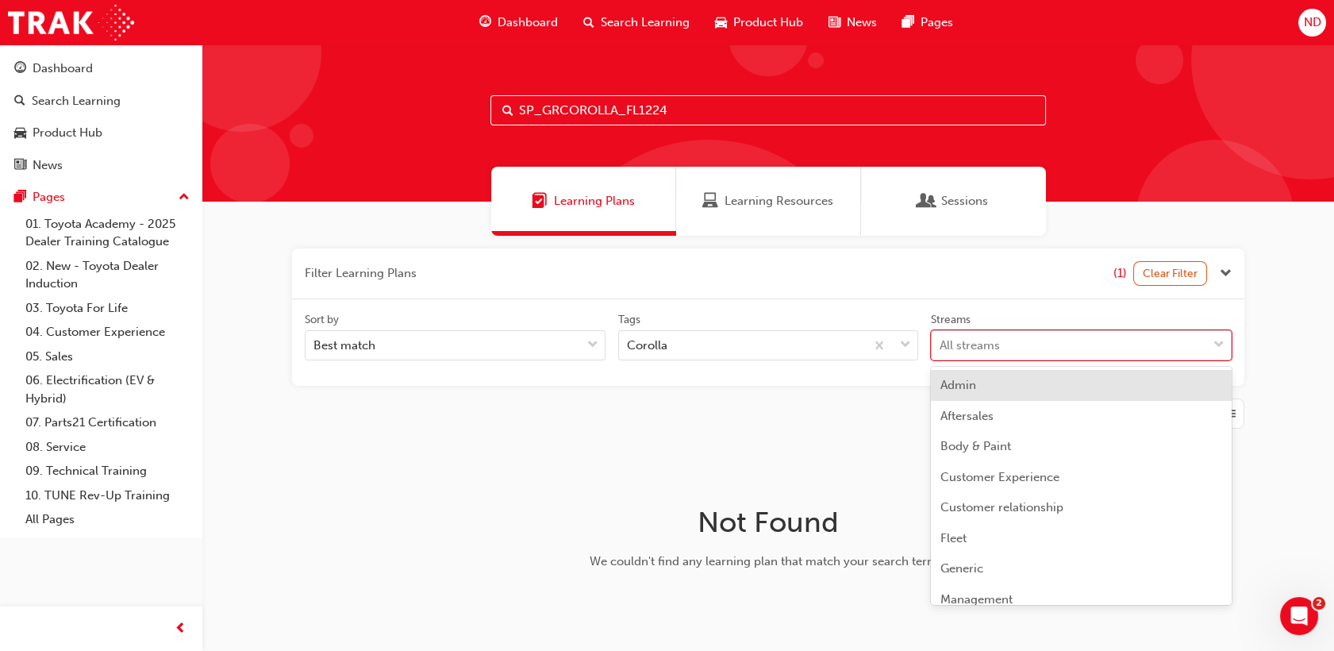
click at [1112, 346] on div "All streams" at bounding box center [1068, 346] width 275 height 28
click at [941, 346] on input "Streams option Admin focused, 1 of 23. 23 results available. Use Up and Down to…" at bounding box center [940, 344] width 2 height 13
click at [1112, 346] on div "All streams" at bounding box center [1068, 346] width 275 height 28
click at [941, 346] on input "Streams option Admin focused, 1 of 23. 23 results available. Use Up and Down to…" at bounding box center [940, 344] width 2 height 13
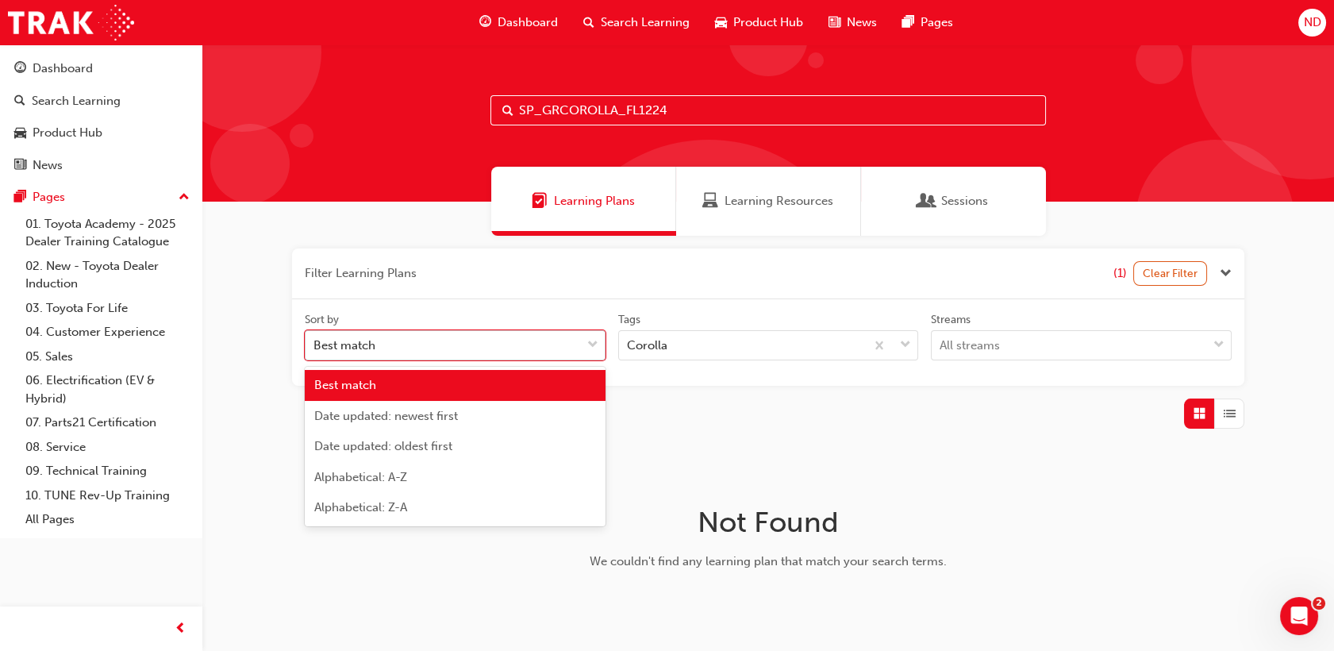
click at [526, 345] on div "Best match" at bounding box center [442, 346] width 275 height 28
click at [315, 345] on input "Sort by option Best match focused, 1 of 5. 5 results available. Use Up and Down…" at bounding box center [314, 344] width 2 height 13
click at [620, 25] on span "Search Learning" at bounding box center [645, 22] width 89 height 18
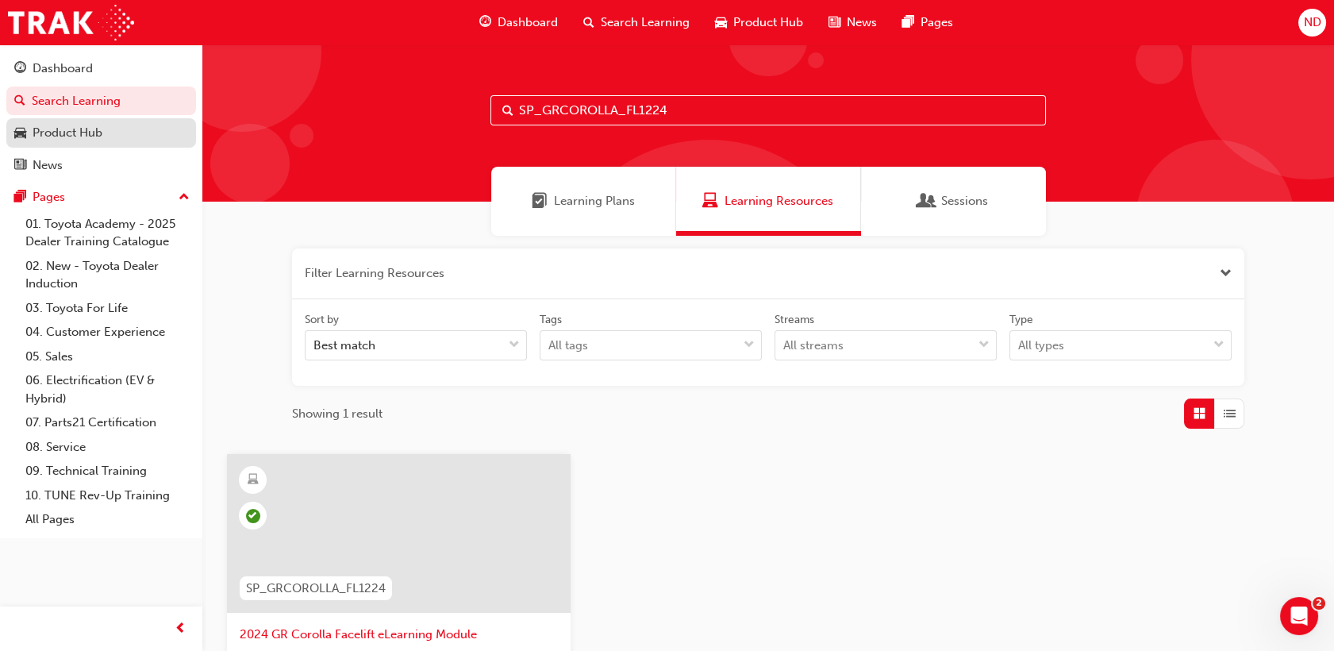
click at [49, 130] on div "Product Hub" at bounding box center [68, 133] width 70 height 18
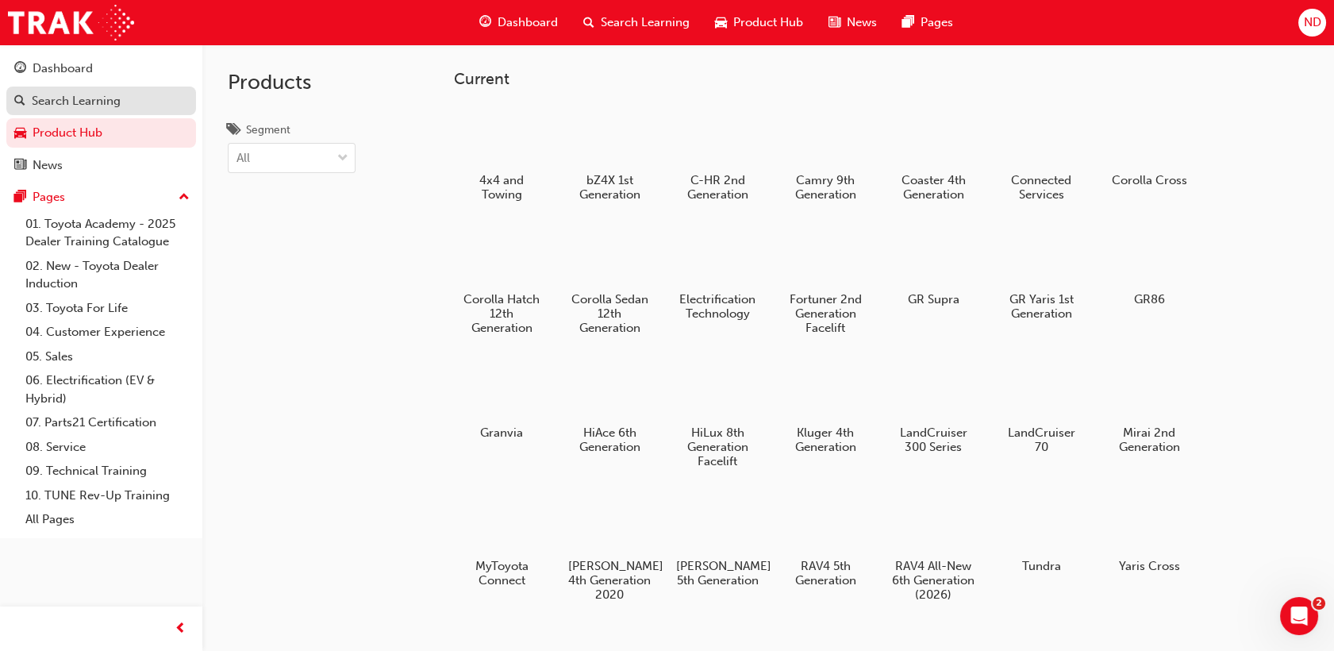
click at [63, 102] on div "Search Learning" at bounding box center [76, 101] width 89 height 18
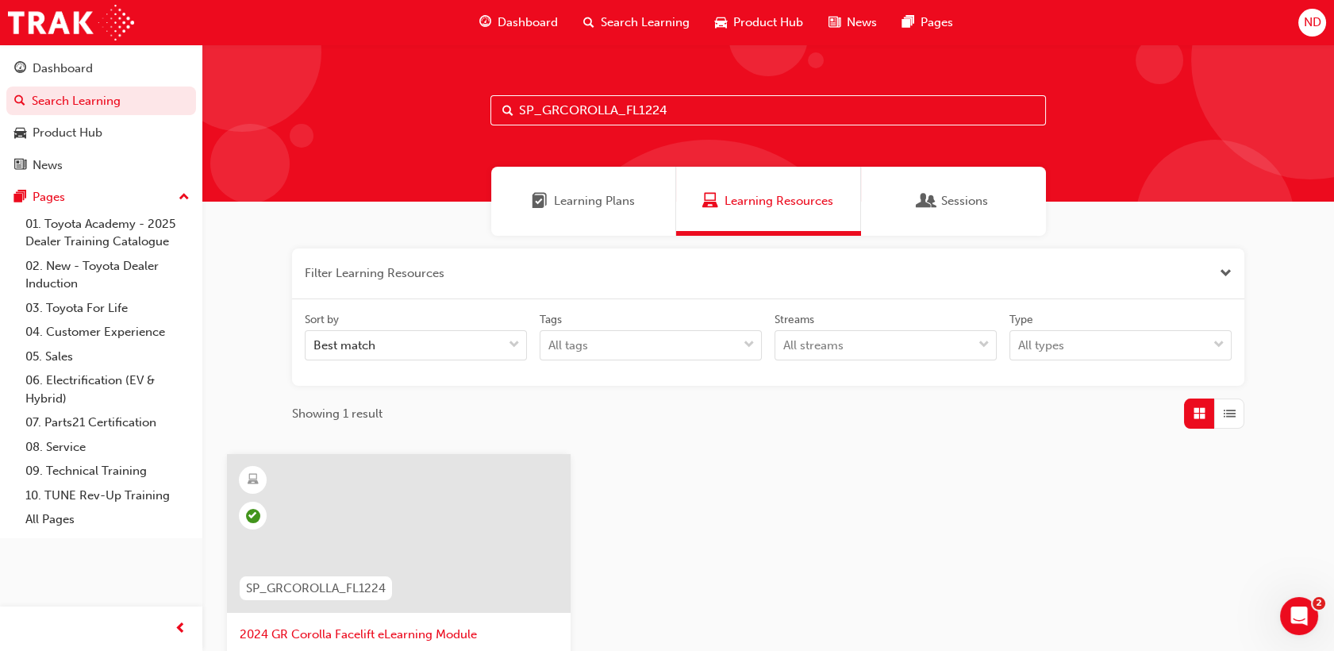
click at [596, 208] on span "Learning Plans" at bounding box center [594, 201] width 81 height 18
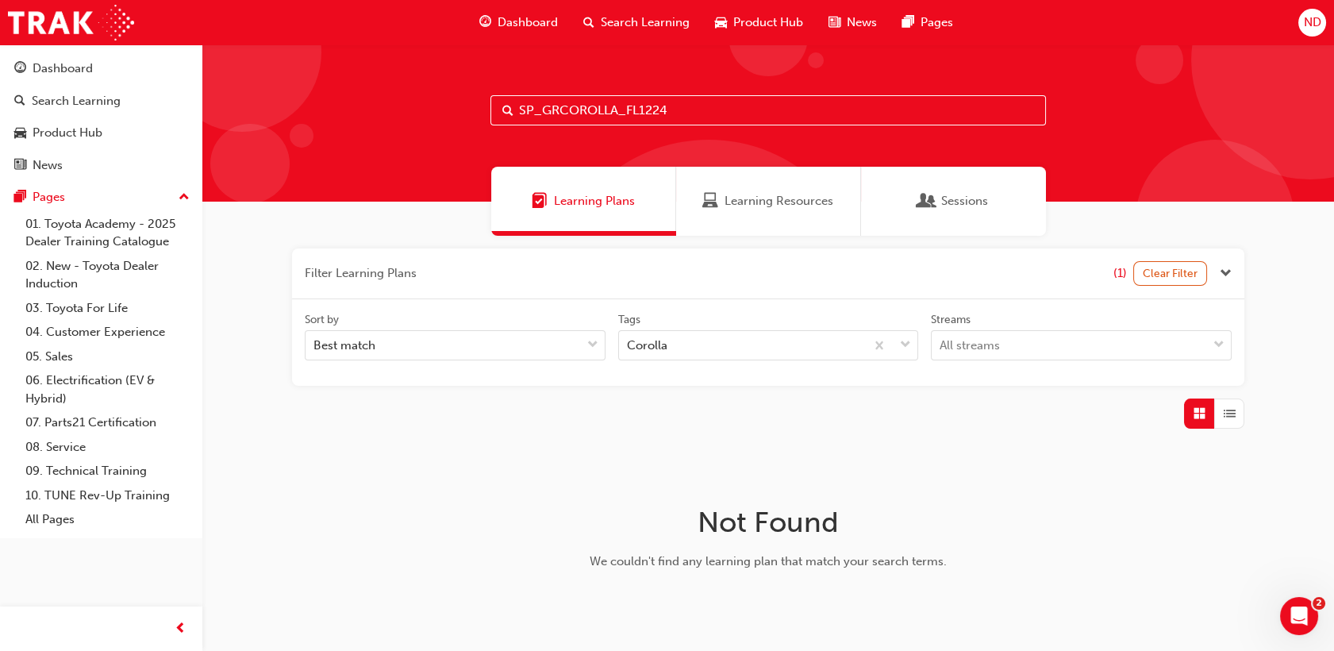
click at [507, 19] on span "Dashboard" at bounding box center [527, 22] width 60 height 18
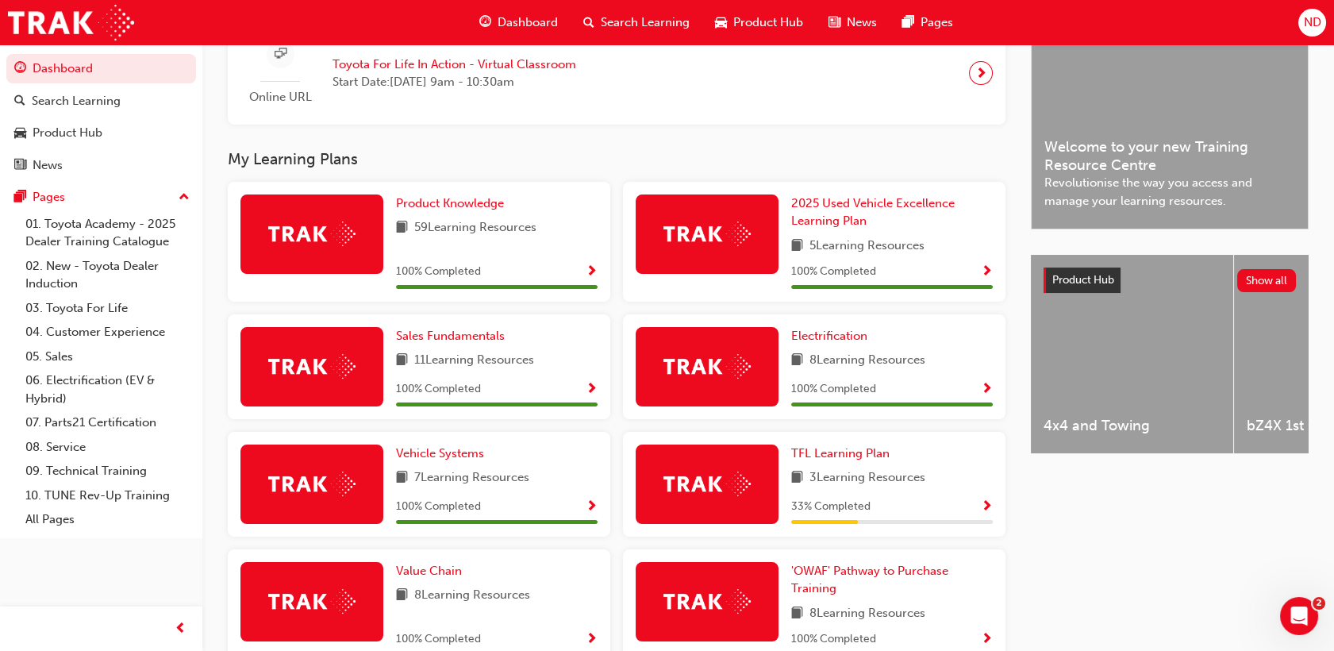
scroll to position [190, 0]
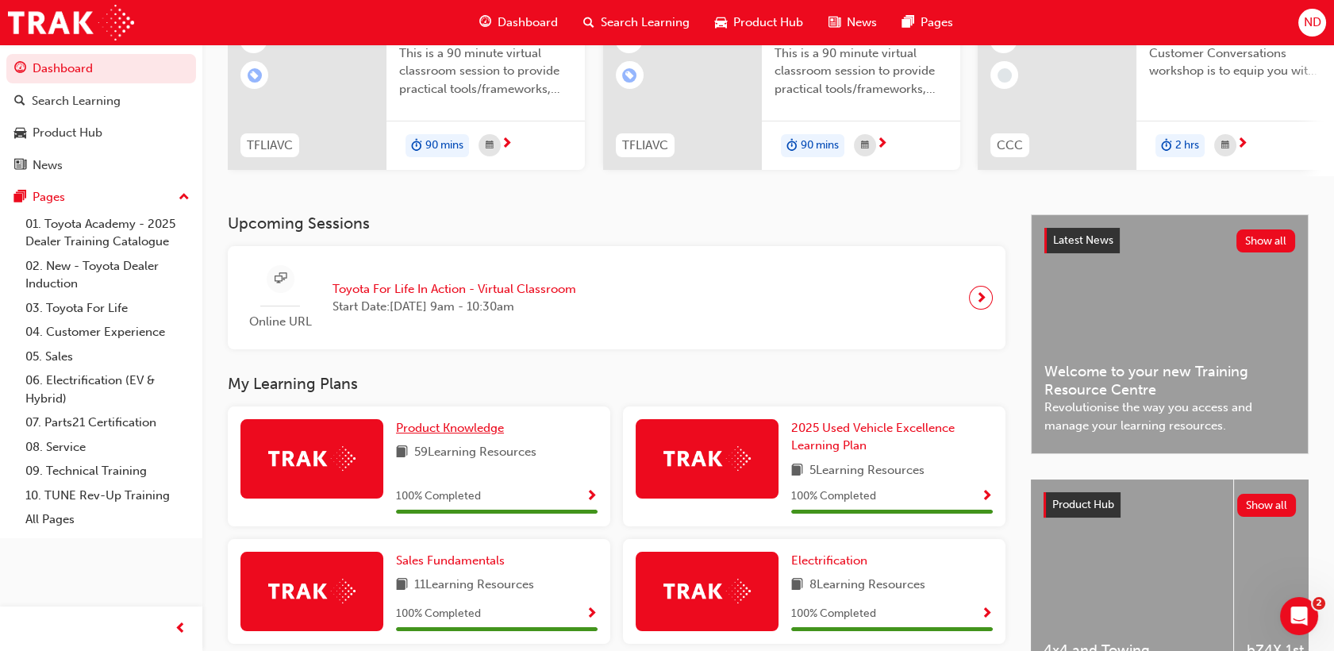
click at [470, 427] on span "Product Knowledge" at bounding box center [450, 428] width 108 height 14
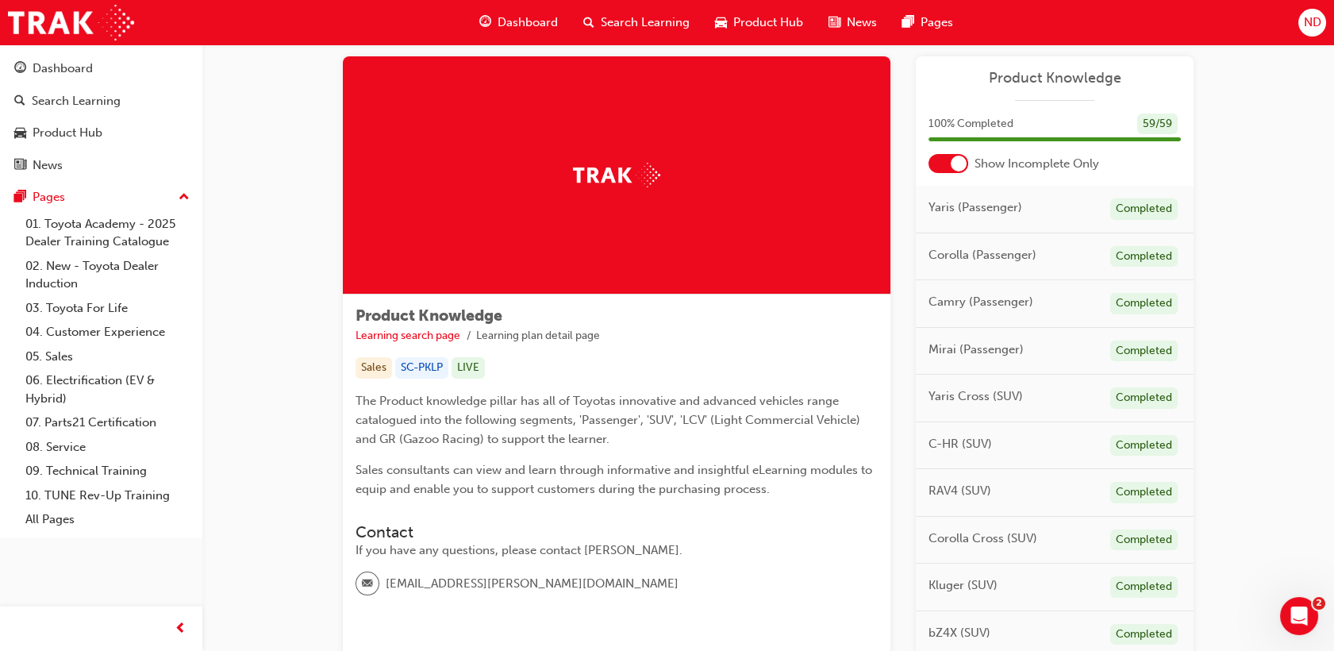
scroll to position [20, 0]
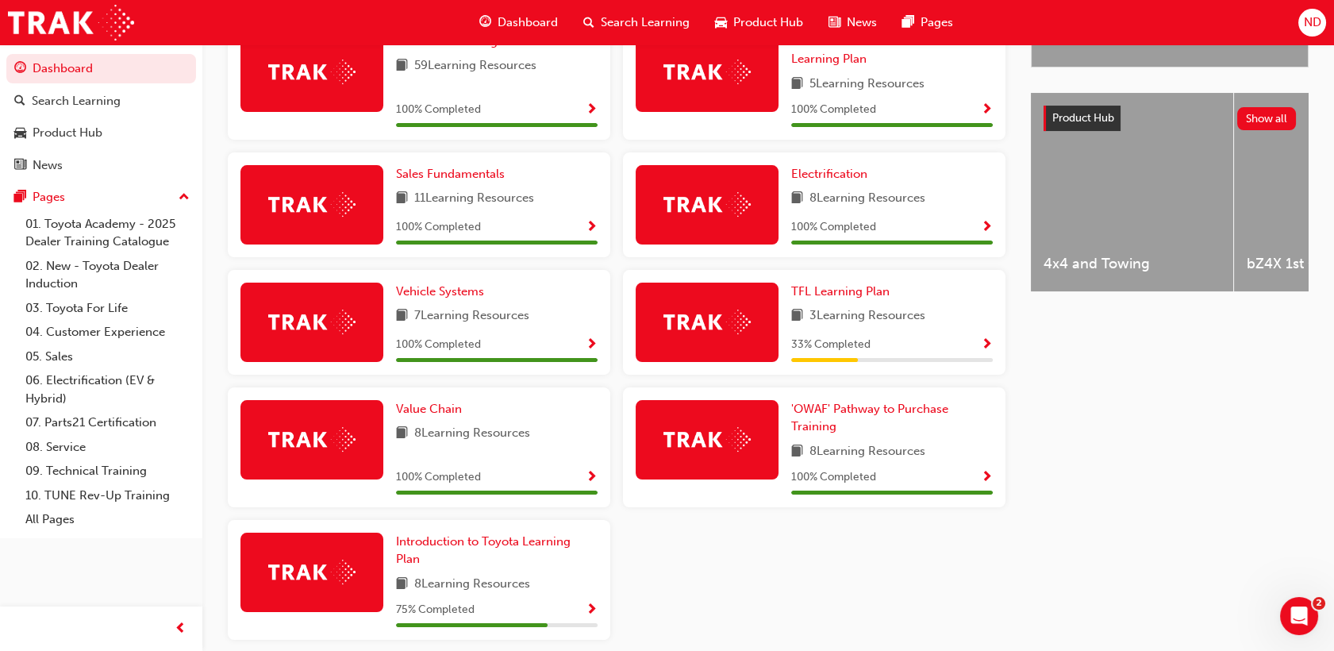
scroll to position [581, 0]
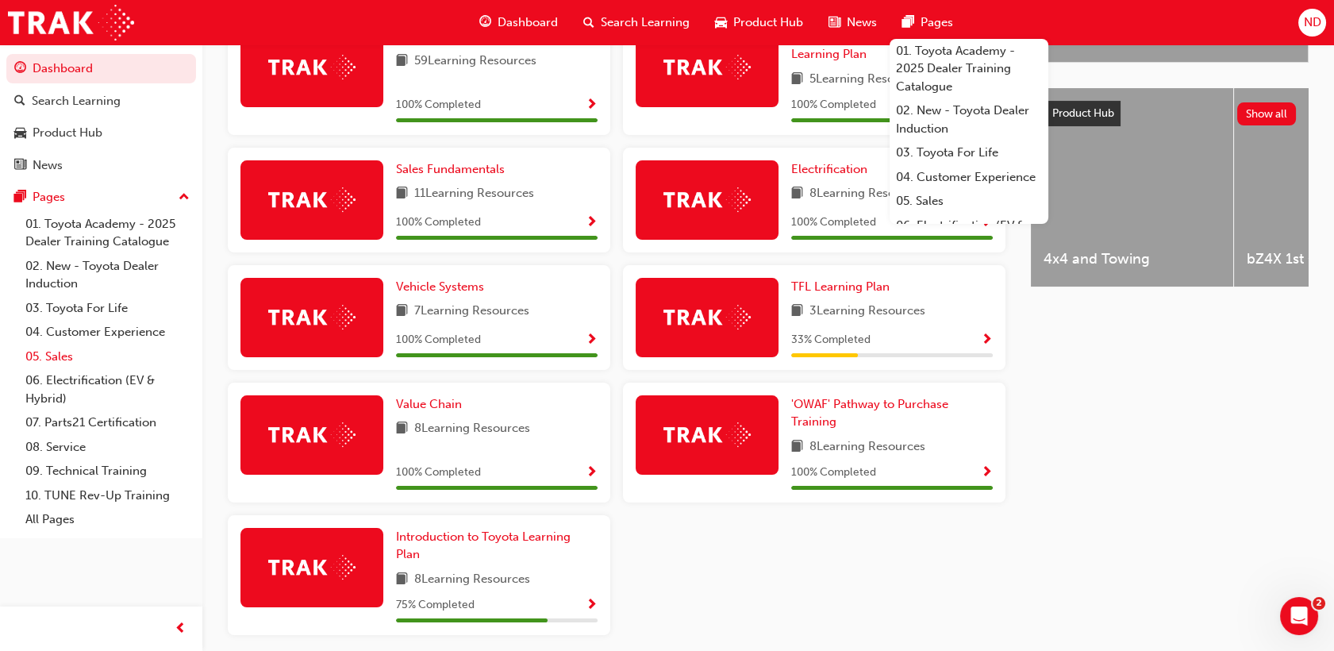
click at [57, 357] on link "05. Sales" at bounding box center [107, 356] width 177 height 25
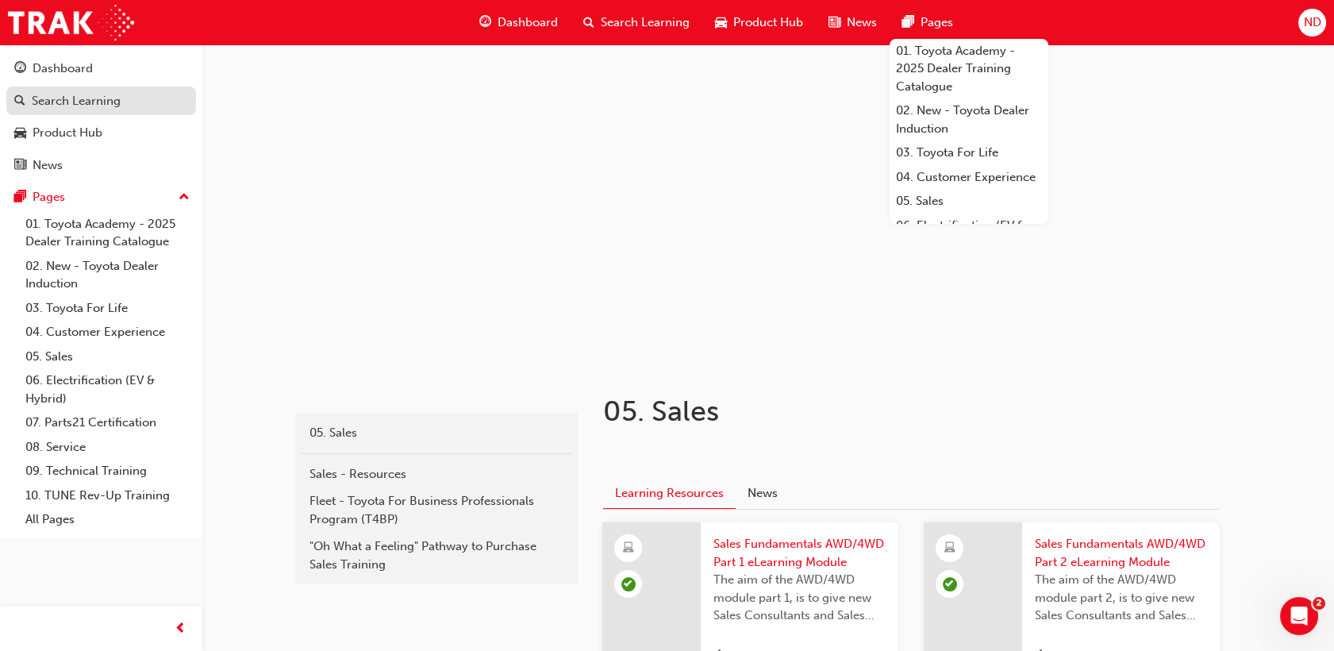
click at [97, 105] on div "Search Learning" at bounding box center [76, 101] width 89 height 18
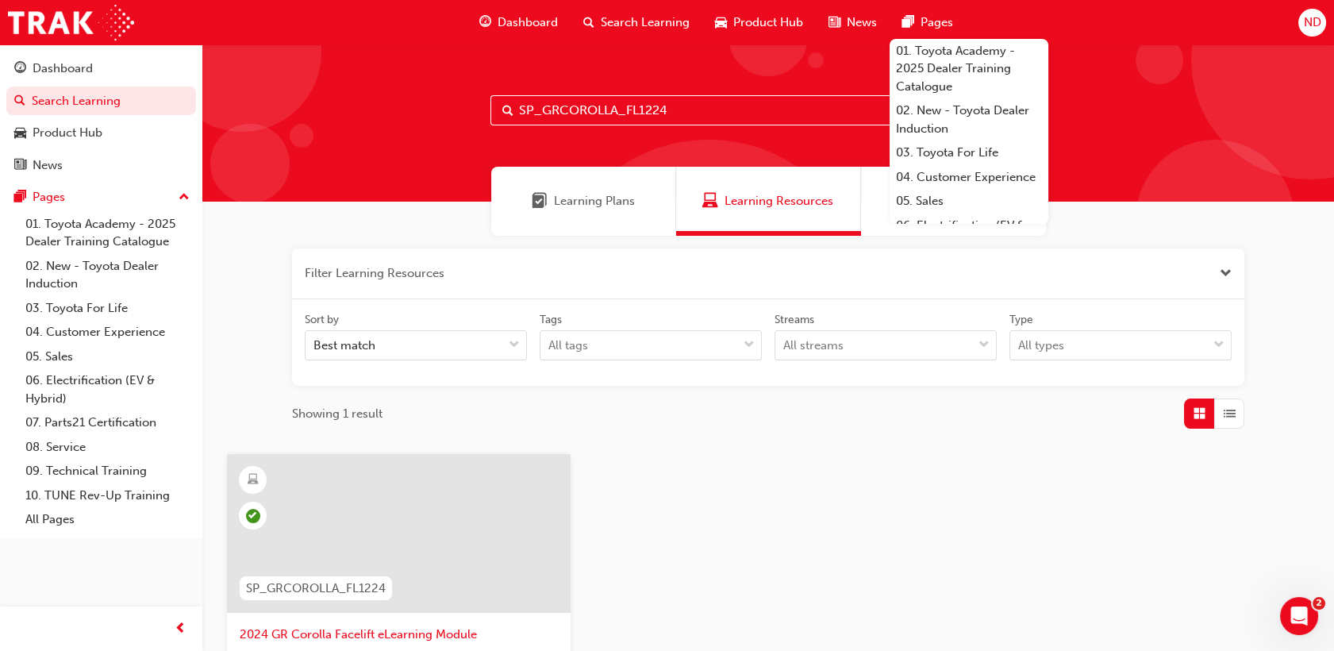
click at [704, 123] on input "SP_GRCOROLLA_FL1224" at bounding box center [767, 110] width 555 height 30
click at [716, 514] on div "SP_GRCOROLLA_FL1224 2024 GR Corolla Facelift eLearning Module 10 mins Product" at bounding box center [768, 643] width 1108 height 379
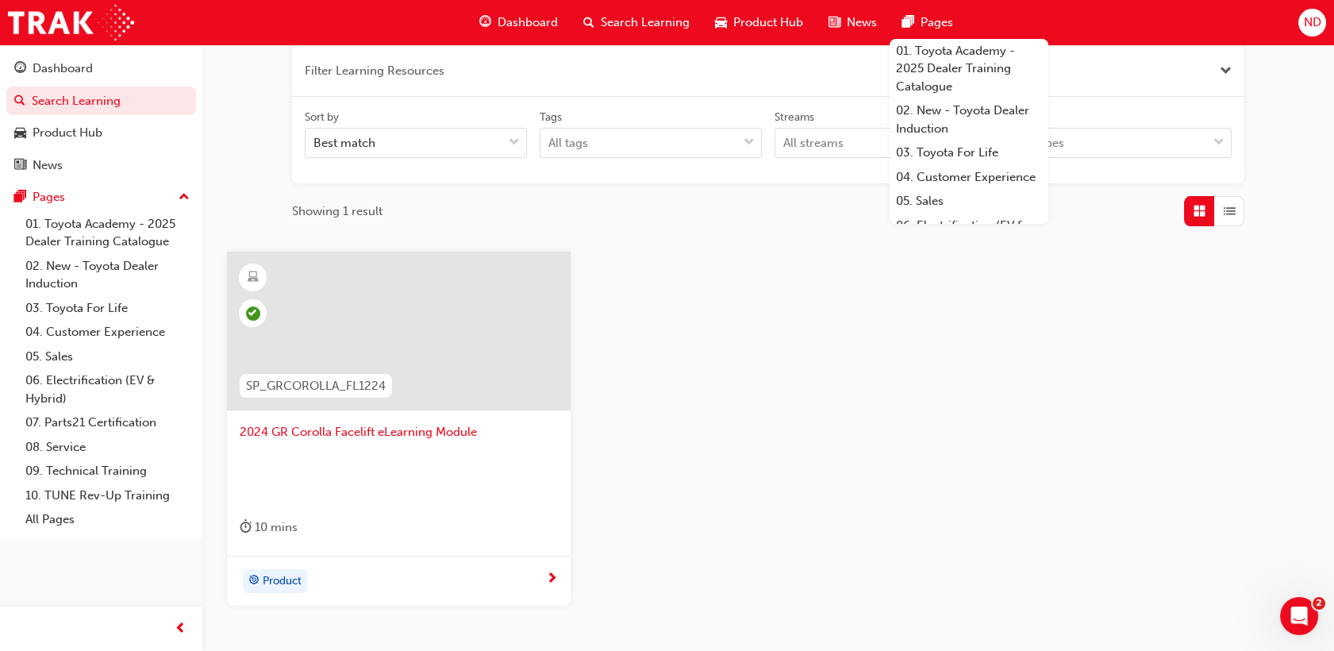
scroll to position [309, 0]
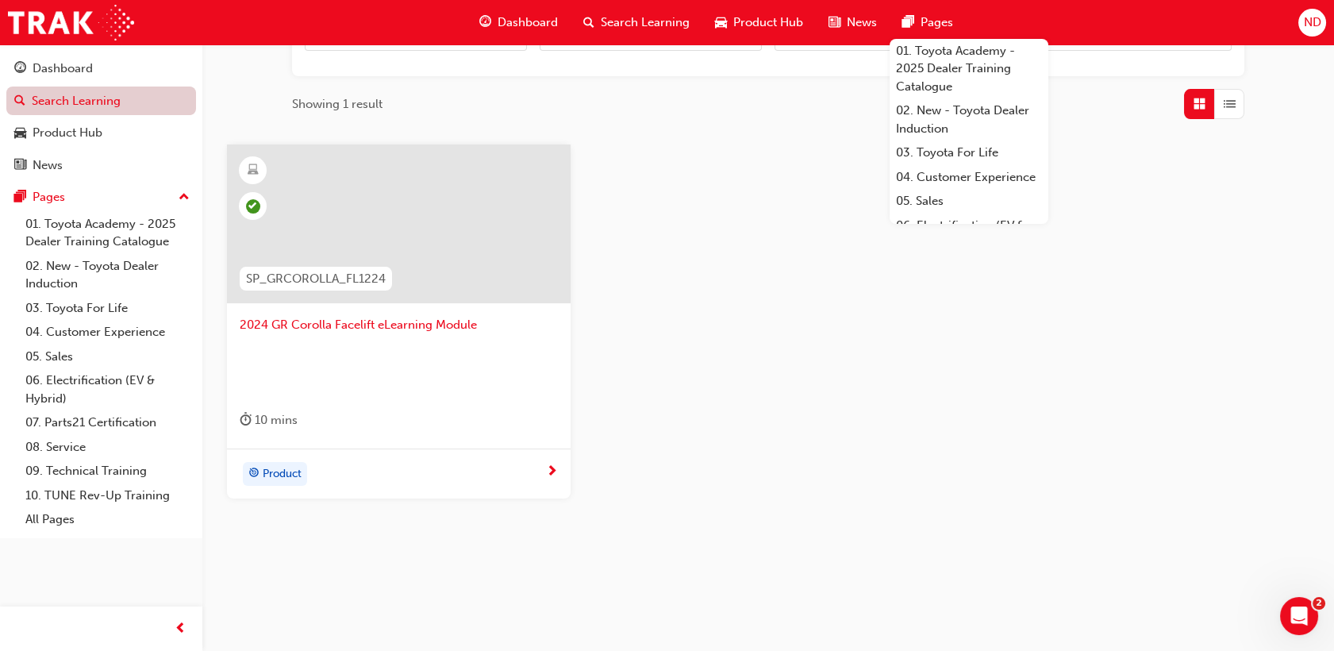
click at [77, 106] on link "Search Learning" at bounding box center [101, 100] width 190 height 29
